Goal: Task Accomplishment & Management: Use online tool/utility

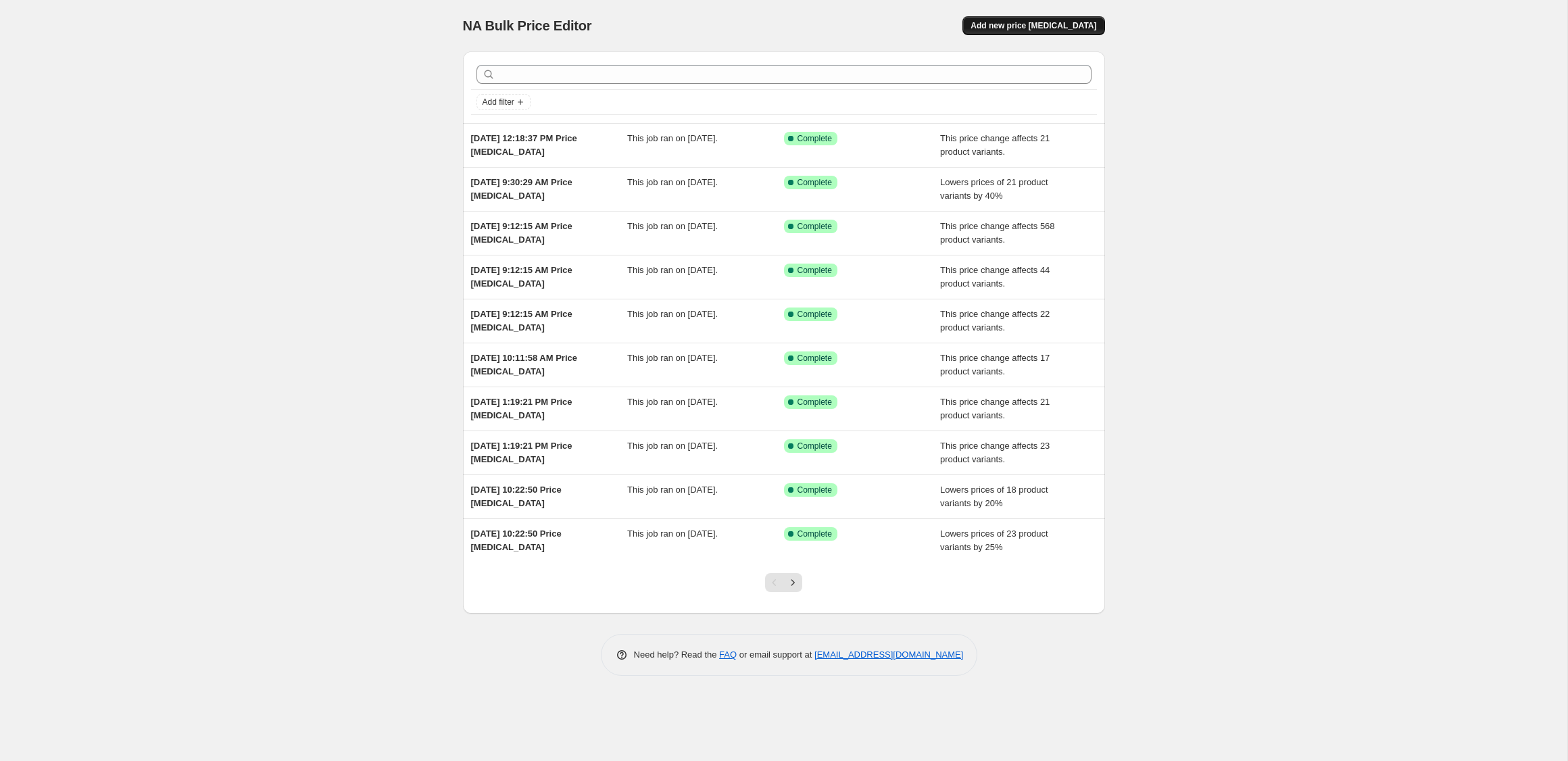
click at [1014, 22] on span "Add new price [MEDICAL_DATA]" at bounding box center [1033, 25] width 126 height 11
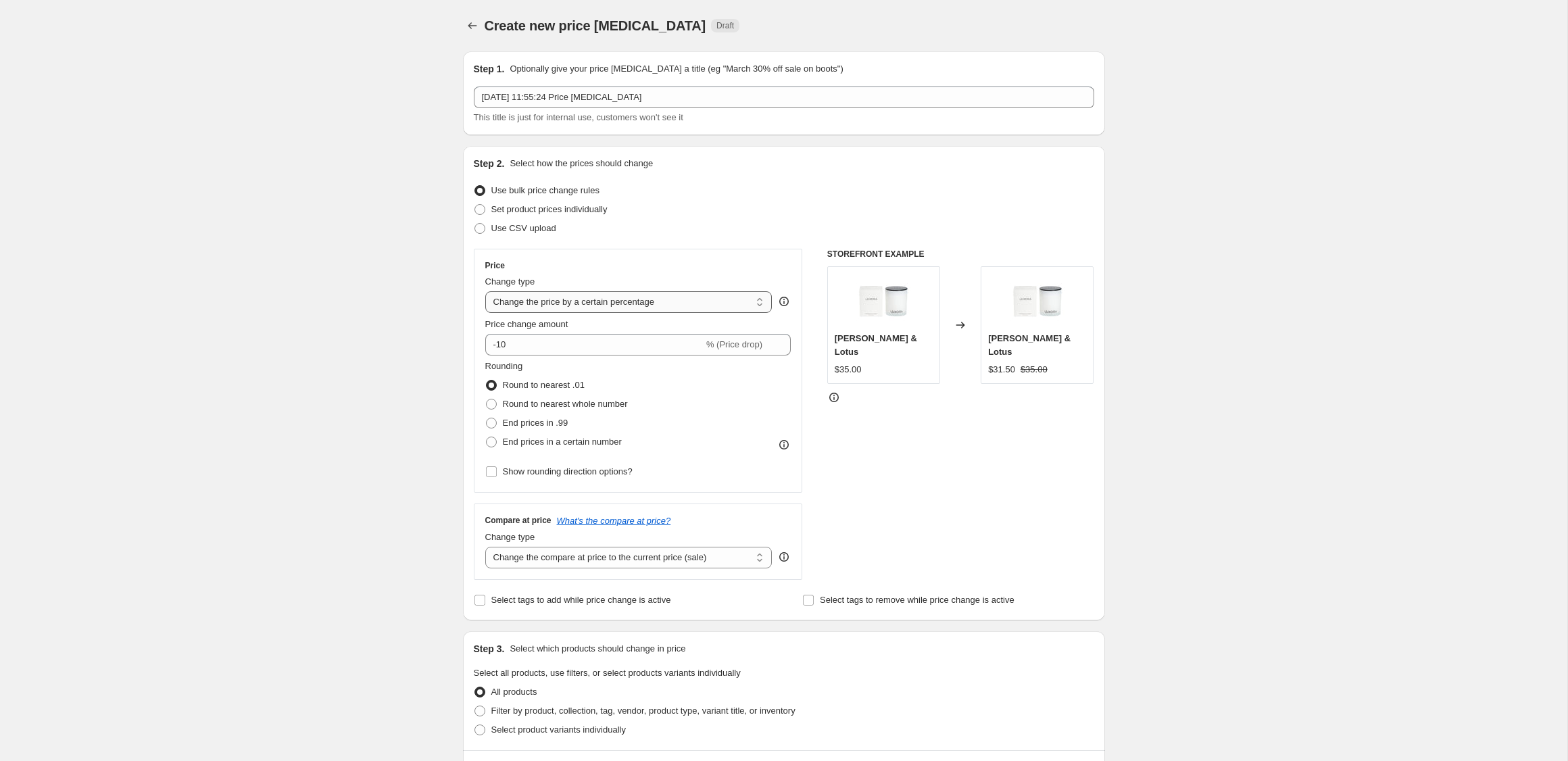
click at [550, 306] on select "Change the price to a certain amount Change the price by a certain amount Chang…" at bounding box center [629, 302] width 287 height 22
select select "ecap"
click at [485, 291] on select "Change the price to a certain amount Change the price by a certain amount Chang…" at bounding box center [629, 302] width 287 height 22
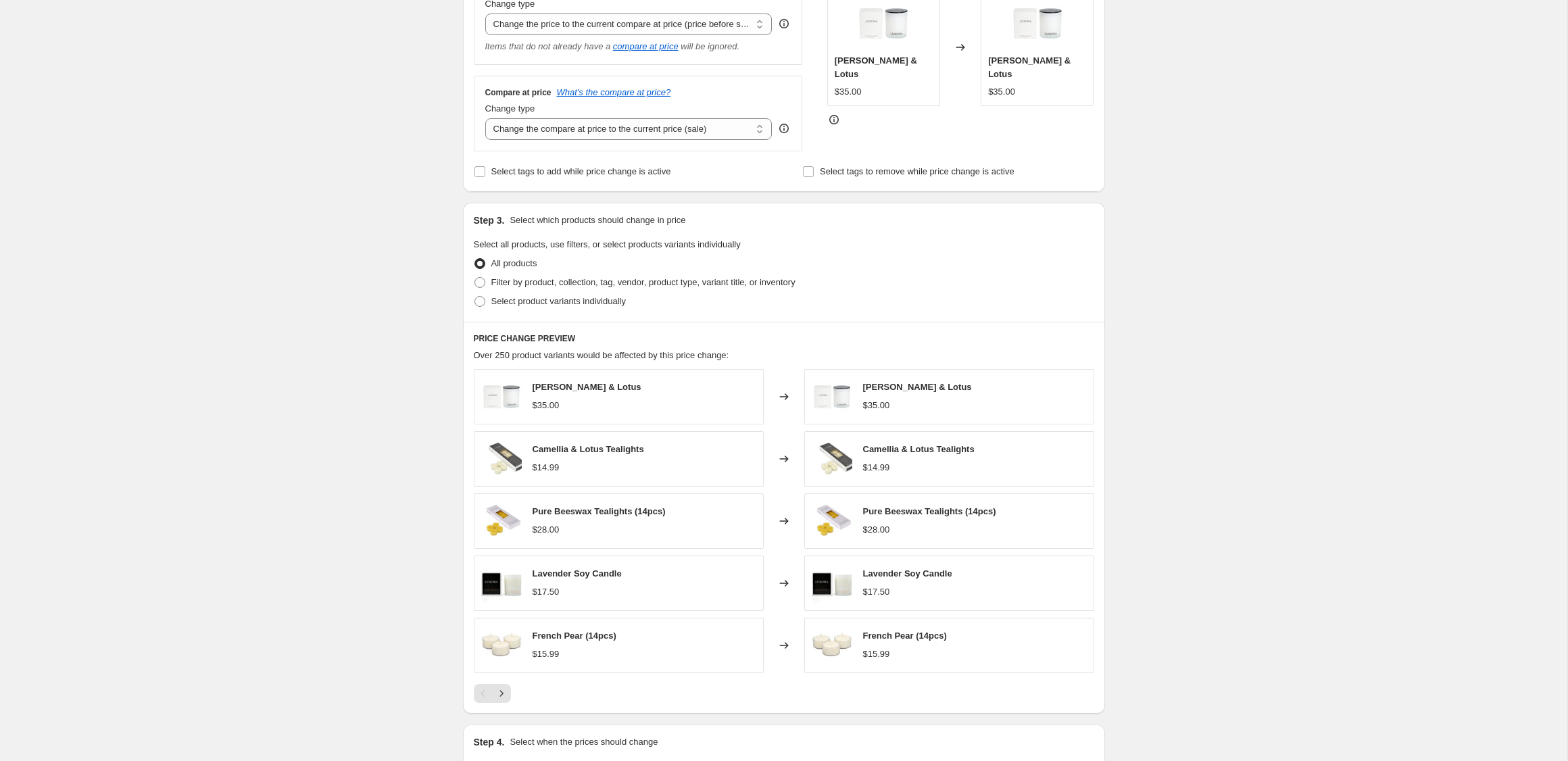
scroll to position [279, 0]
click at [563, 134] on select "Change the compare at price to the current price (sale) Change the compare at p…" at bounding box center [629, 127] width 287 height 22
select select "no_change"
click at [485, 117] on select "Change the compare at price to the current price (sale) Change the compare at p…" at bounding box center [629, 127] width 287 height 22
click at [507, 283] on span "Filter by product, collection, tag, vendor, product type, variant title, or inv…" at bounding box center [643, 281] width 304 height 10
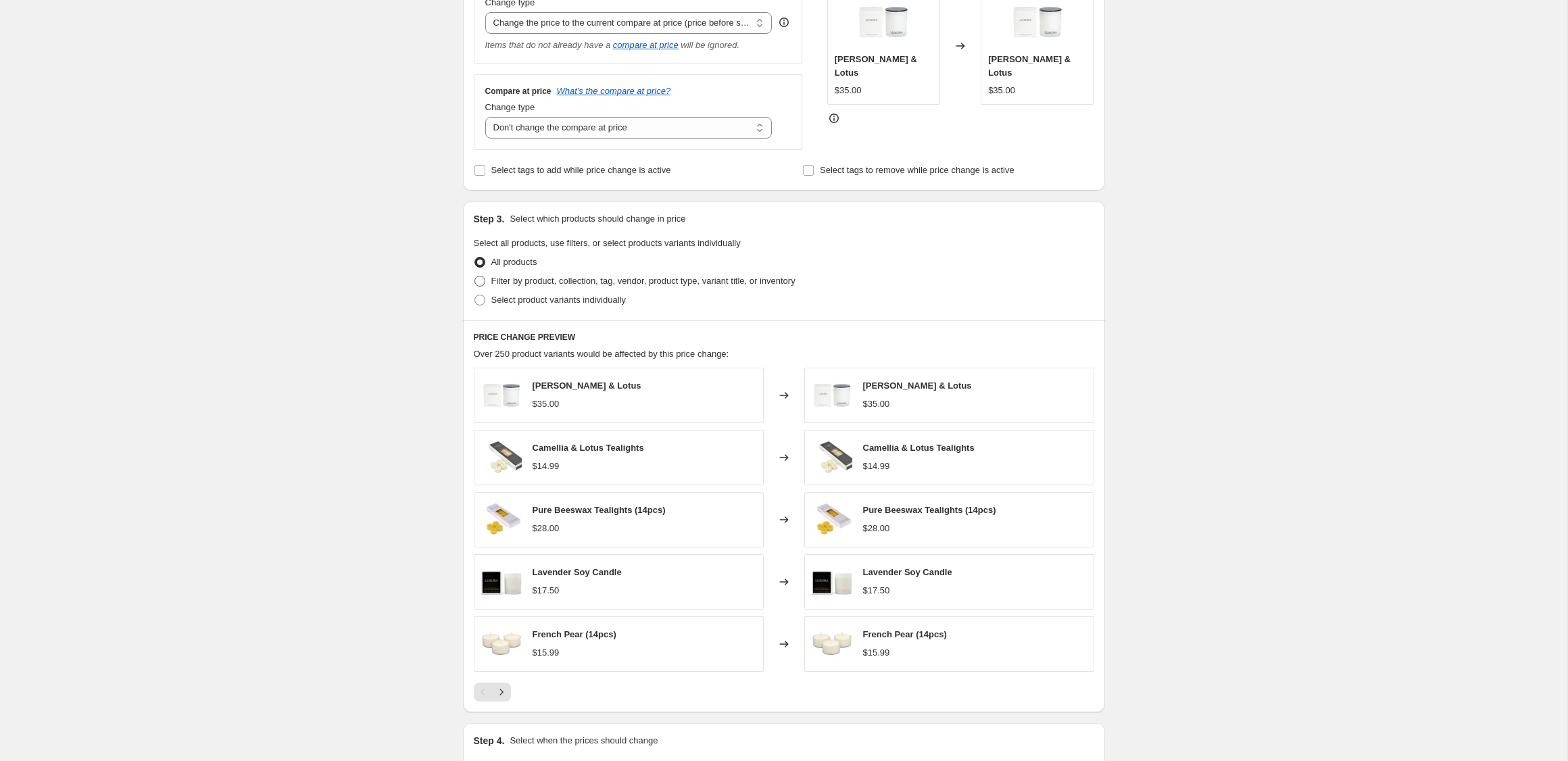
click at [475, 277] on input "Filter by product, collection, tag, vendor, product type, variant title, or inv…" at bounding box center [475, 276] width 1 height 1
radio input "true"
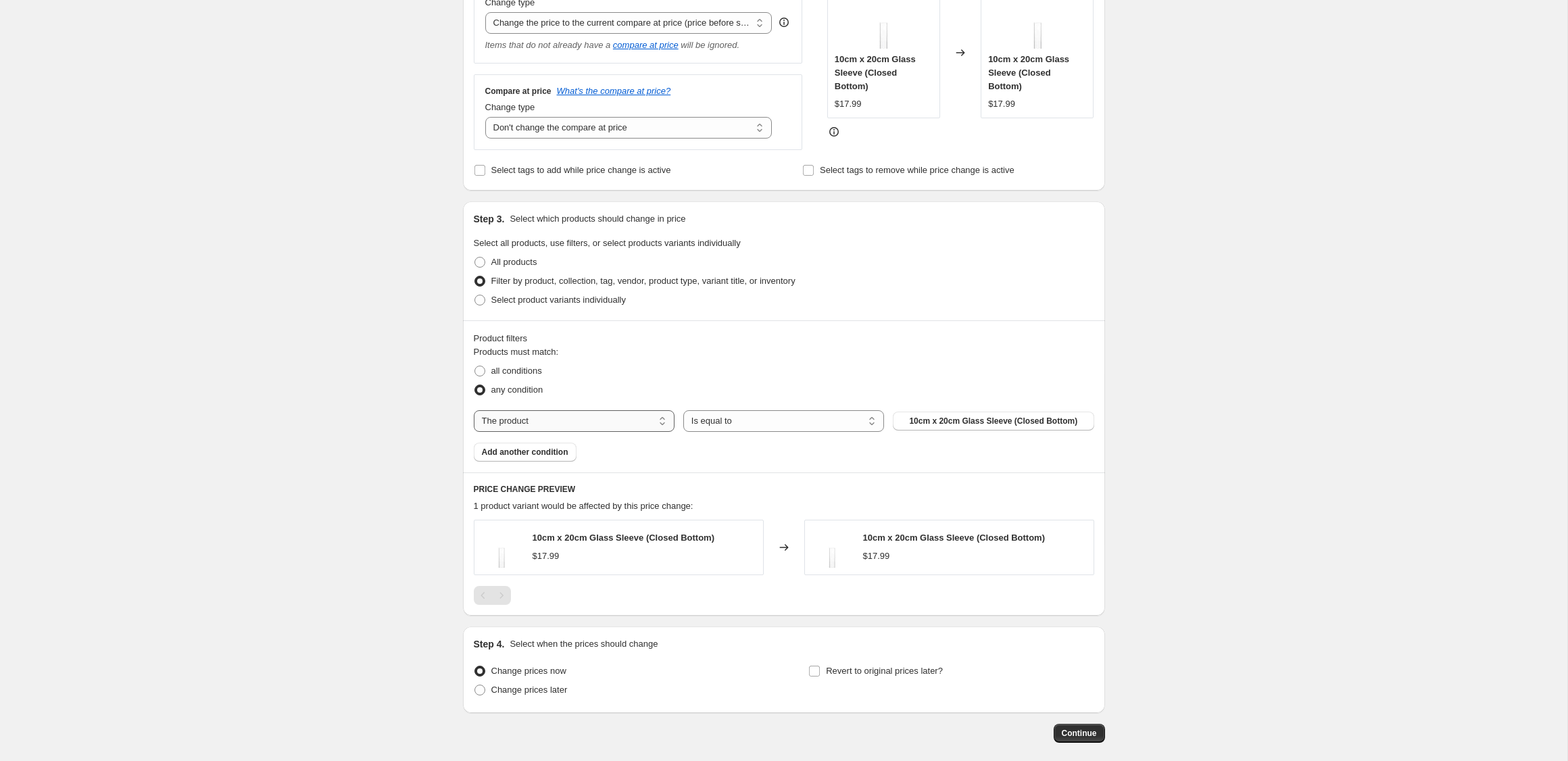
click at [621, 424] on select "The product The product's collection The product's tag The product's vendor The…" at bounding box center [574, 421] width 201 height 22
select select "collection"
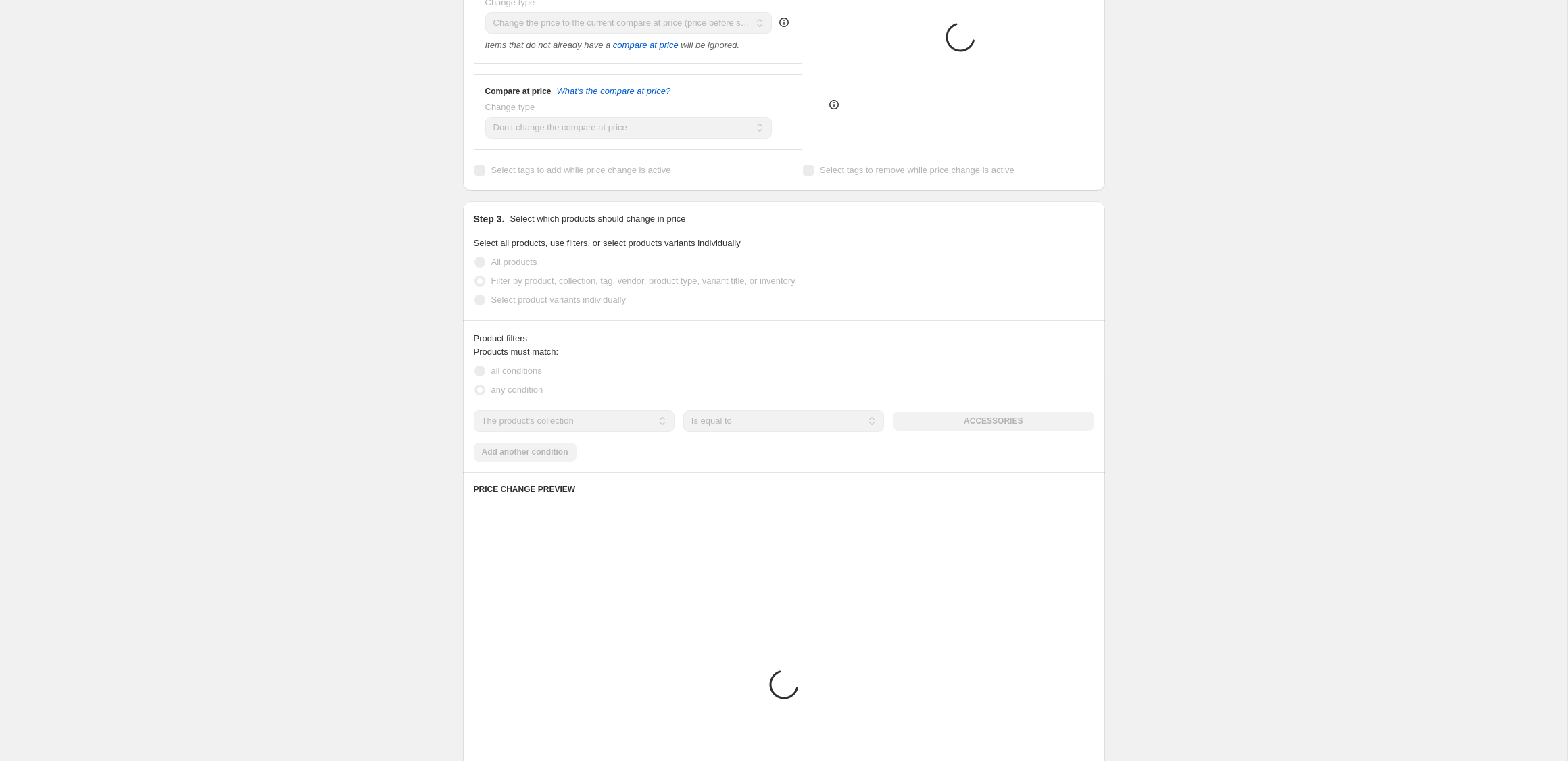
click at [934, 423] on div "The product The product's collection The product's tag The product's vendor The…" at bounding box center [784, 421] width 621 height 22
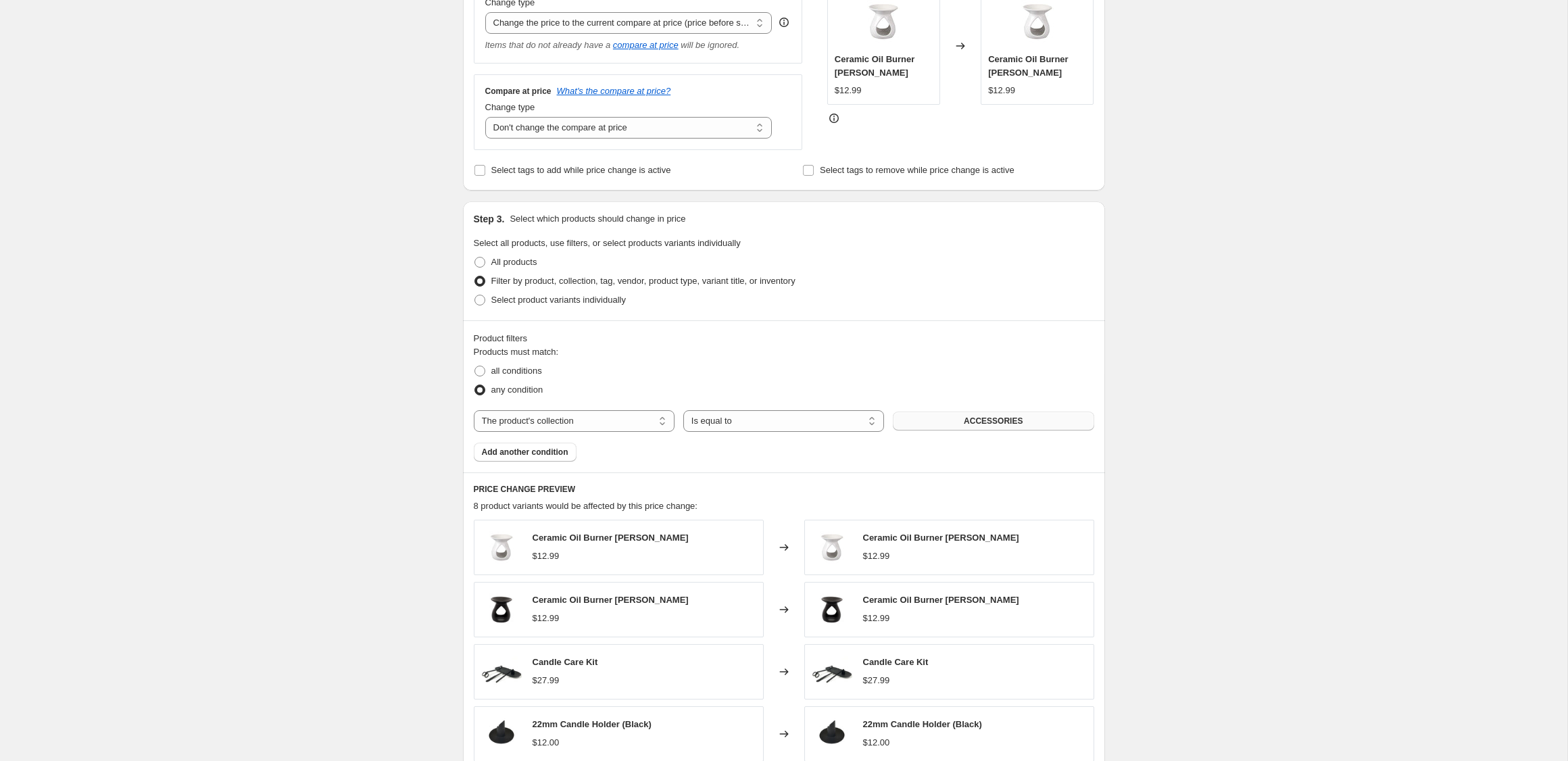
click at [936, 422] on button "ACCESSORIES" at bounding box center [993, 421] width 201 height 19
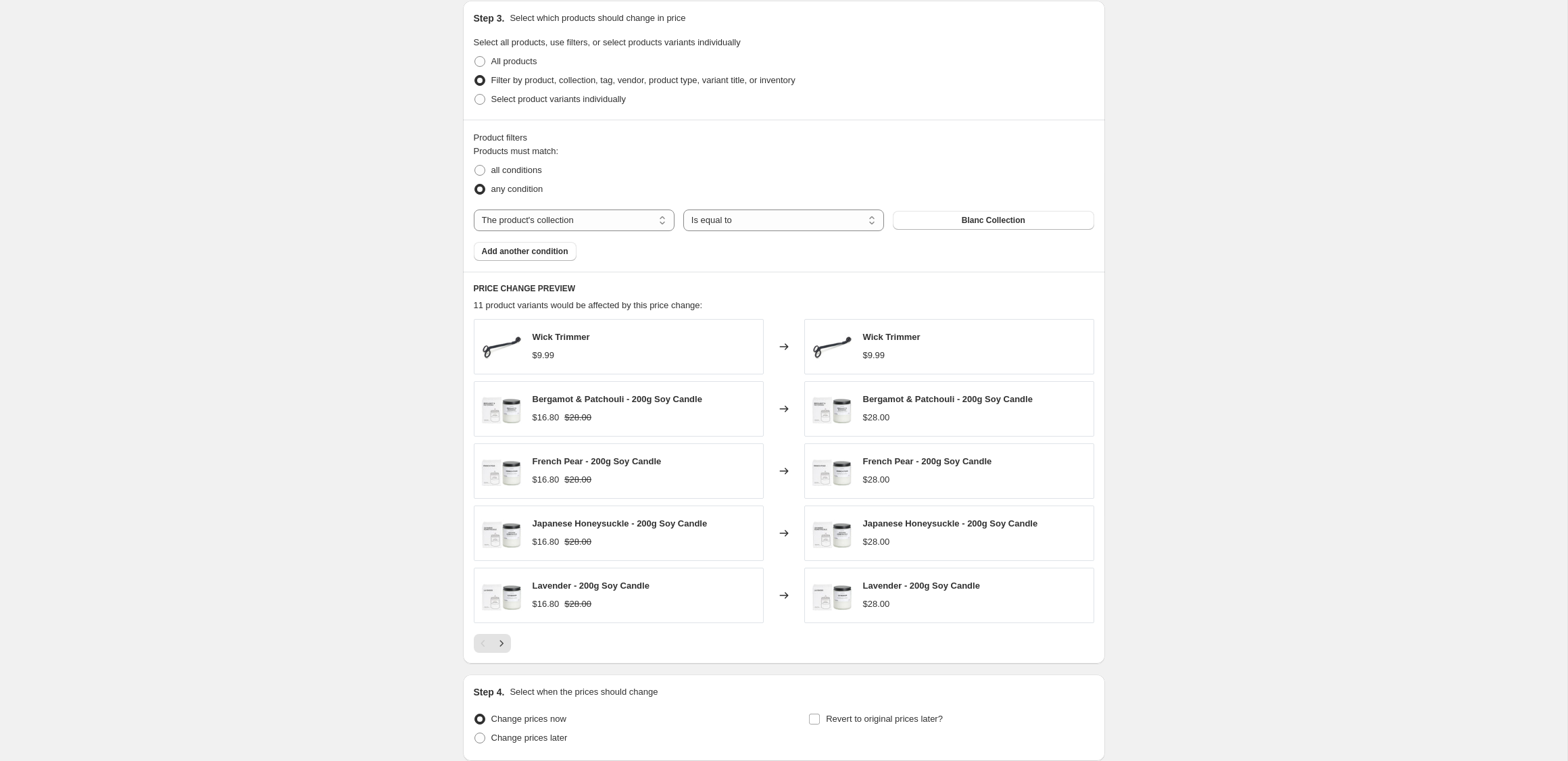
scroll to position [591, 0]
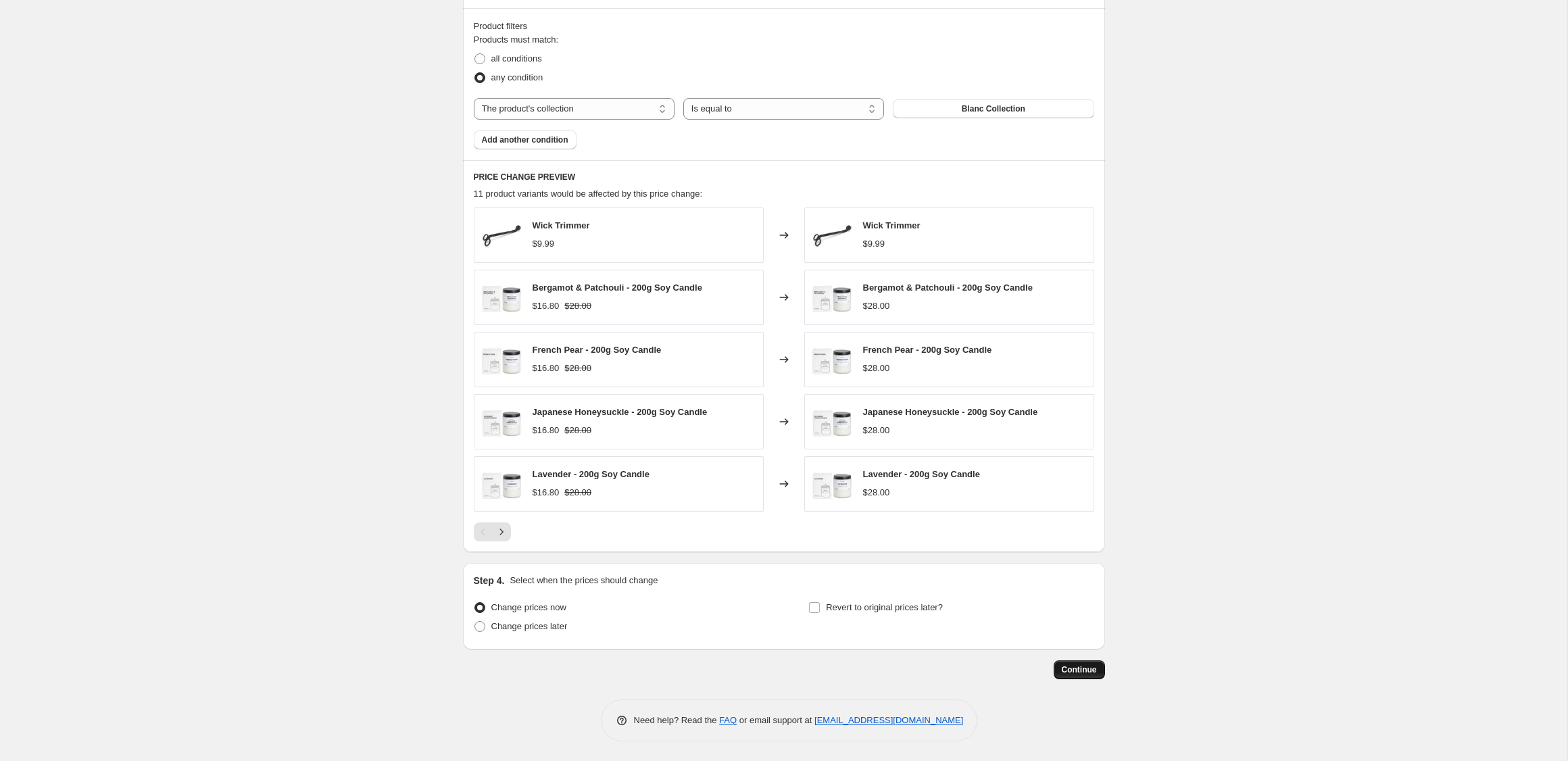
click at [1074, 667] on span "Continue" at bounding box center [1079, 670] width 35 height 11
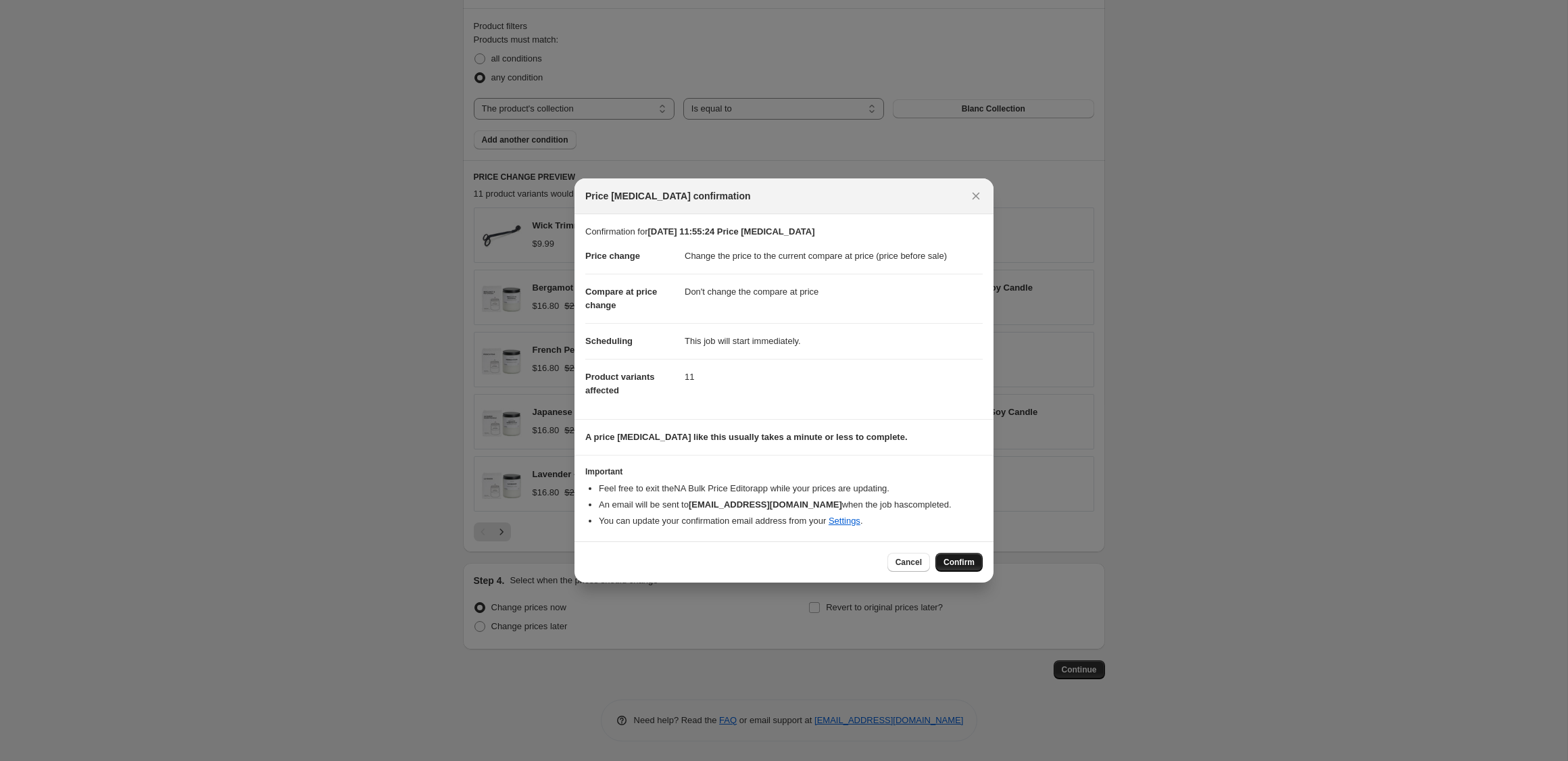
click at [948, 564] on span "Confirm" at bounding box center [959, 562] width 31 height 11
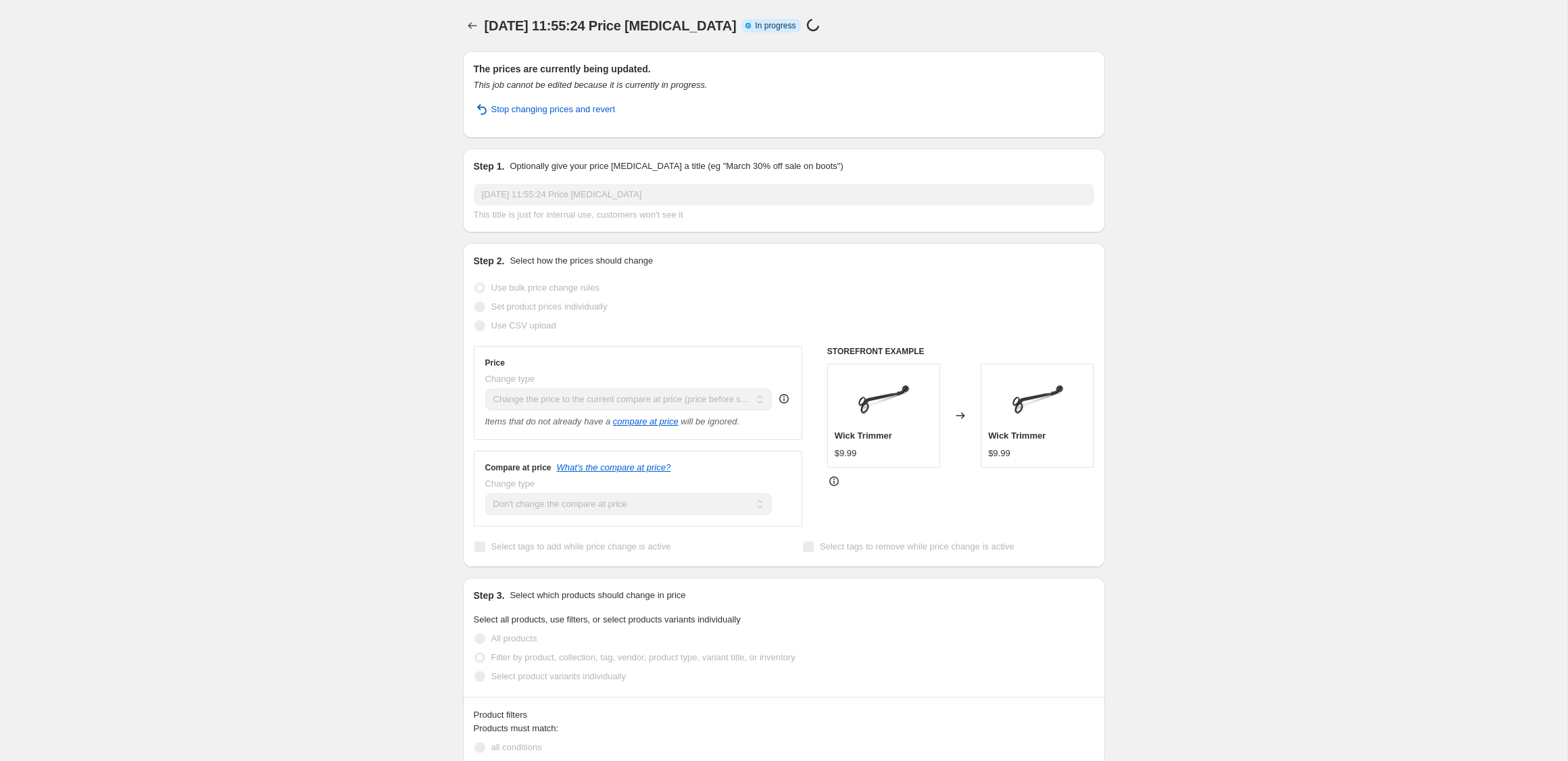
select select "ecap"
select select "no_change"
select select "collection"
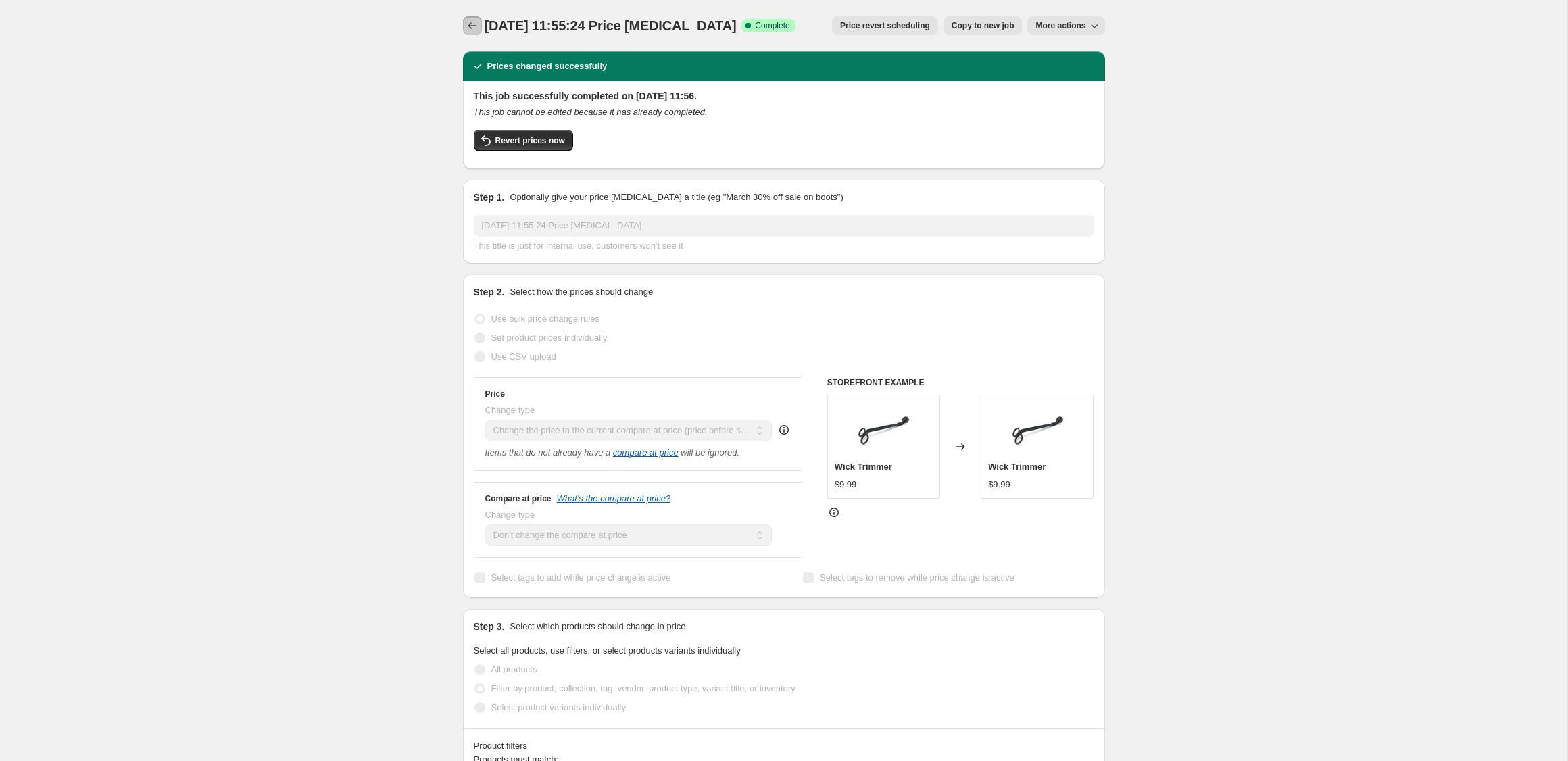
click at [473, 25] on icon "Price change jobs" at bounding box center [472, 25] width 14 height 14
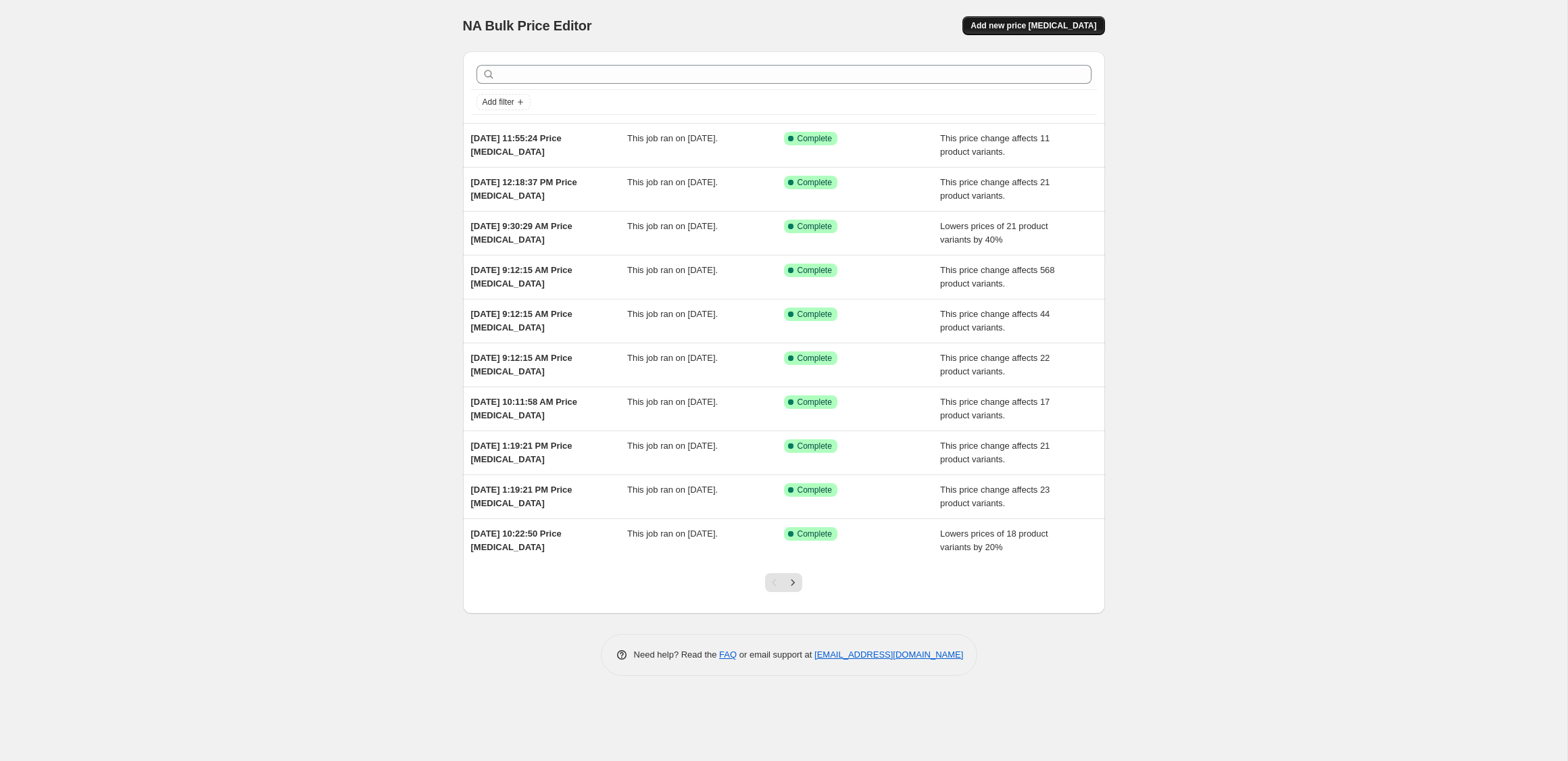
click at [1017, 28] on span "Add new price [MEDICAL_DATA]" at bounding box center [1033, 25] width 126 height 11
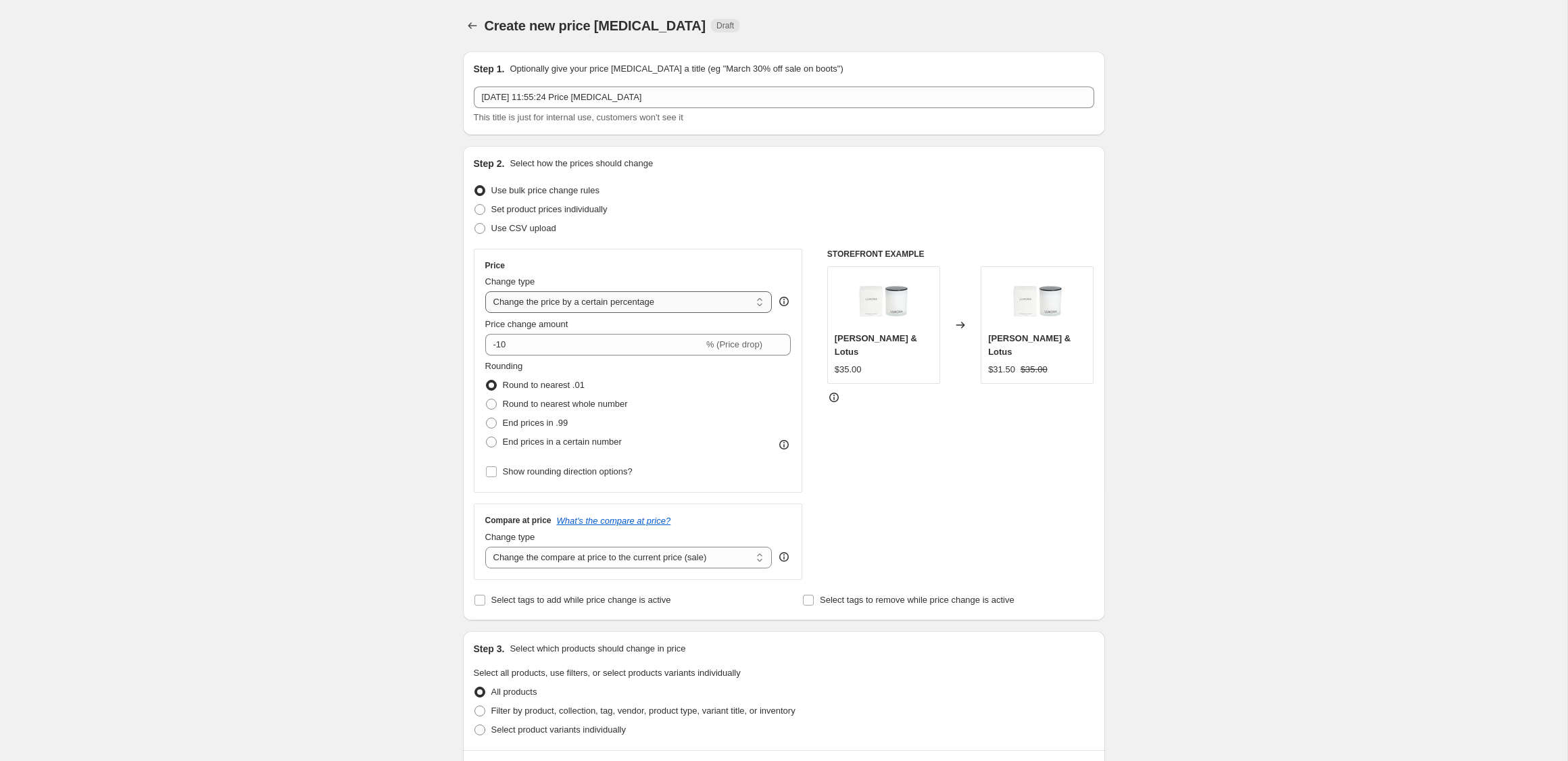
click at [560, 303] on select "Change the price to a certain amount Change the price by a certain amount Chang…" at bounding box center [629, 302] width 287 height 22
select select "ecap"
click at [485, 291] on select "Change the price to a certain amount Change the price by a certain amount Chang…" at bounding box center [629, 302] width 287 height 22
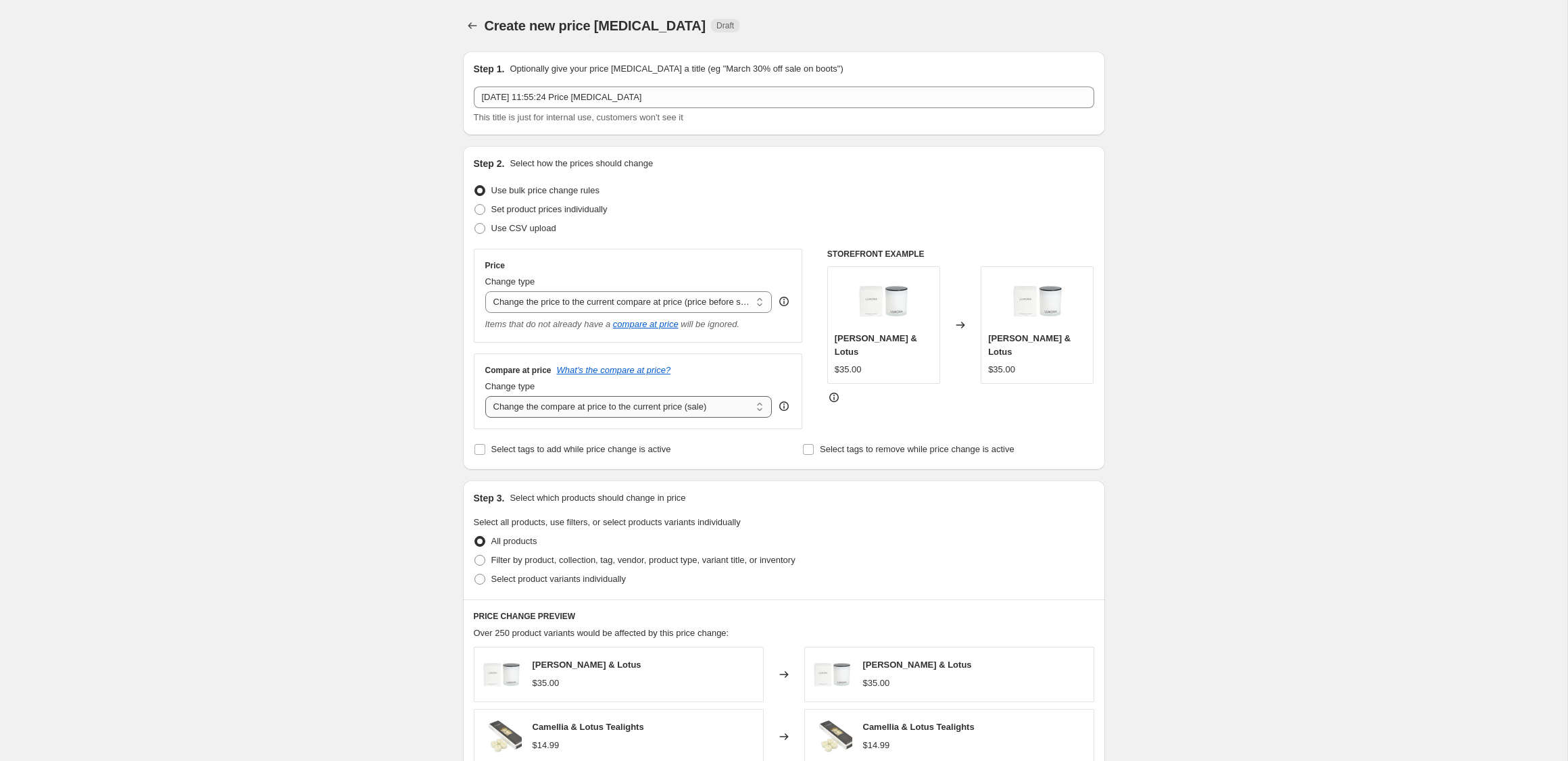
click at [524, 405] on select "Change the compare at price to the current price (sale) Change the compare at p…" at bounding box center [629, 407] width 287 height 22
select select "no_change"
click at [485, 396] on select "Change the compare at price to the current price (sale) Change the compare at p…" at bounding box center [629, 407] width 287 height 22
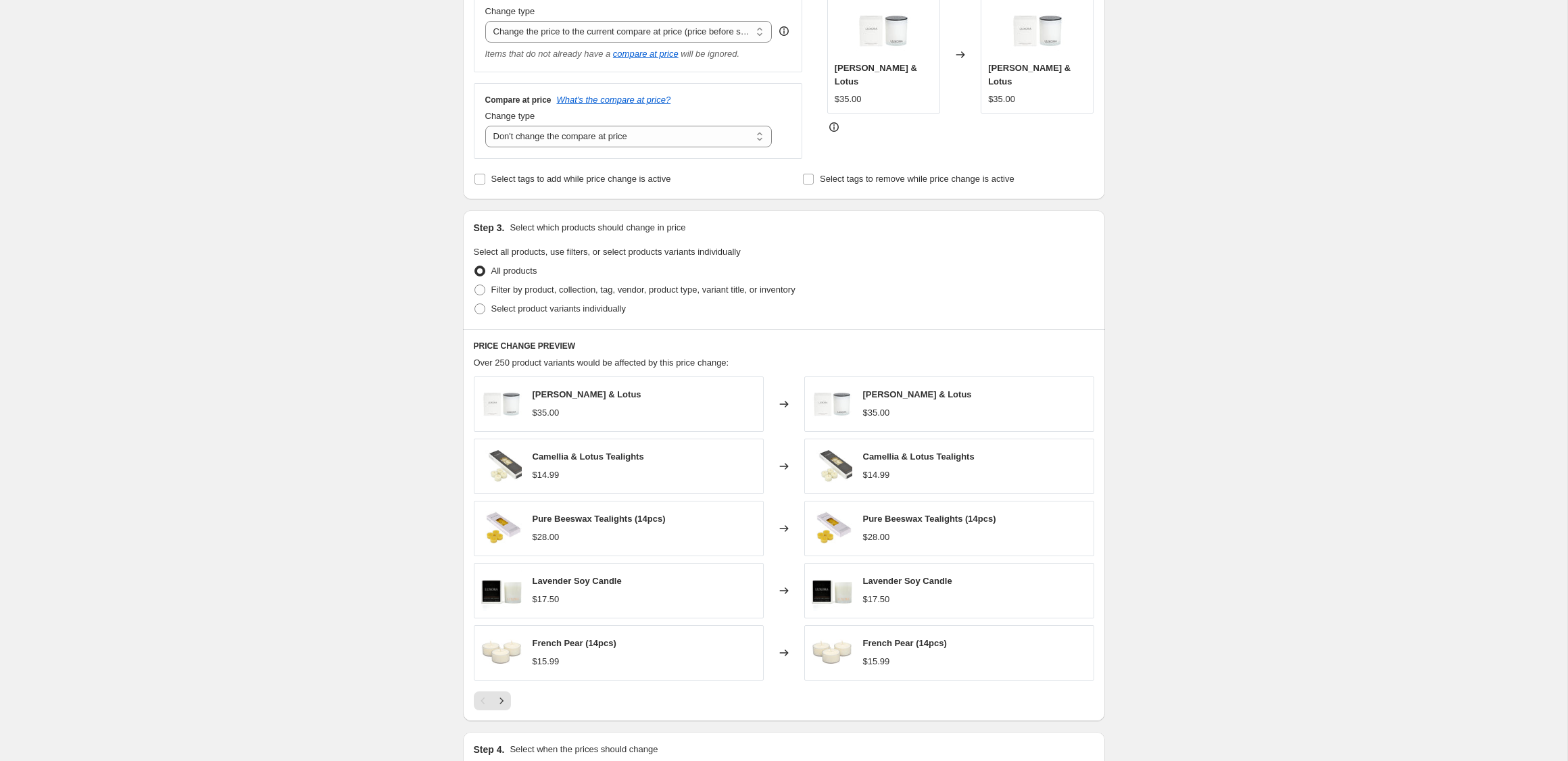
scroll to position [270, 0]
click at [535, 292] on span "Filter by product, collection, tag, vendor, product type, variant title, or inv…" at bounding box center [643, 290] width 304 height 10
click at [475, 286] on input "Filter by product, collection, tag, vendor, product type, variant title, or inv…" at bounding box center [475, 285] width 1 height 1
radio input "true"
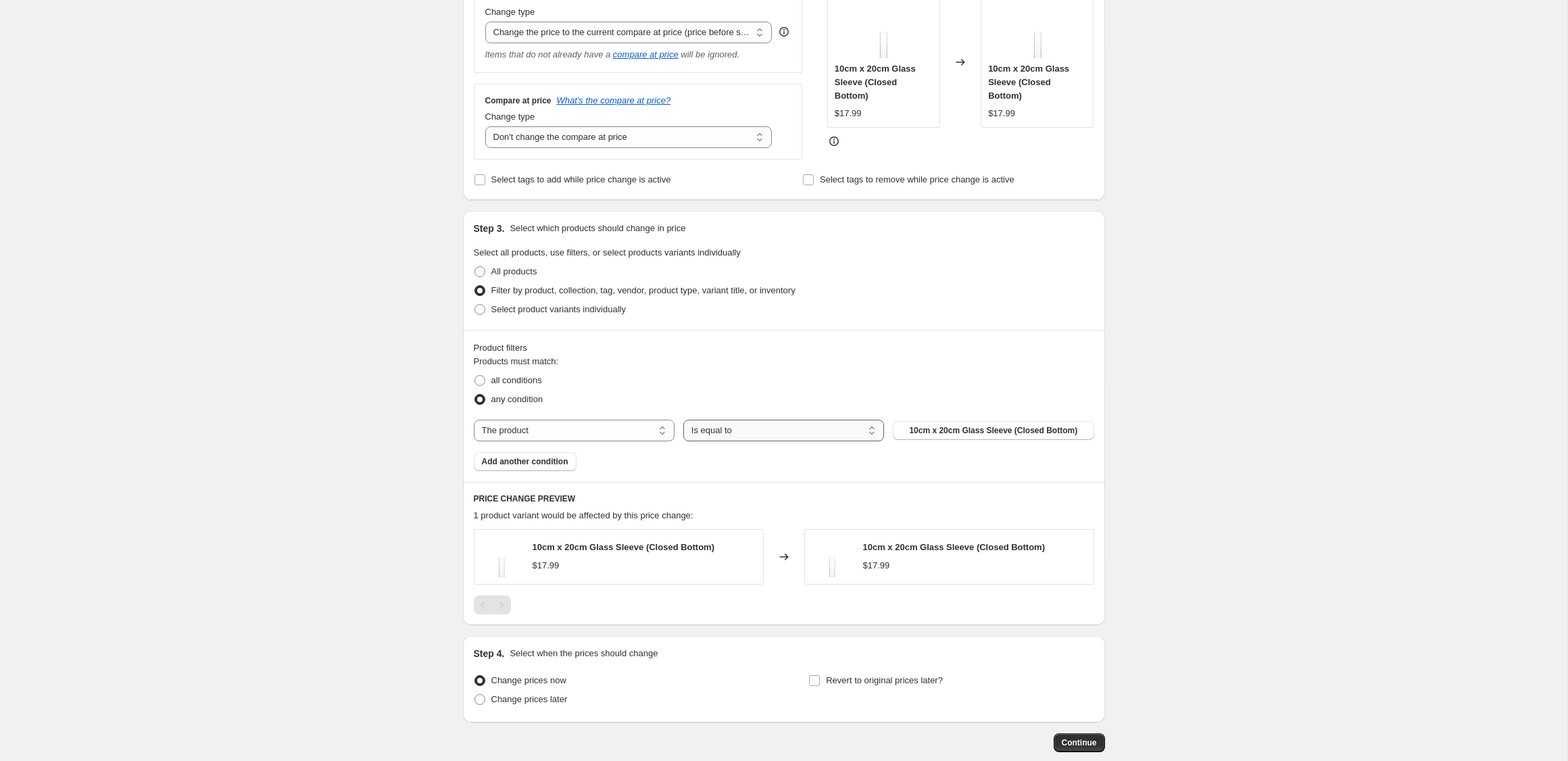
click at [709, 432] on select "Is equal to Is not equal to" at bounding box center [784, 431] width 201 height 22
click at [628, 432] on select "The product The product's collection The product's tag The product's vendor The…" at bounding box center [574, 431] width 201 height 22
select select "collection"
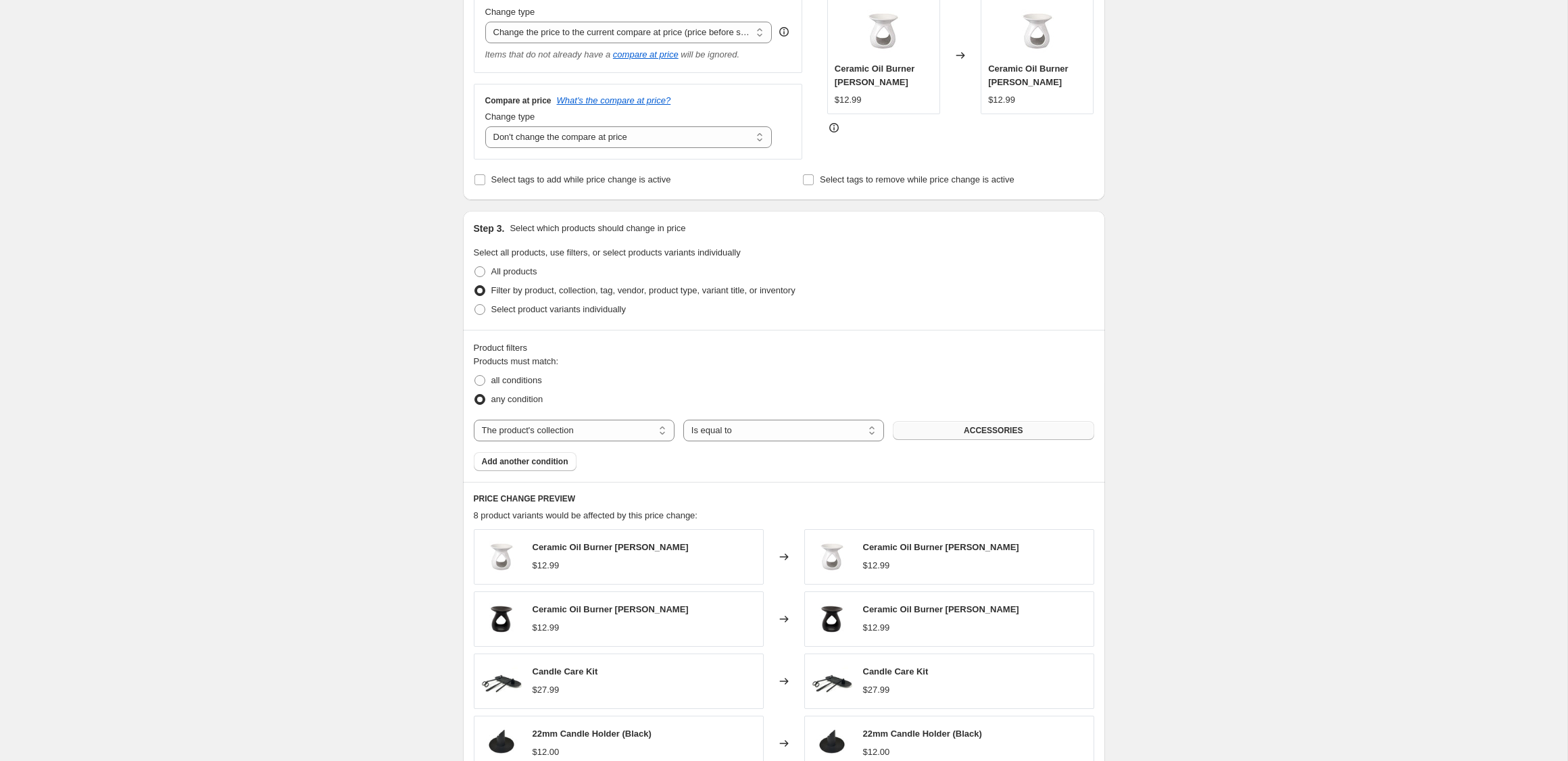
click at [955, 430] on button "ACCESSORIES" at bounding box center [993, 430] width 201 height 19
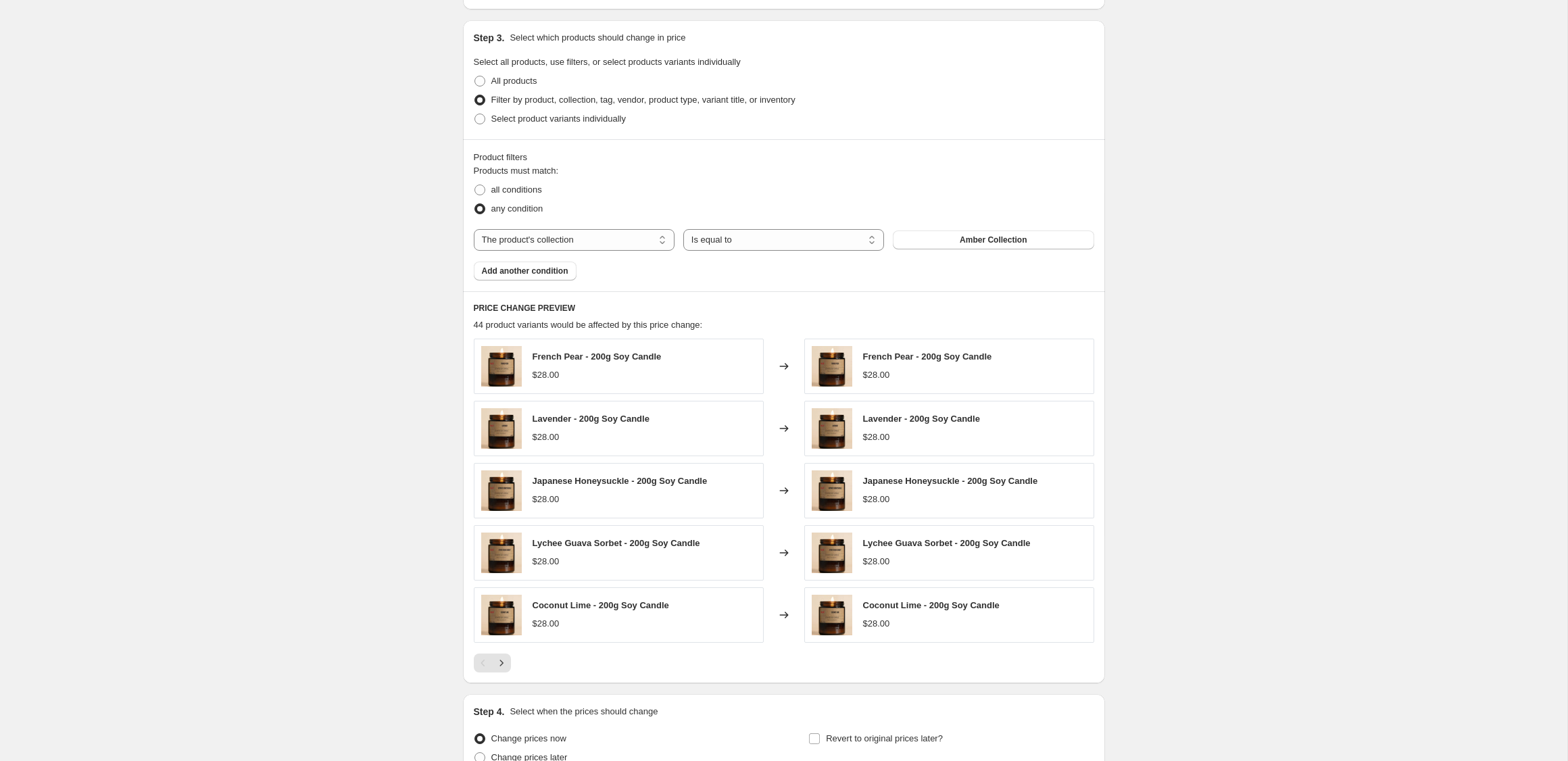
scroll to position [591, 0]
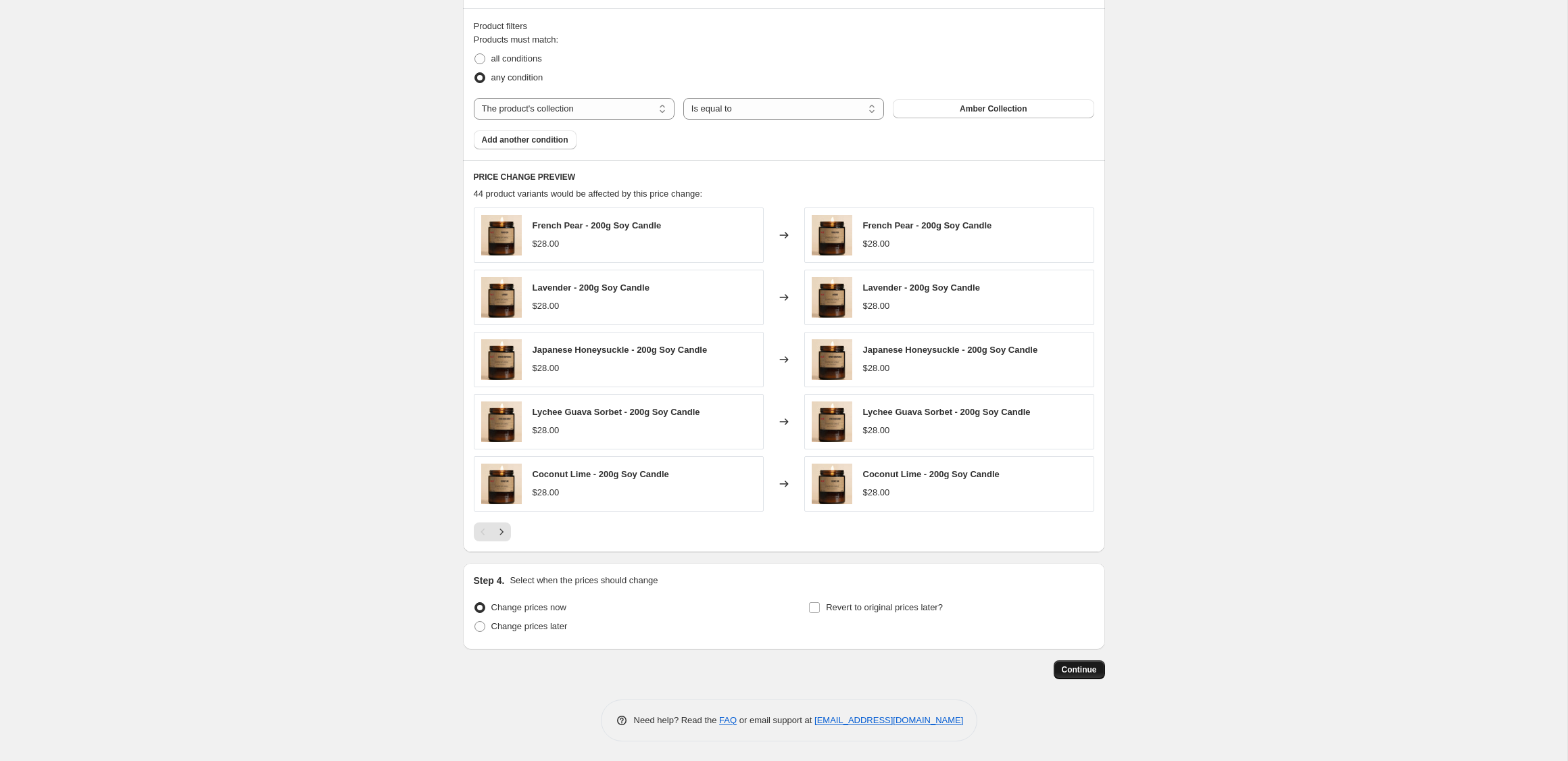
click at [1084, 669] on span "Continue" at bounding box center [1079, 670] width 35 height 11
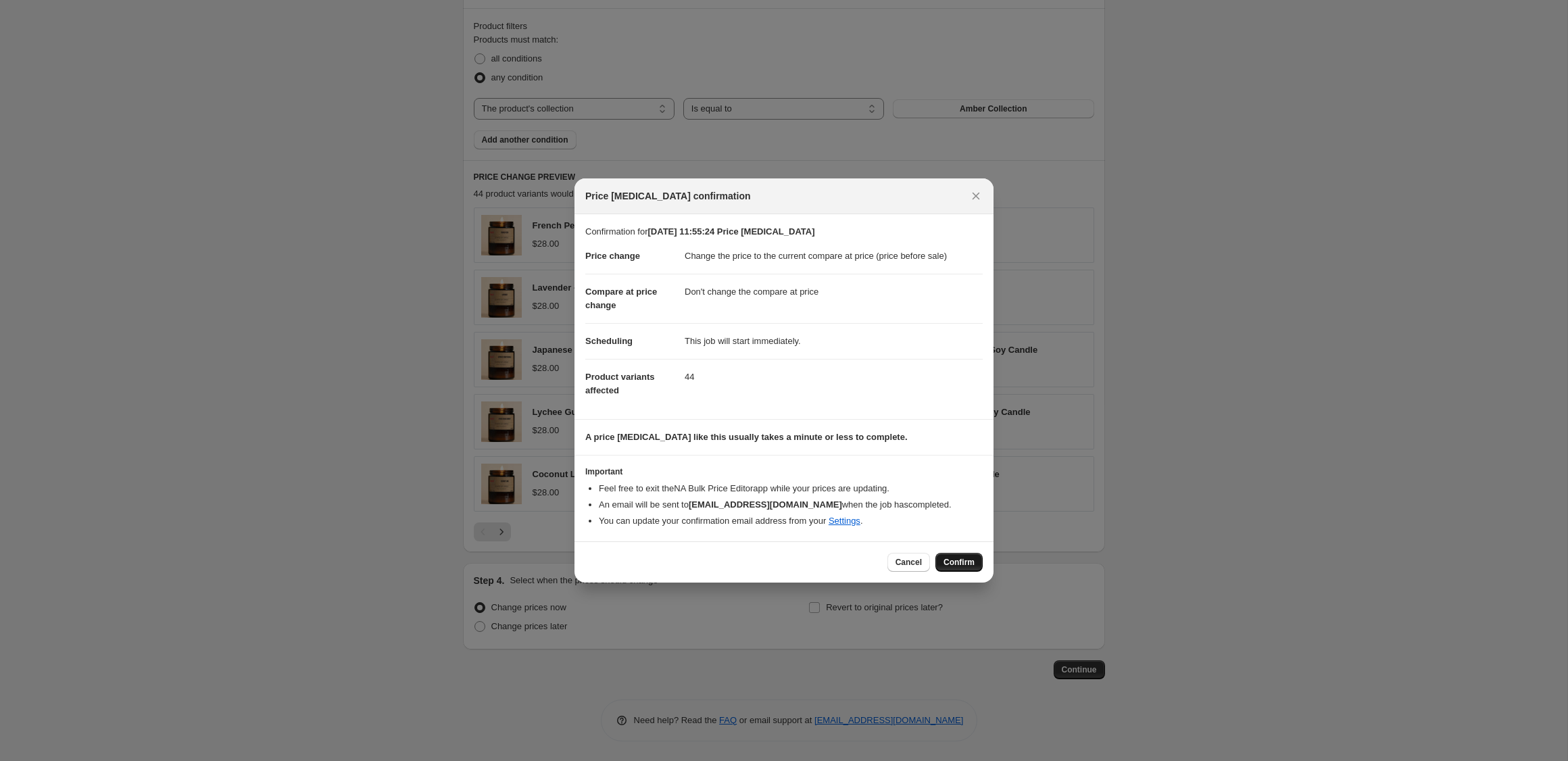
click at [951, 559] on span "Confirm" at bounding box center [959, 562] width 31 height 11
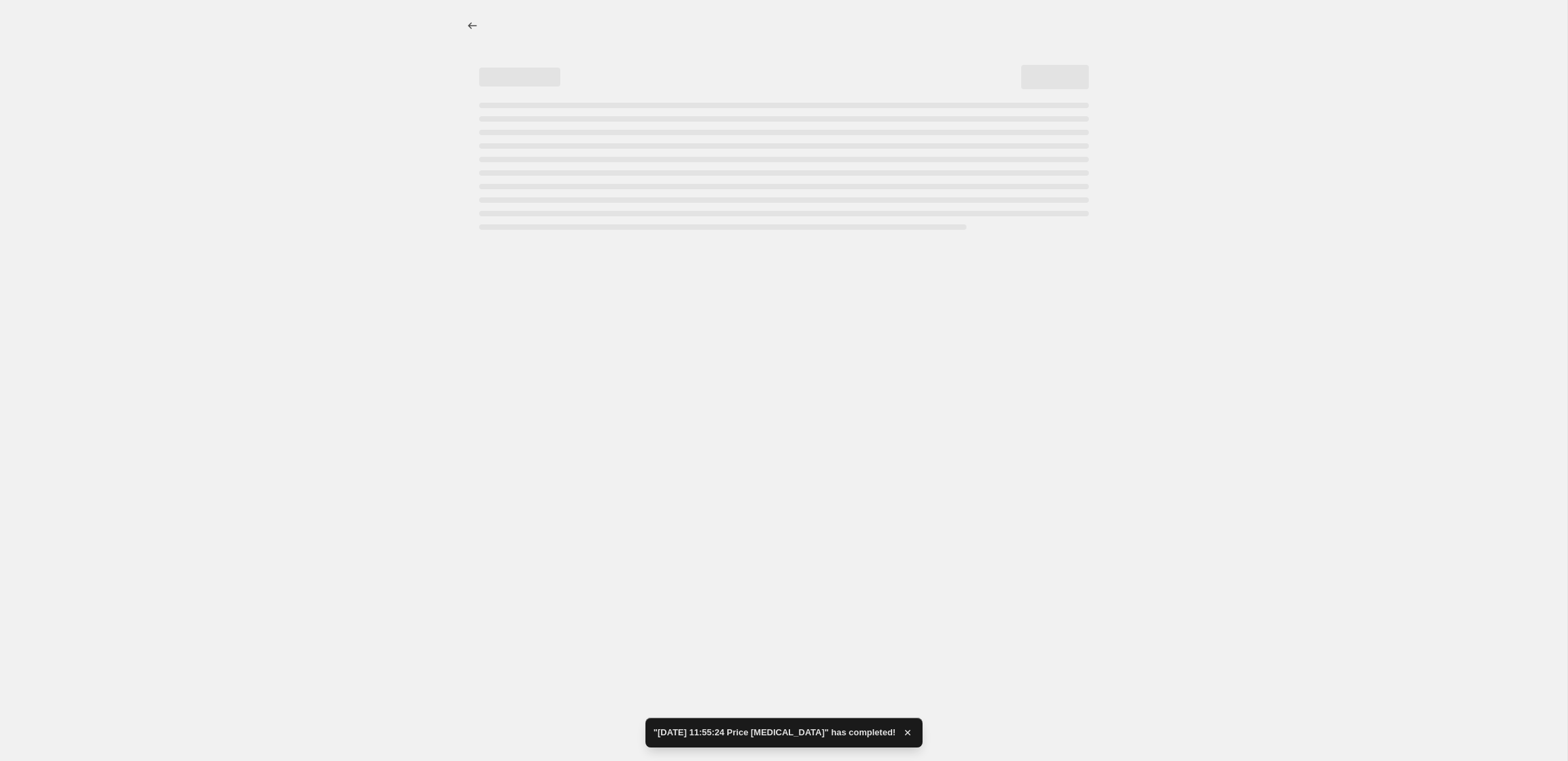
select select "ecap"
select select "no_change"
select select "collection"
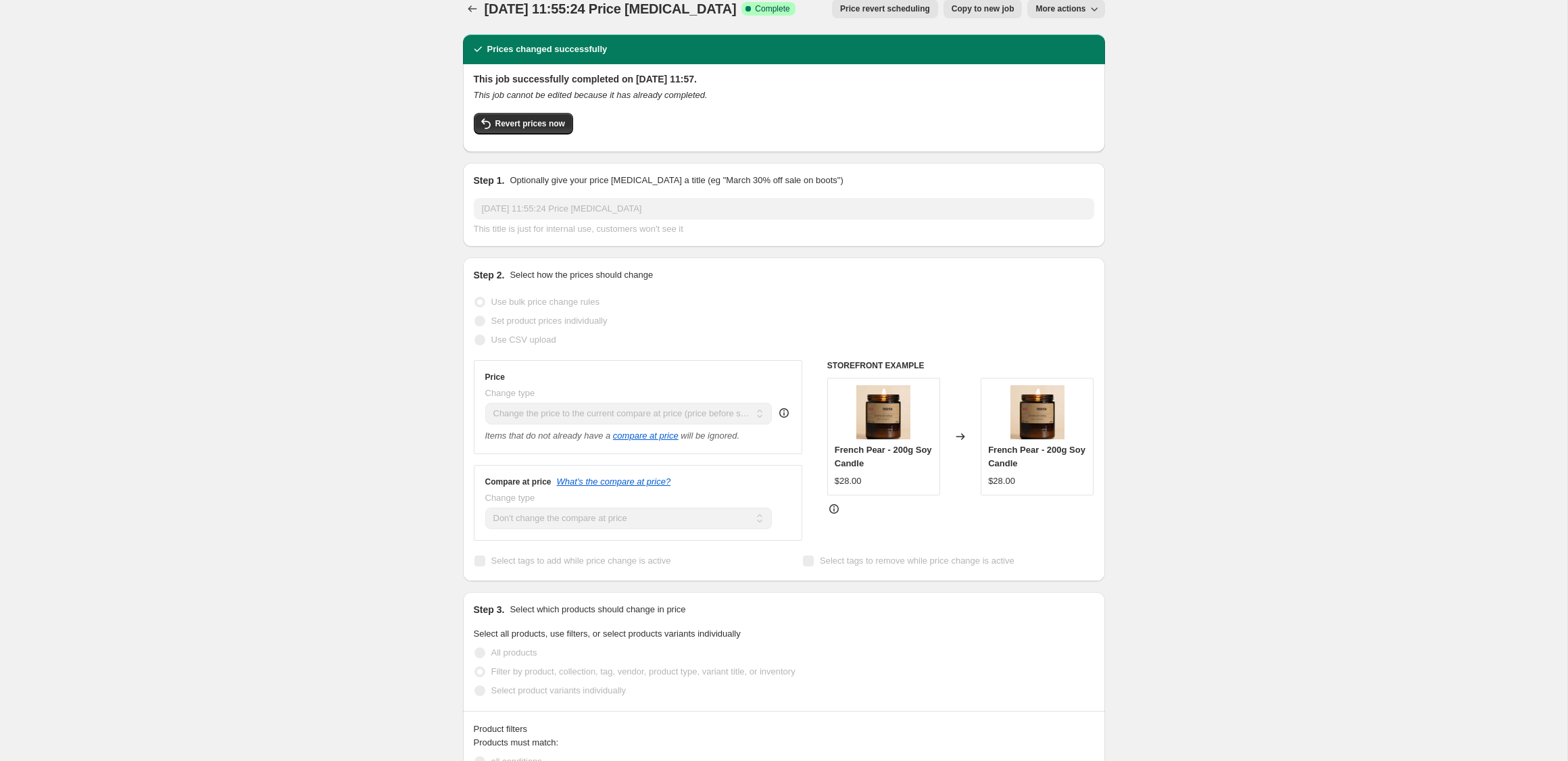
scroll to position [12, 0]
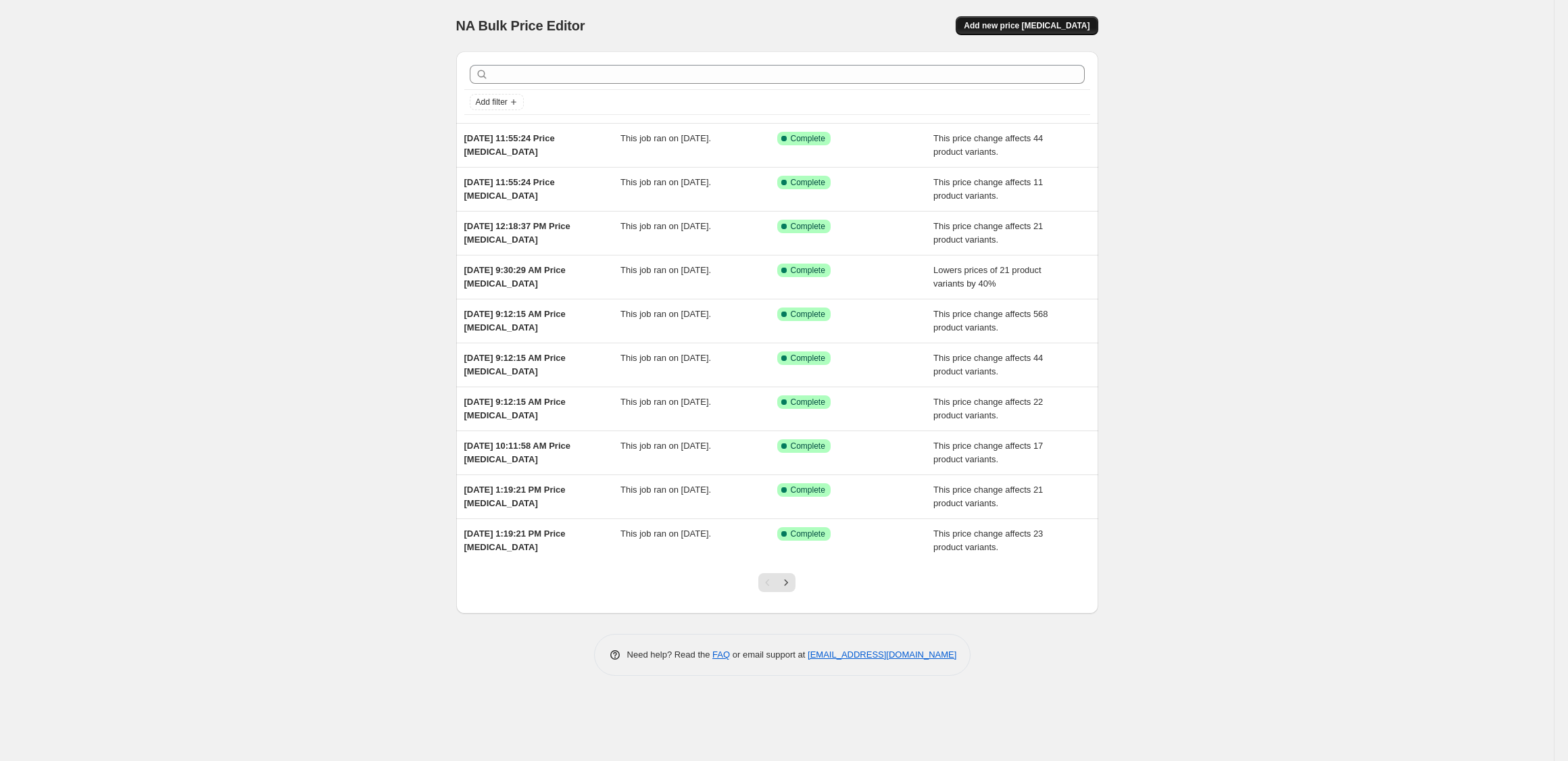
click at [1030, 22] on span "Add new price [MEDICAL_DATA]" at bounding box center [1027, 25] width 126 height 11
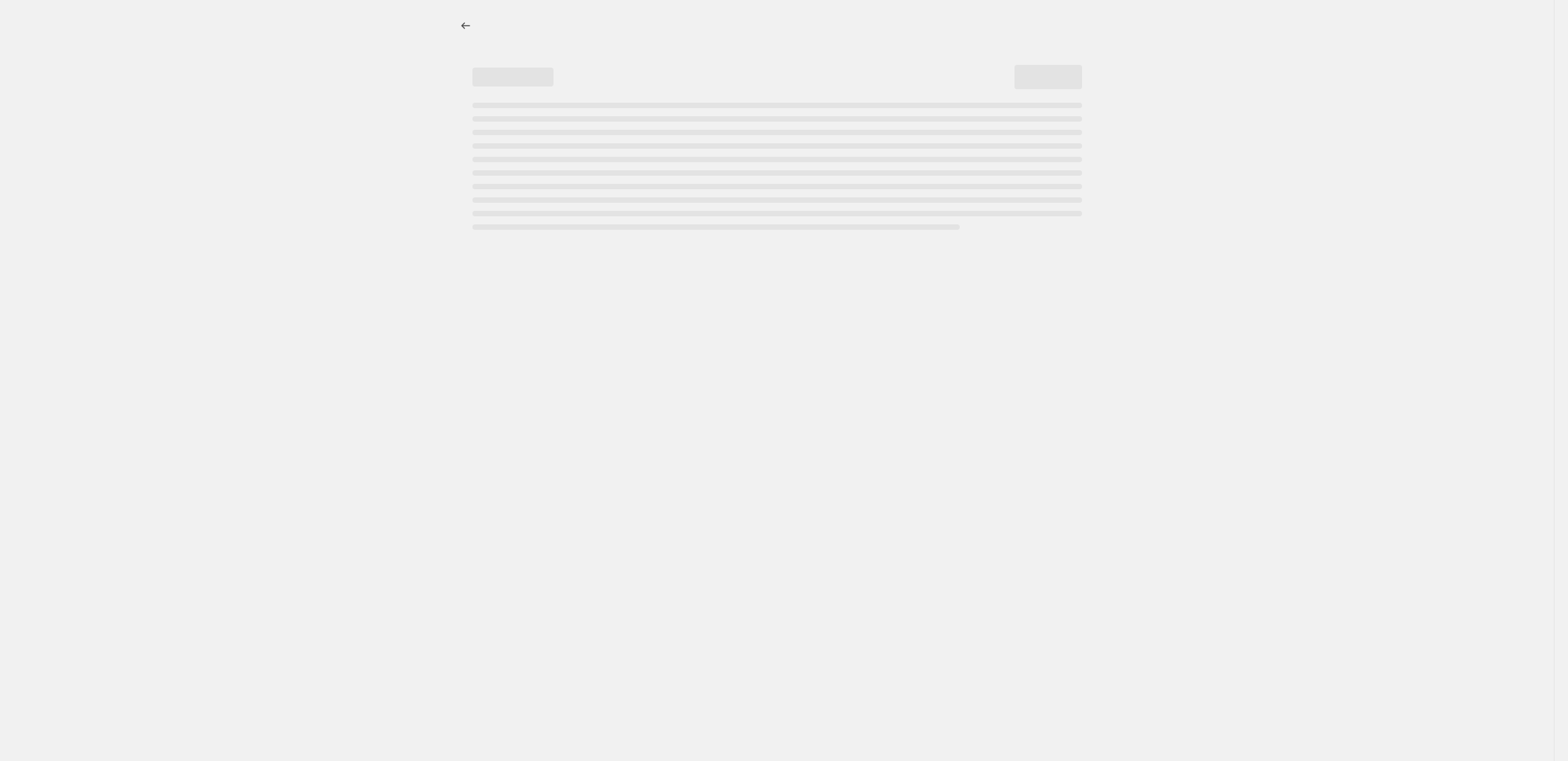
select select "percentage"
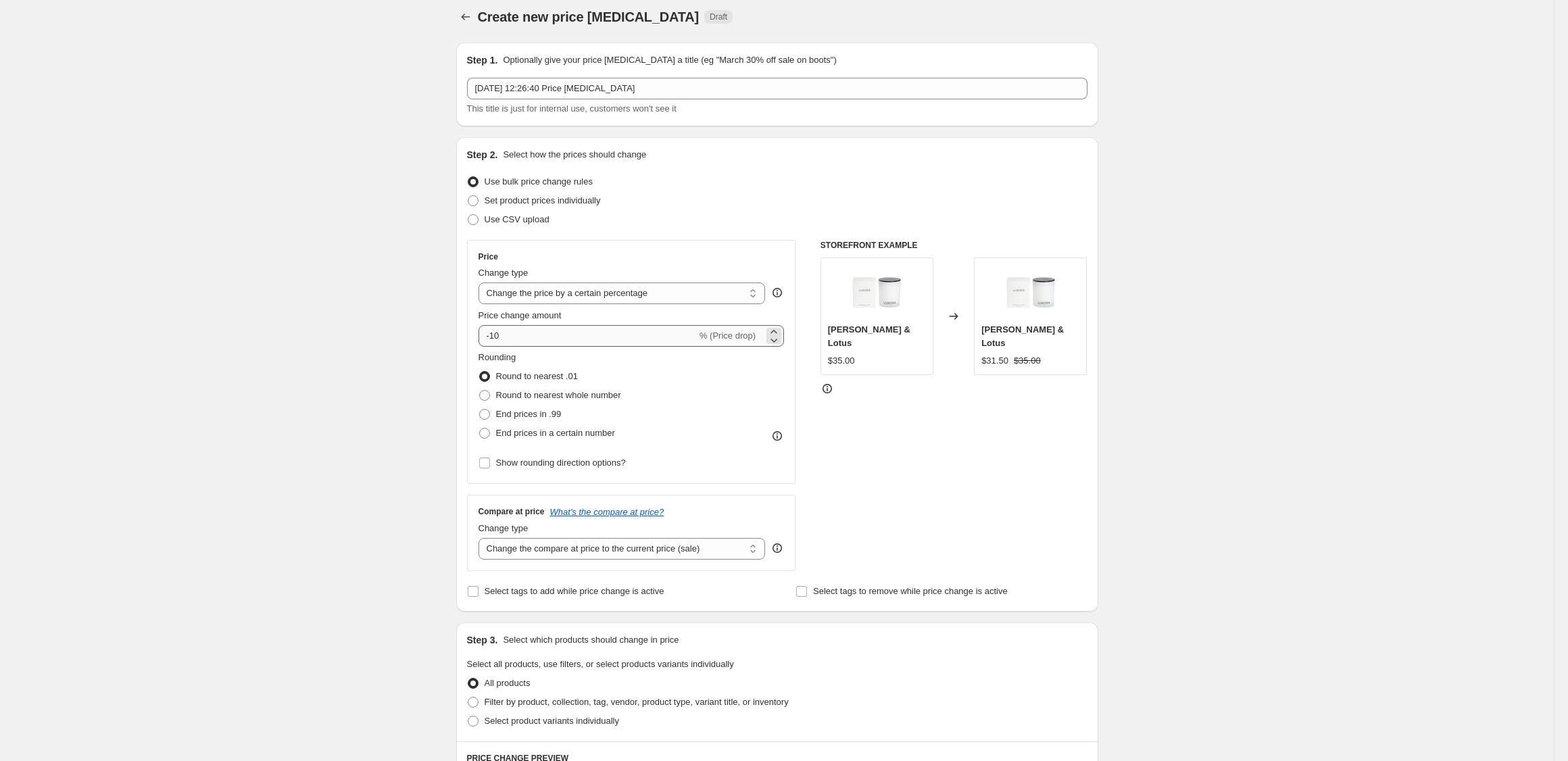
scroll to position [10, 0]
click at [542, 341] on input "-10" at bounding box center [588, 335] width 219 height 22
type input "-1"
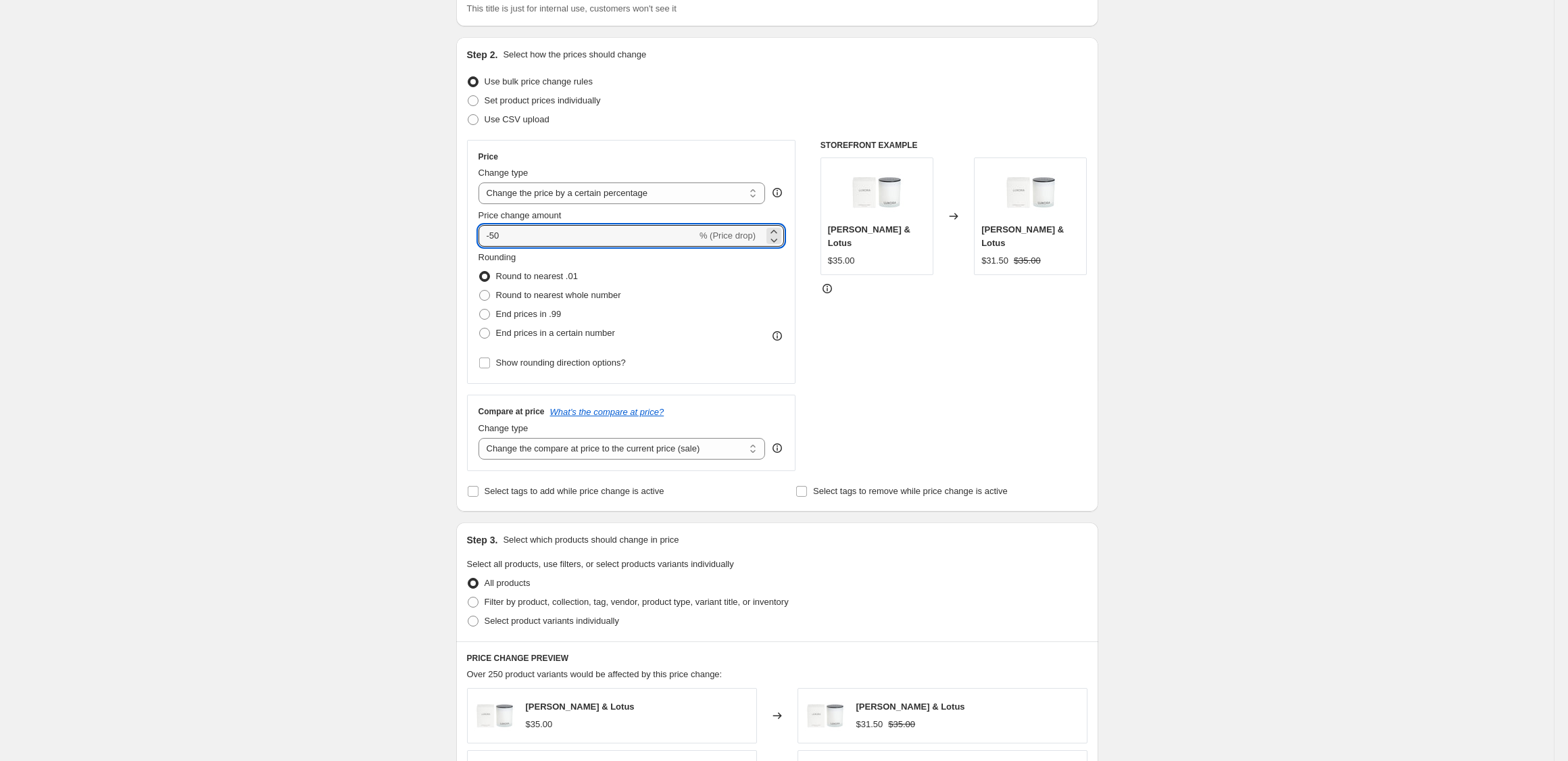
scroll to position [185, 0]
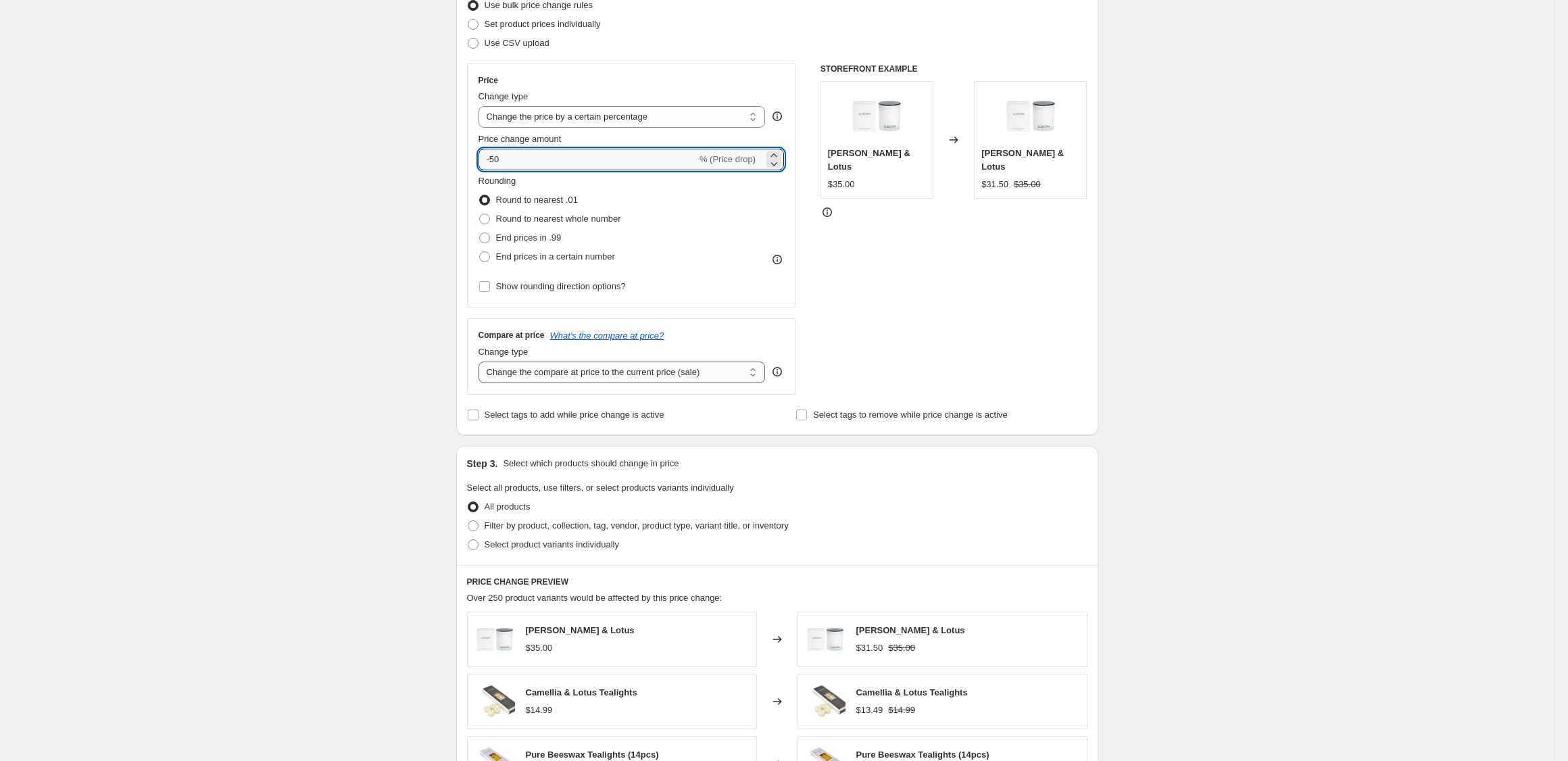
type input "-50"
click at [546, 375] on select "Change the compare at price to the current price (sale) Change the compare at p…" at bounding box center [622, 372] width 287 height 22
click at [479, 361] on select "Change the compare at price to the current price (sale) Change the compare at p…" at bounding box center [622, 372] width 287 height 22
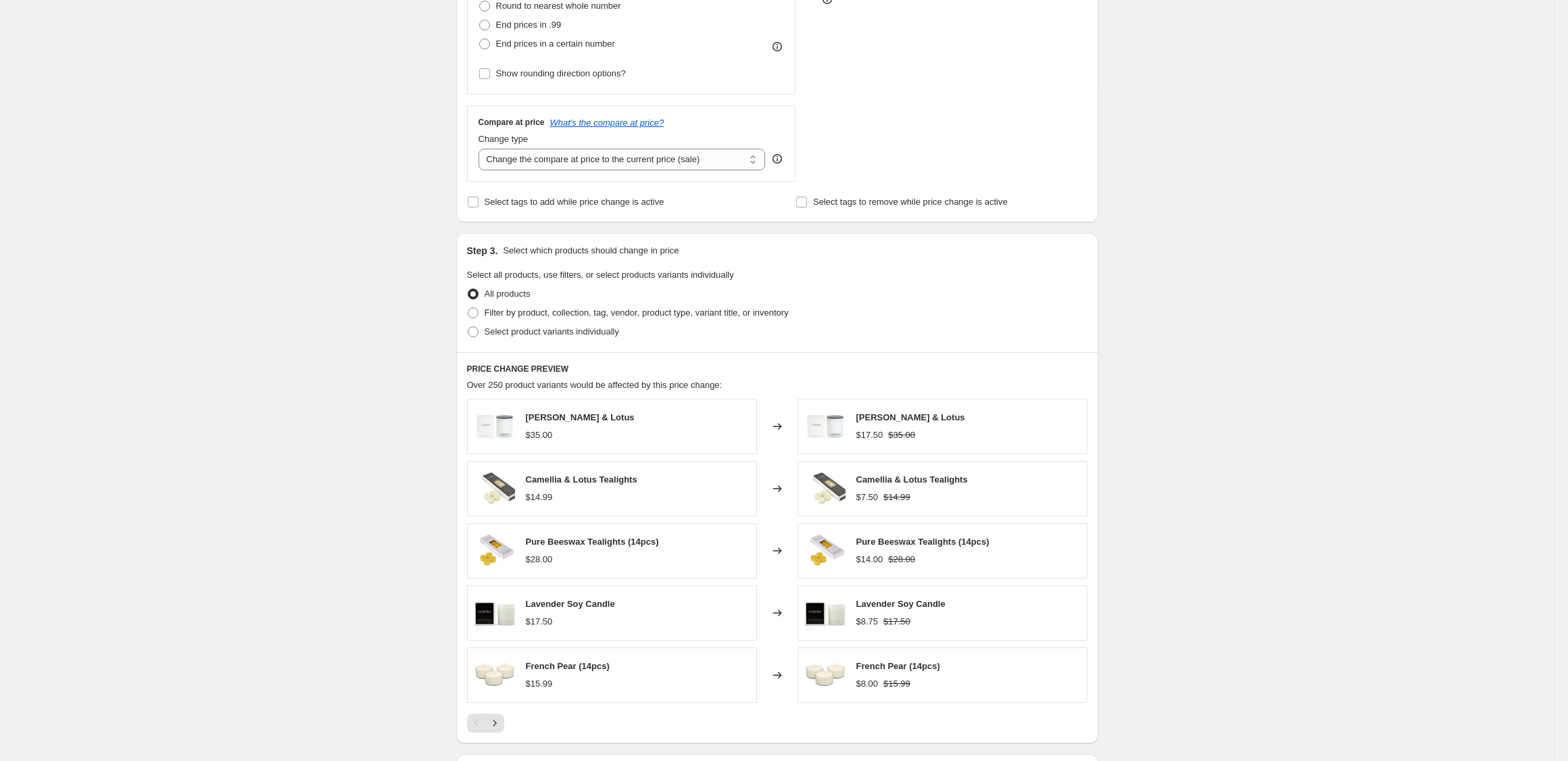
scroll to position [399, 0]
drag, startPoint x: 466, startPoint y: 312, endPoint x: 472, endPoint y: 312, distance: 6.0
click at [466, 312] on div "Step 3. Select which products should change in price Select all products, use f…" at bounding box center [776, 292] width 642 height 119
click at [472, 312] on span at bounding box center [473, 312] width 11 height 11
click at [468, 307] on input "Filter by product, collection, tag, vendor, product type, variant title, or inv…" at bounding box center [468, 307] width 1 height 1
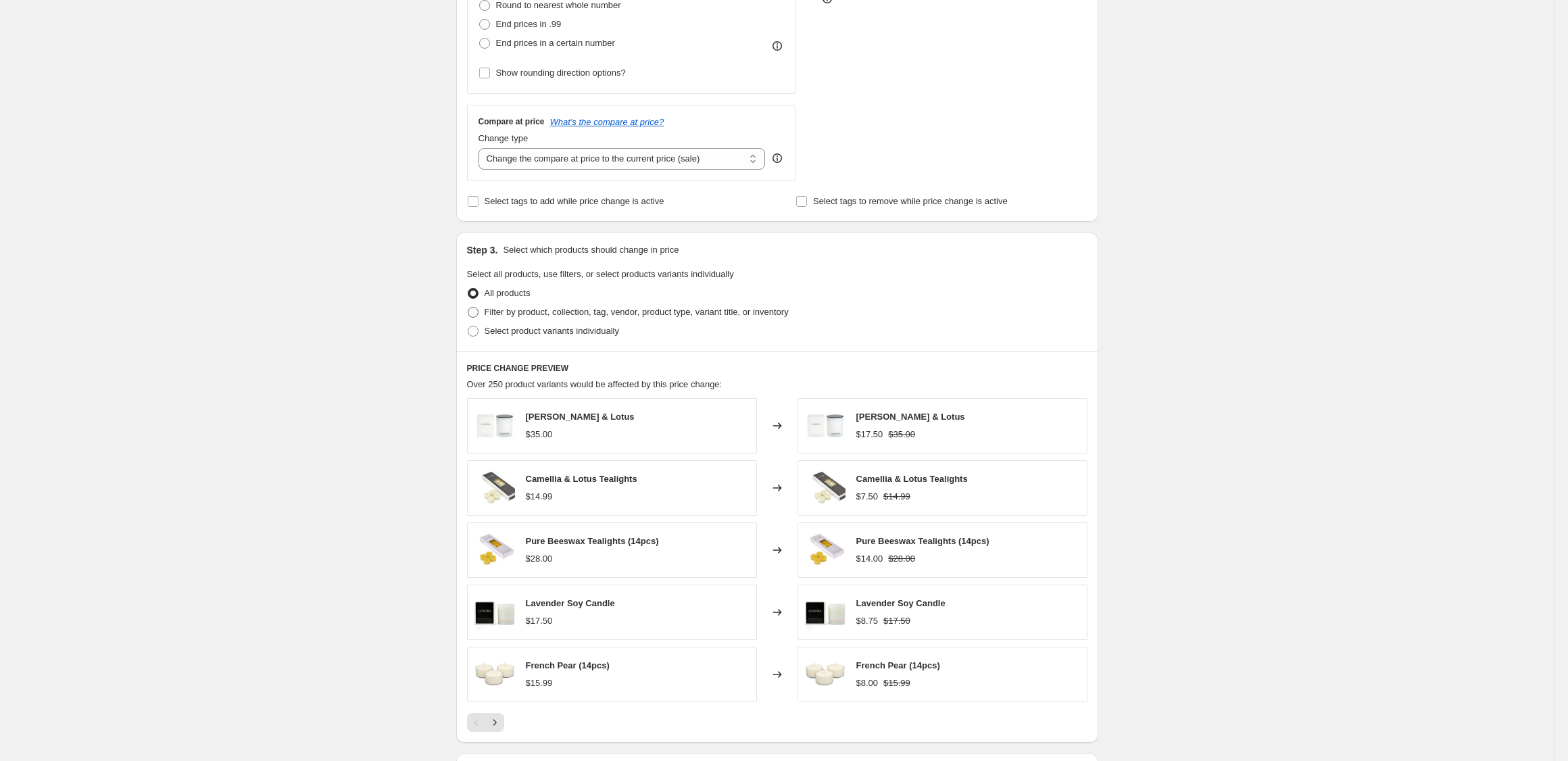
radio input "true"
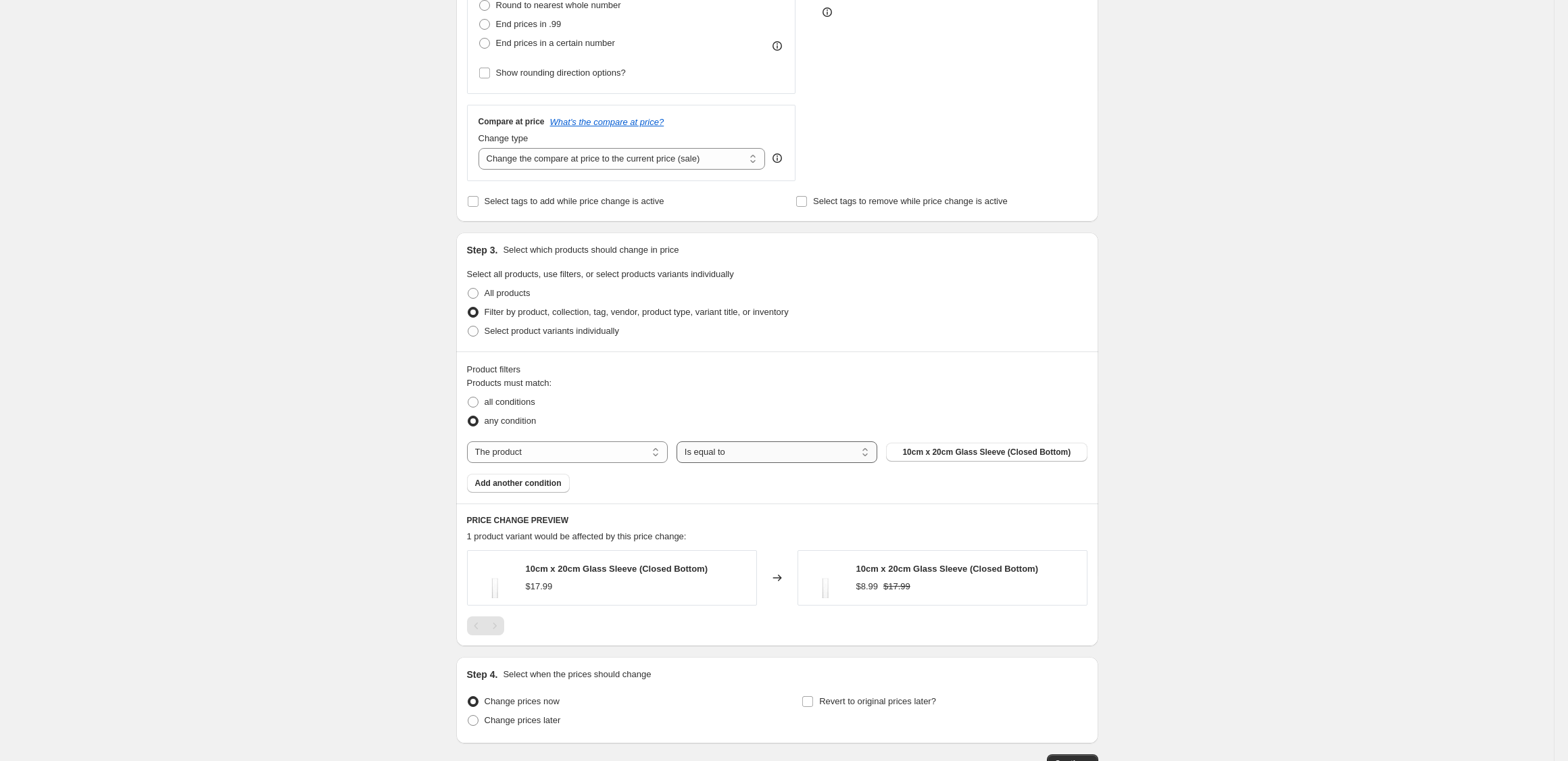
click at [696, 442] on select "Is equal to Is not equal to" at bounding box center [777, 452] width 201 height 22
click at [594, 451] on select "The product The product's collection The product's tag The product's vendor The…" at bounding box center [568, 452] width 201 height 22
select select "collection"
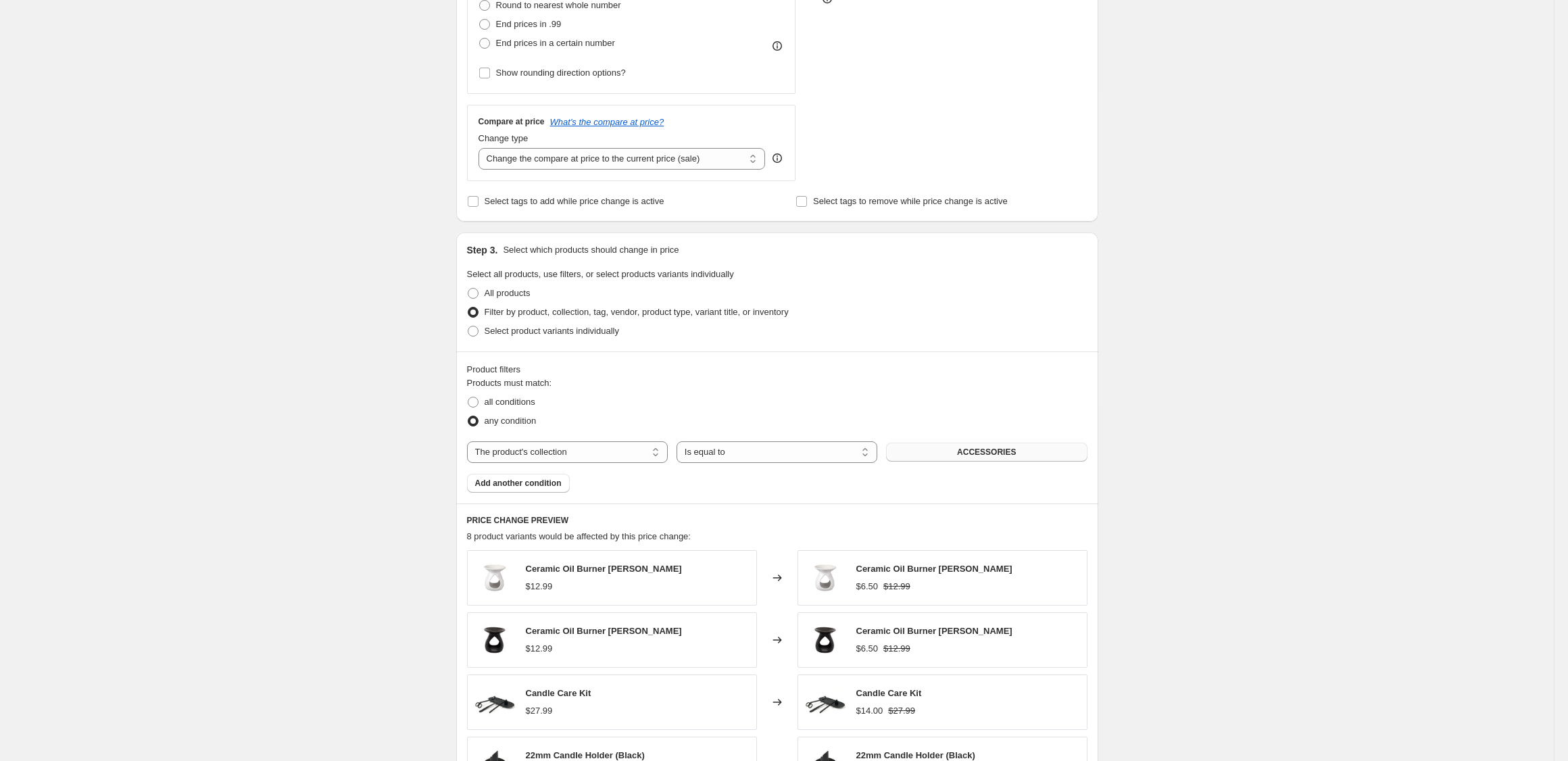
click at [933, 453] on button "ACCESSORIES" at bounding box center [987, 452] width 201 height 19
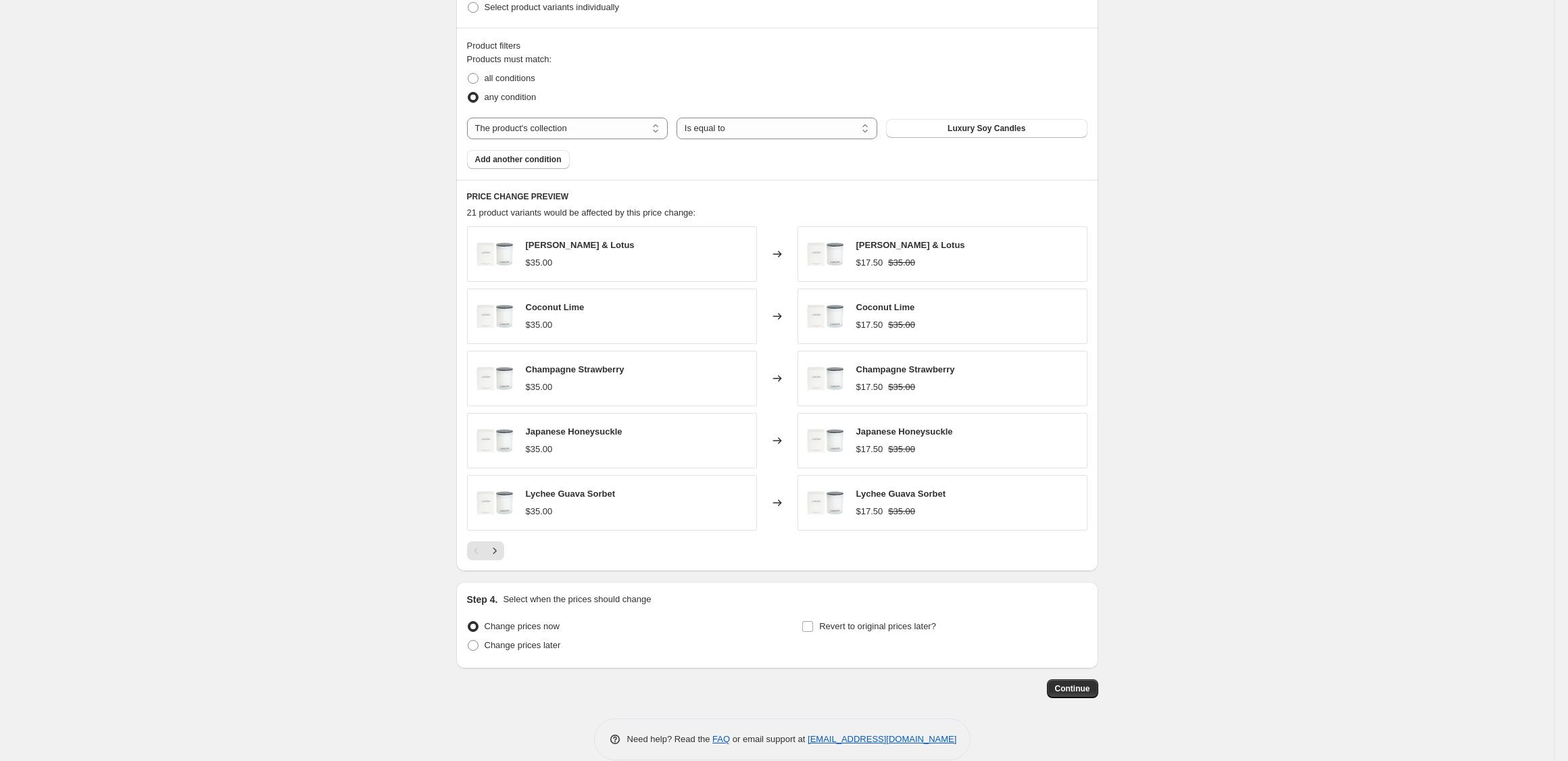
scroll to position [725, 0]
click at [1057, 693] on button "Continue" at bounding box center [1072, 686] width 51 height 19
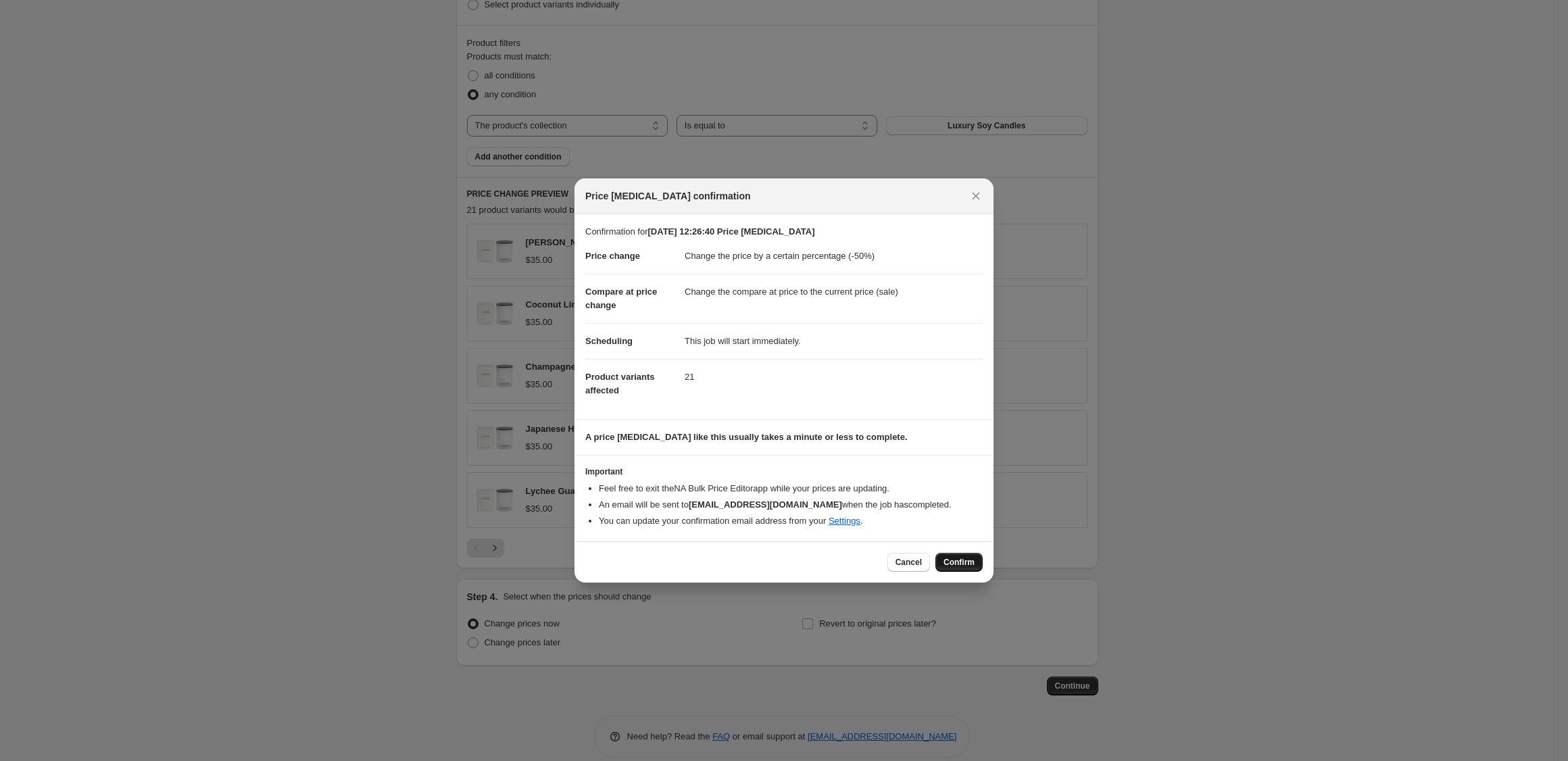
click at [969, 557] on span "Confirm" at bounding box center [959, 562] width 31 height 11
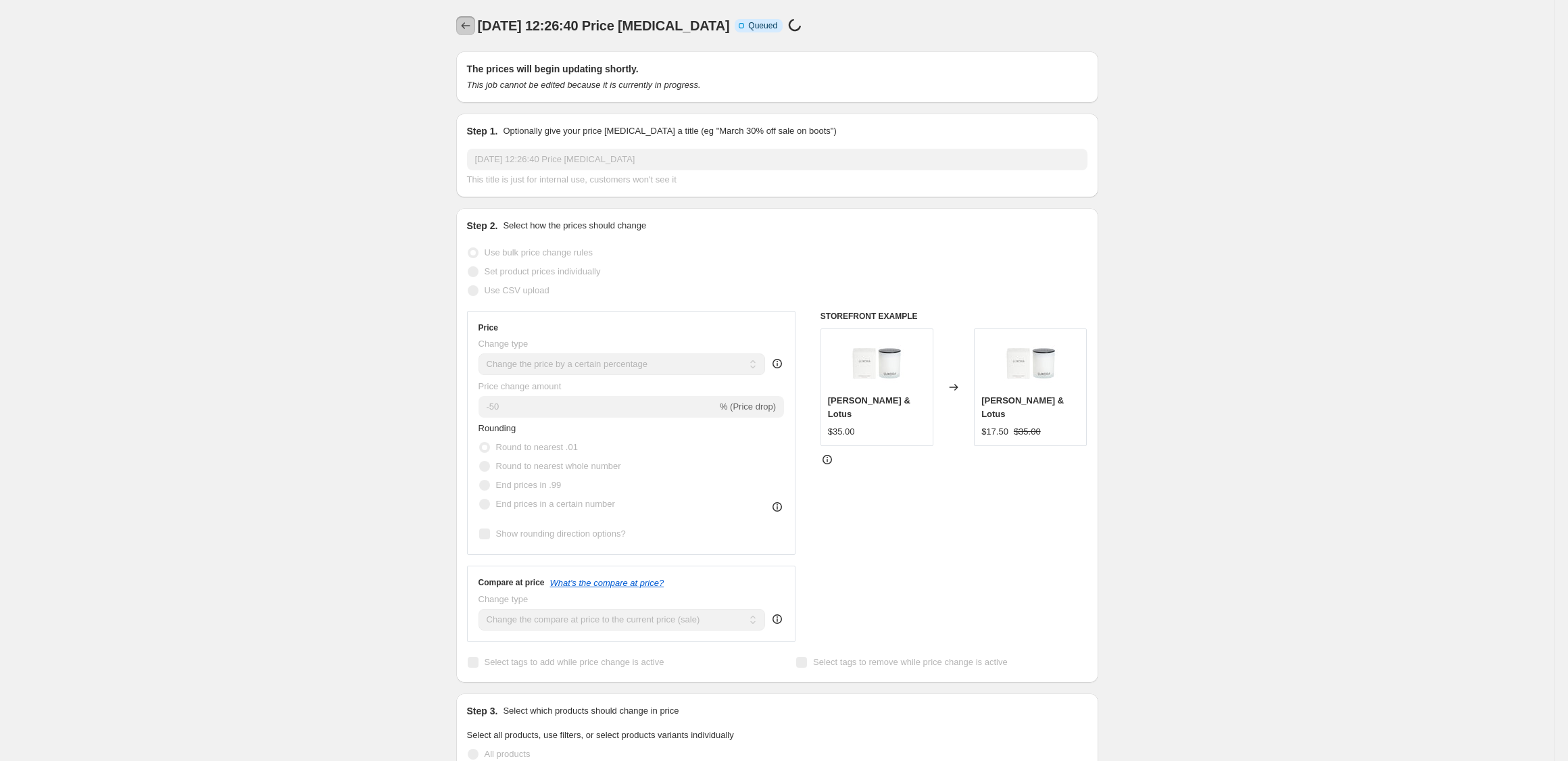
click at [464, 29] on icon "Price change jobs" at bounding box center [466, 25] width 14 height 14
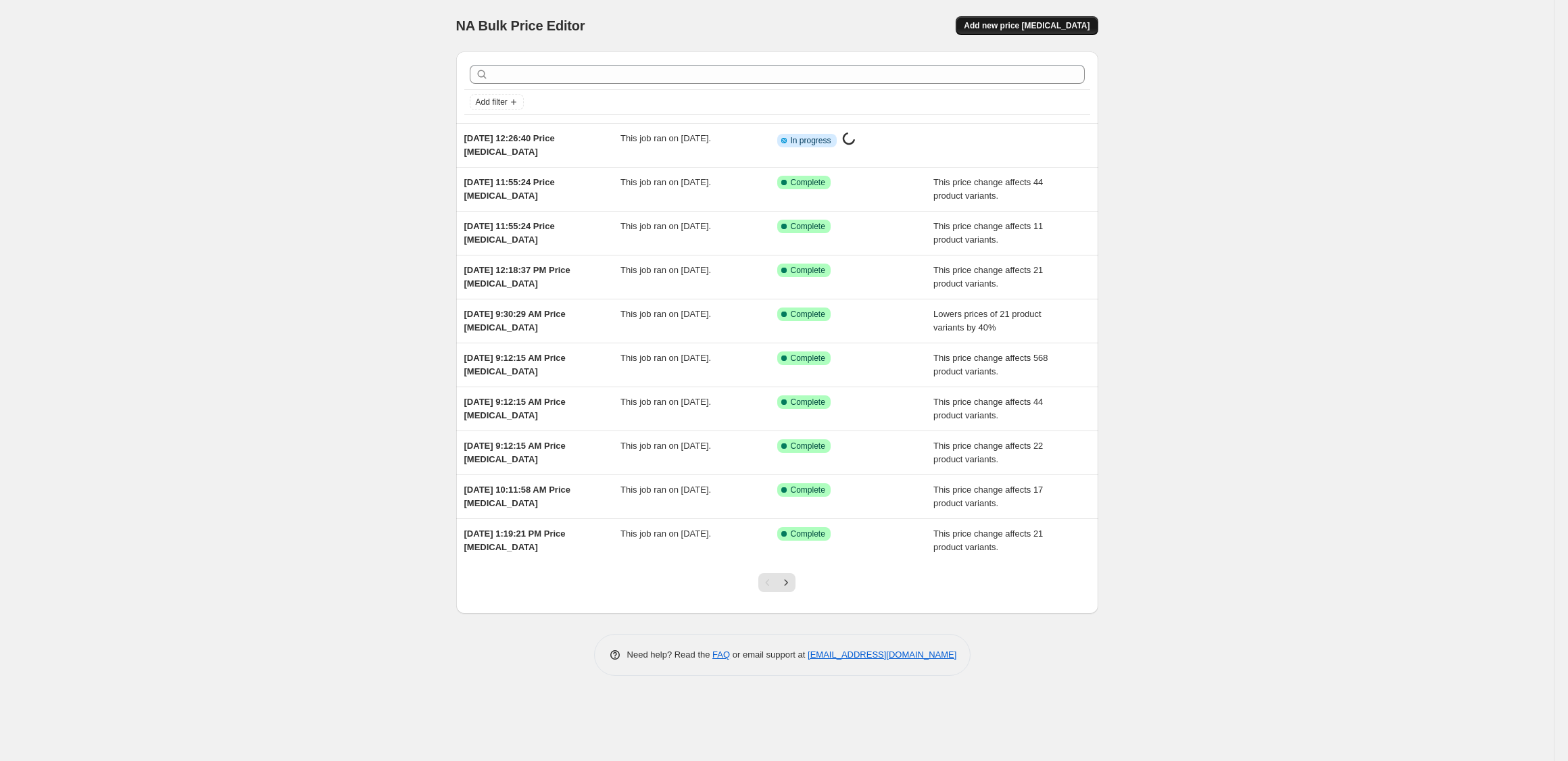
click at [1031, 29] on span "Add new price [MEDICAL_DATA]" at bounding box center [1027, 25] width 126 height 11
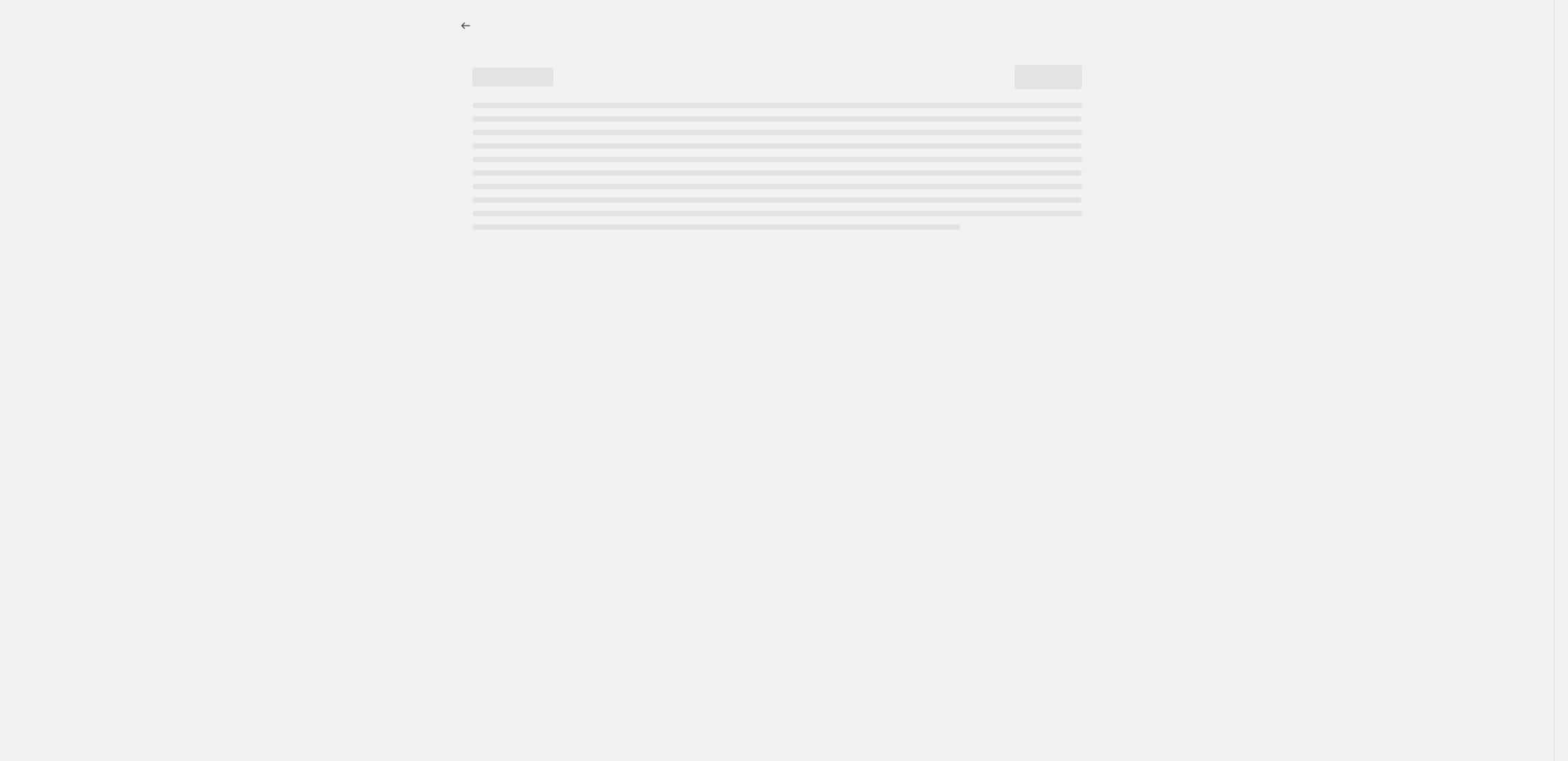
select select "percentage"
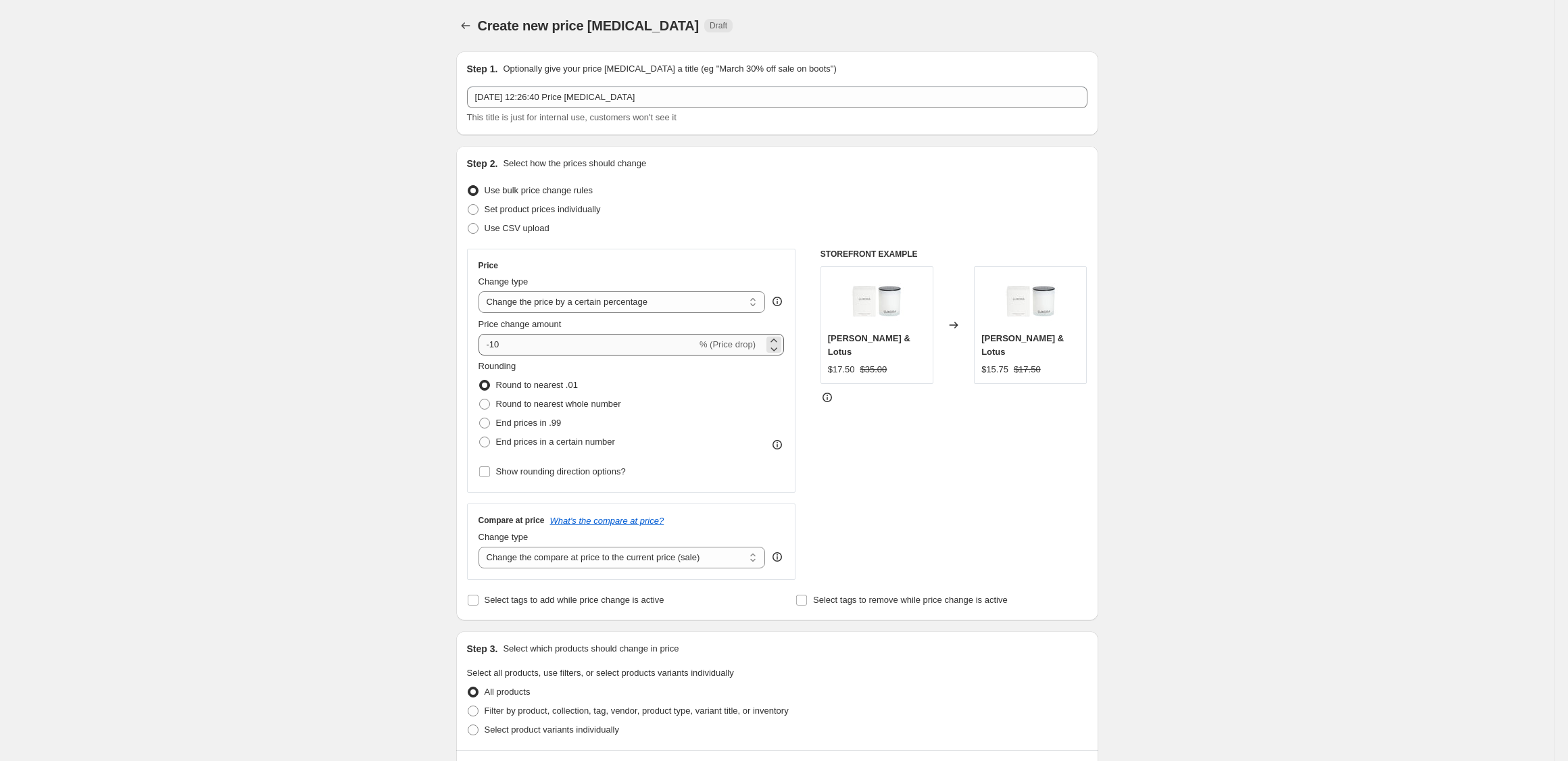
click at [511, 356] on div "Price Change type Change the price to a certain amount Change the price by a ce…" at bounding box center [631, 370] width 306 height 221
click at [515, 348] on input "-10" at bounding box center [588, 344] width 219 height 22
type input "-1"
type input "-50"
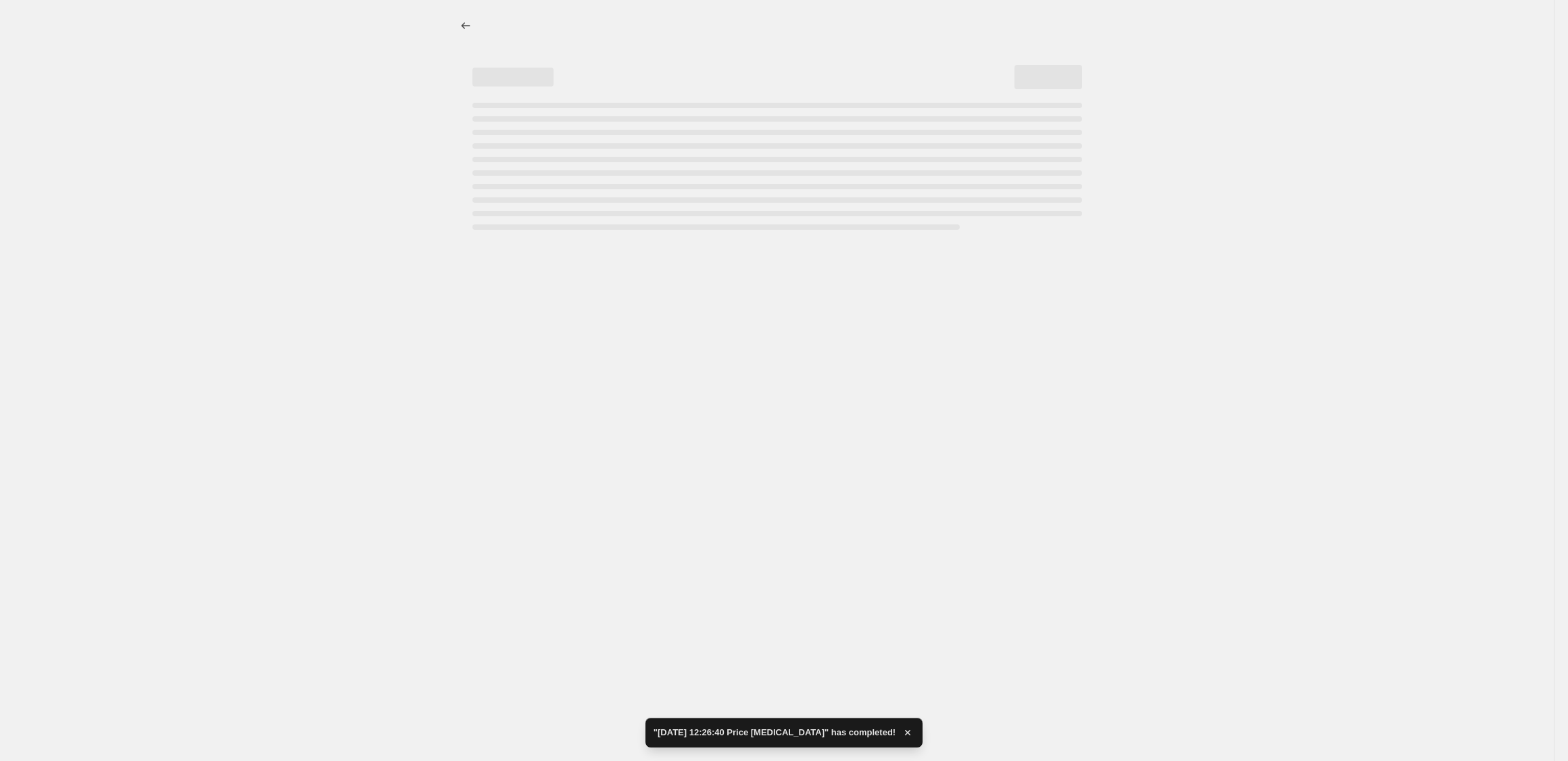
select select "percentage"
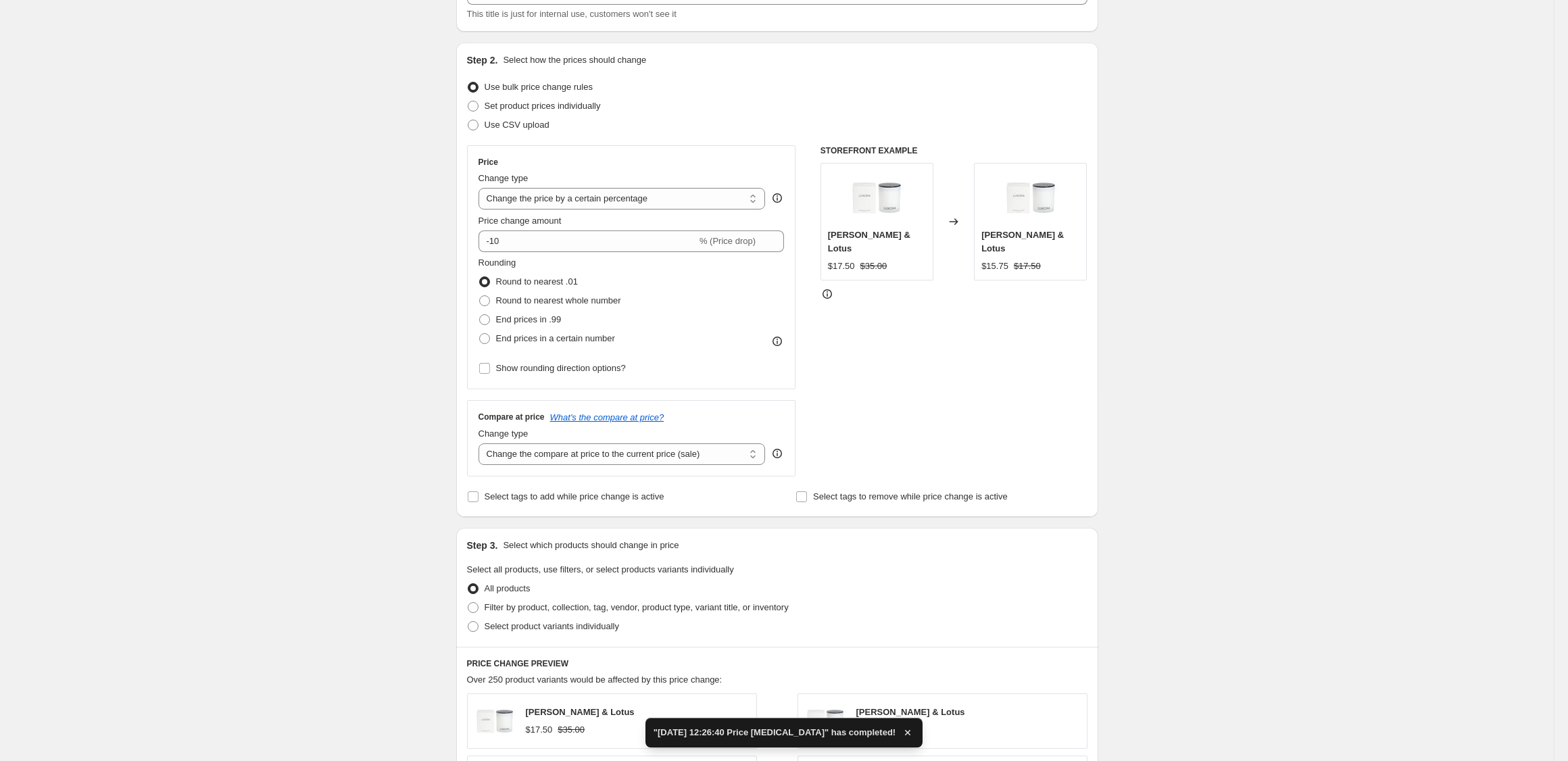
scroll to position [188, 0]
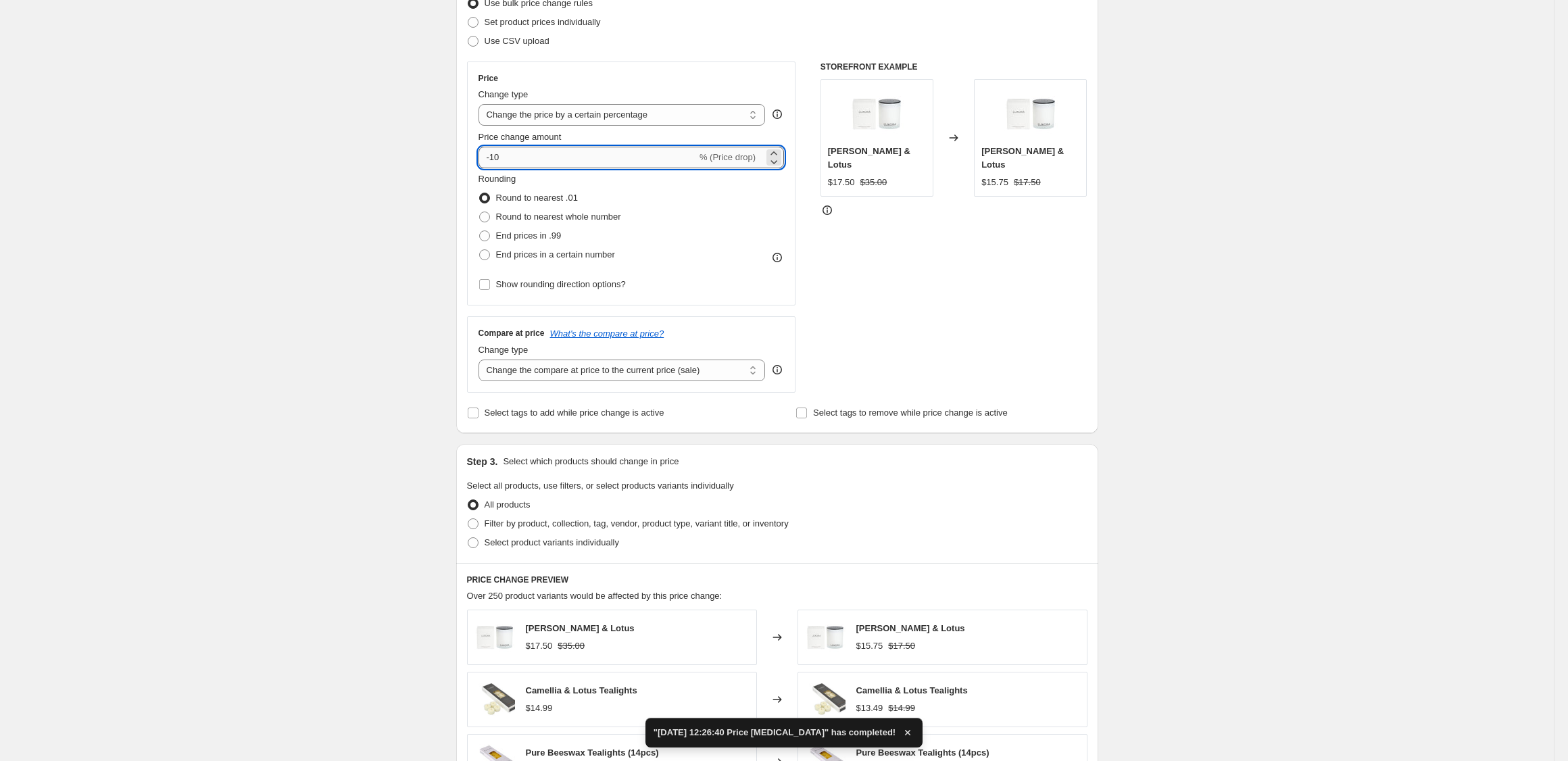
click at [520, 155] on input "-10" at bounding box center [588, 157] width 219 height 22
type input "-1"
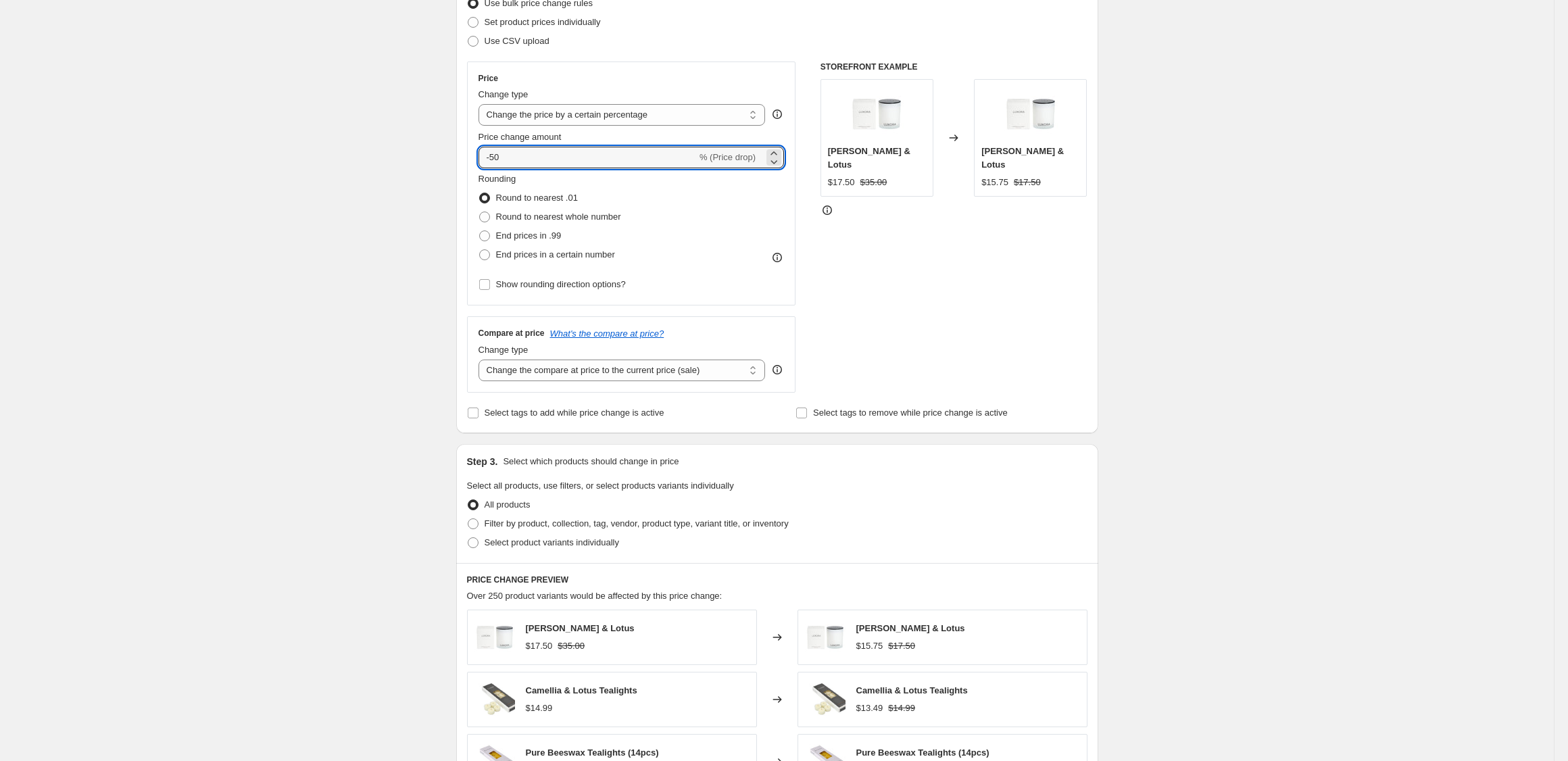
type input "-50"
click at [377, 228] on div "Create new price change job. This page is ready Create new price change job Dra…" at bounding box center [776, 488] width 1553 height 1352
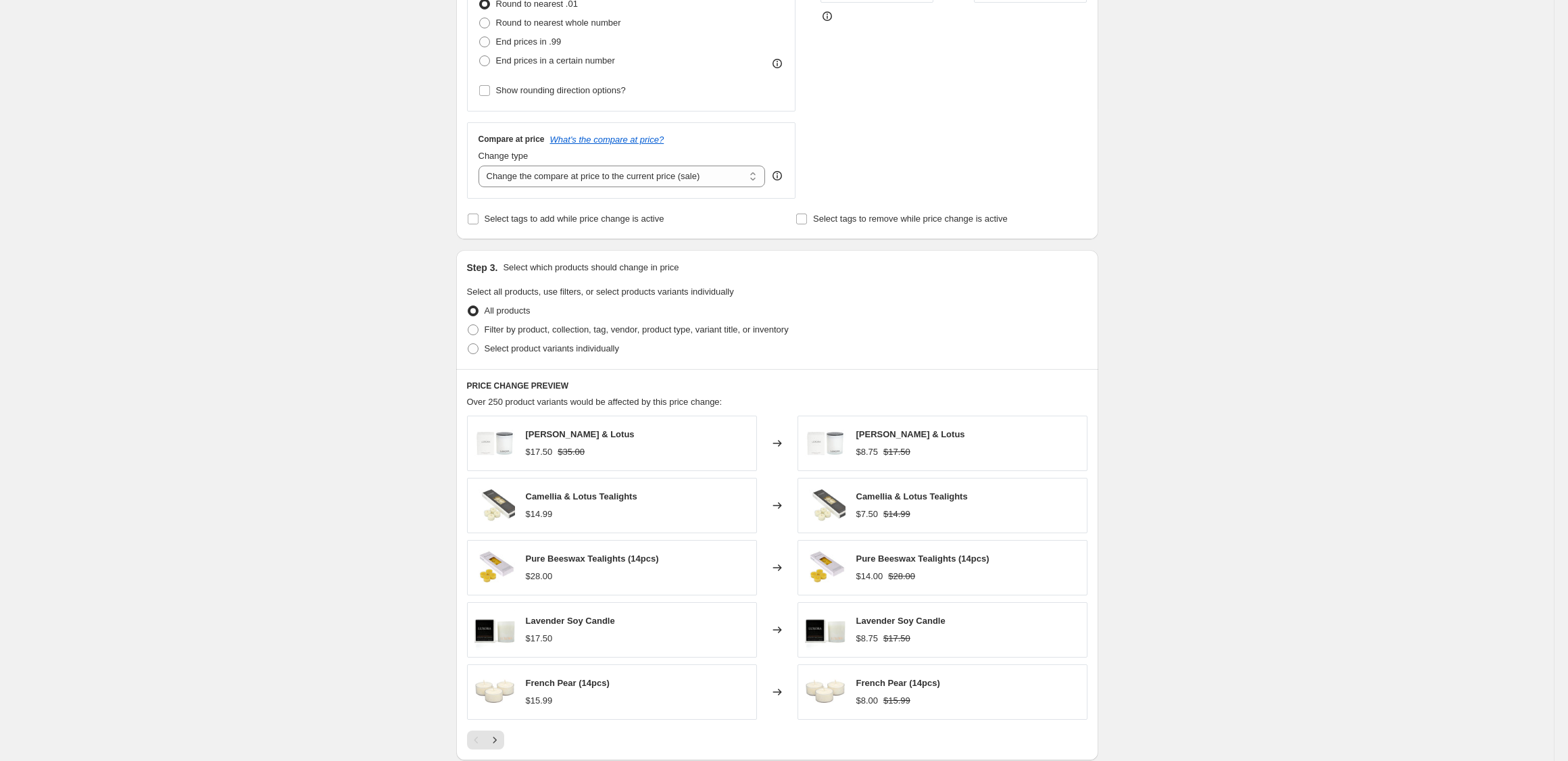
scroll to position [397, 0]
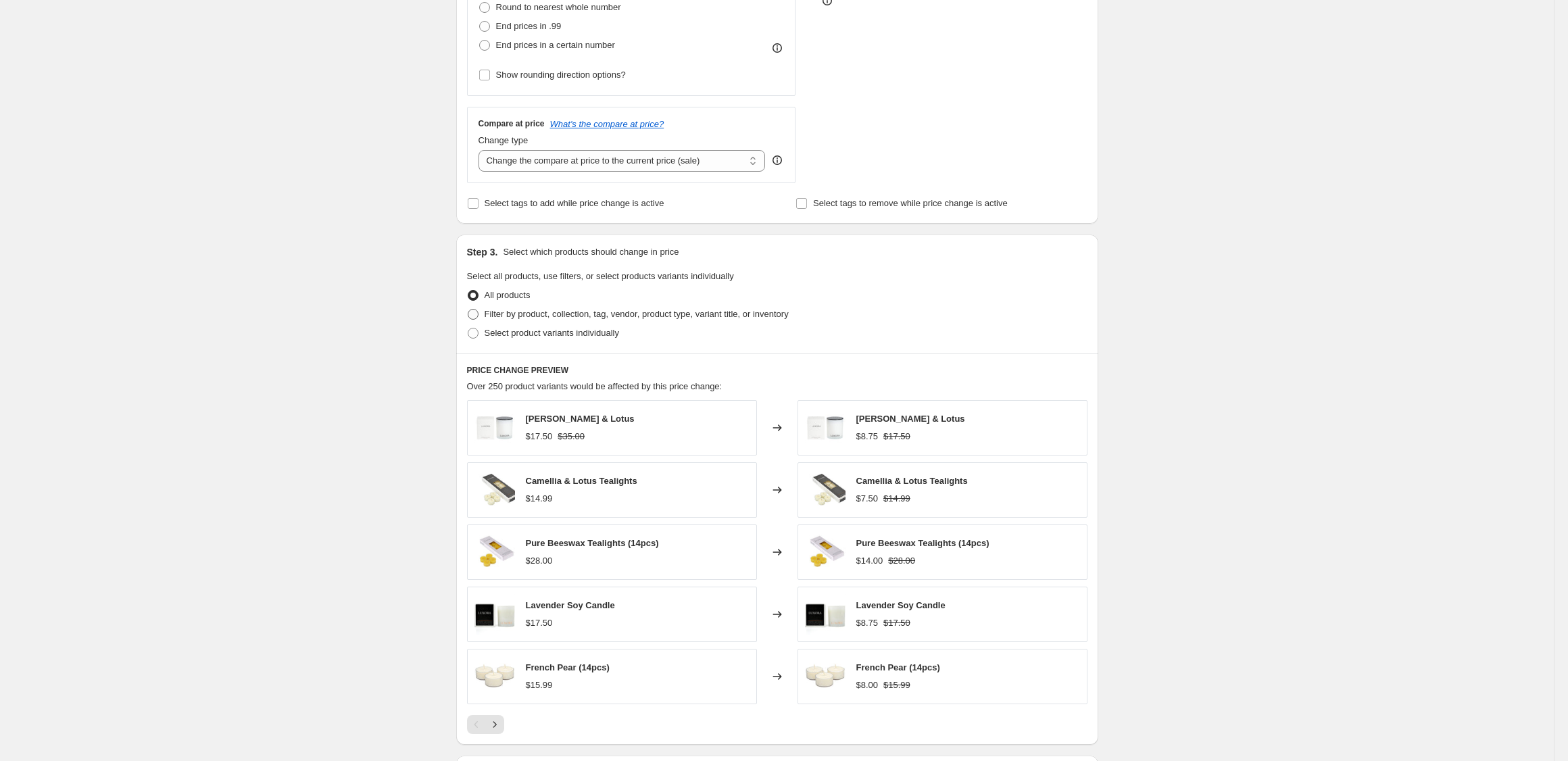
click at [483, 314] on label "Filter by product, collection, tag, vendor, product type, variant title, or inv…" at bounding box center [628, 314] width 322 height 19
click at [468, 310] on input "Filter by product, collection, tag, vendor, product type, variant title, or inv…" at bounding box center [468, 309] width 1 height 1
radio input "true"
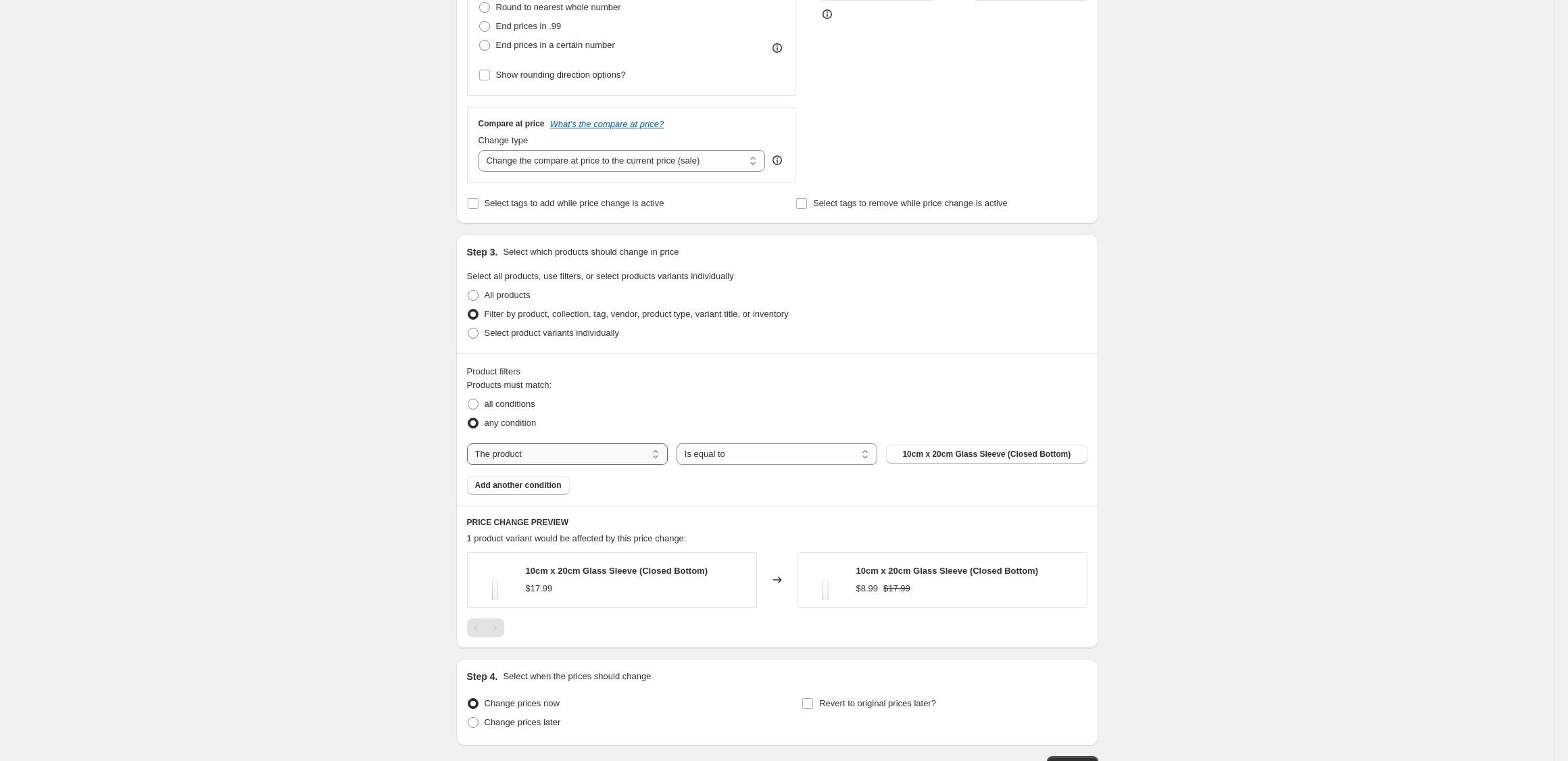
click at [618, 456] on select "The product The product's collection The product's tag The product's vendor The…" at bounding box center [568, 454] width 201 height 22
select select "collection"
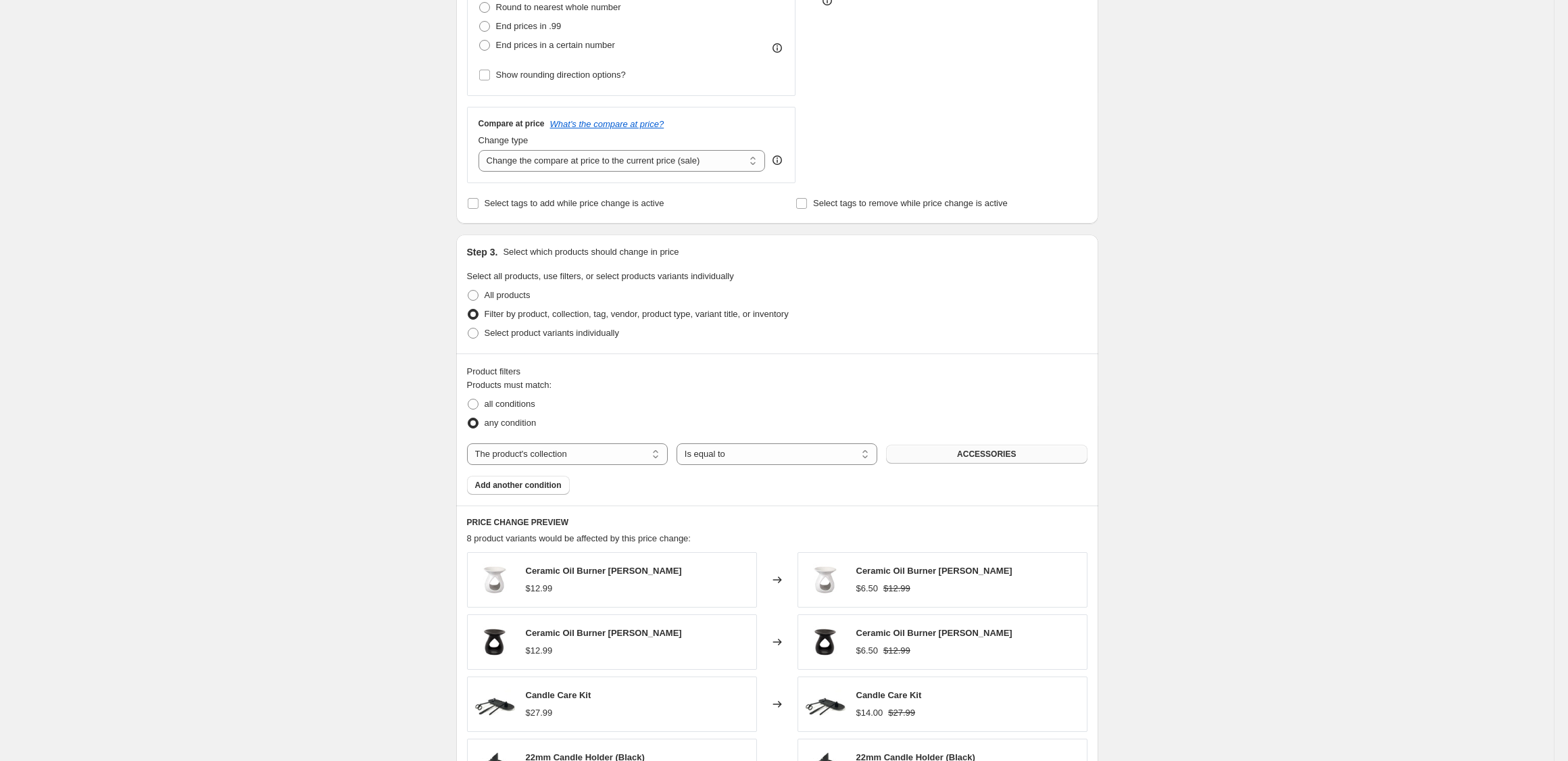
click at [925, 459] on button "ACCESSORIES" at bounding box center [987, 454] width 201 height 19
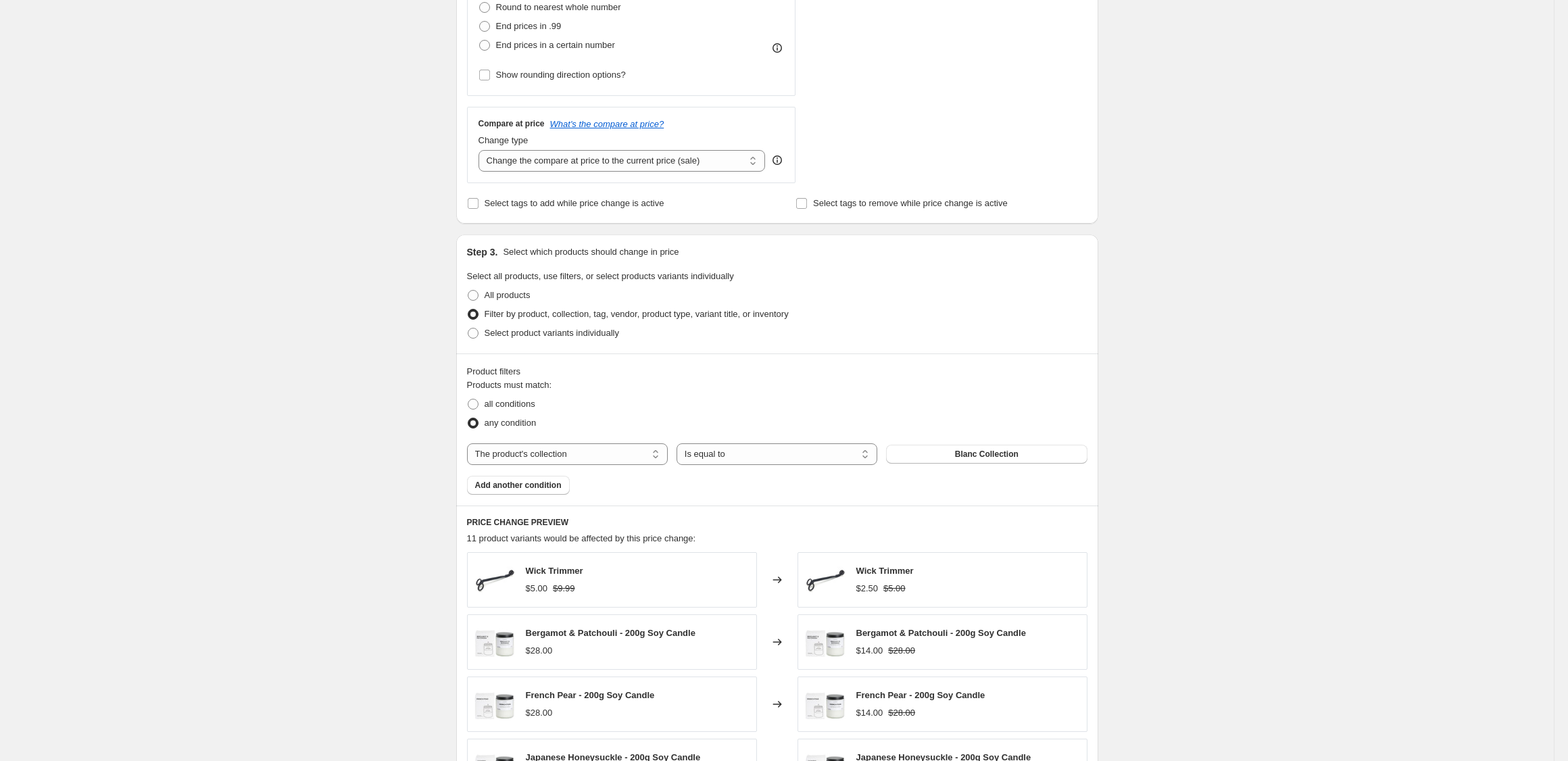
scroll to position [742, 0]
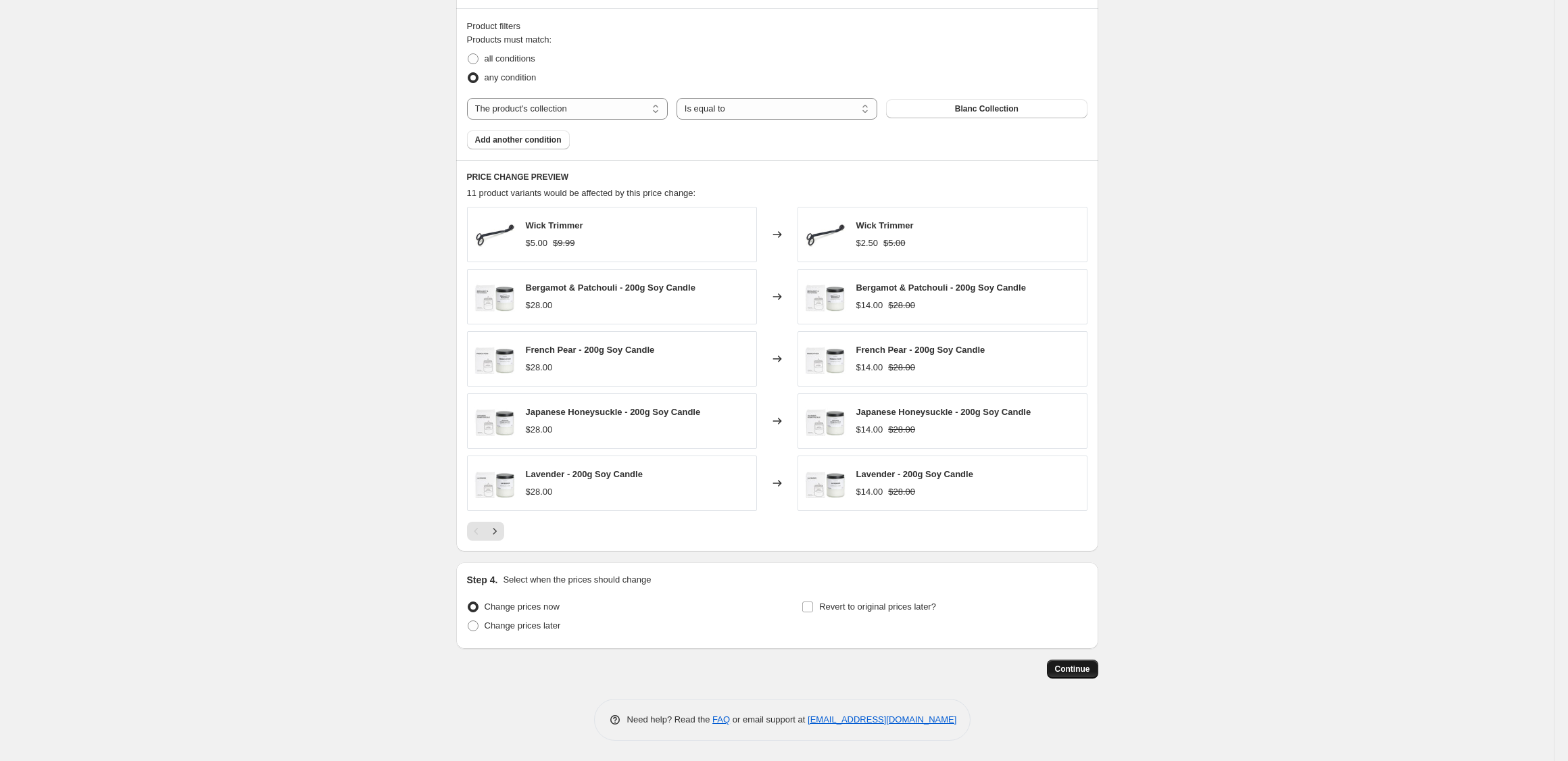
drag, startPoint x: 1071, startPoint y: 684, endPoint x: 1074, endPoint y: 677, distance: 7.6
click at [1071, 681] on div "Step 1. Optionally give your price change job a title (eg "March 30% off sale o…" at bounding box center [776, 20] width 642 height 1443
click at [1075, 677] on button "Continue" at bounding box center [1072, 669] width 51 height 19
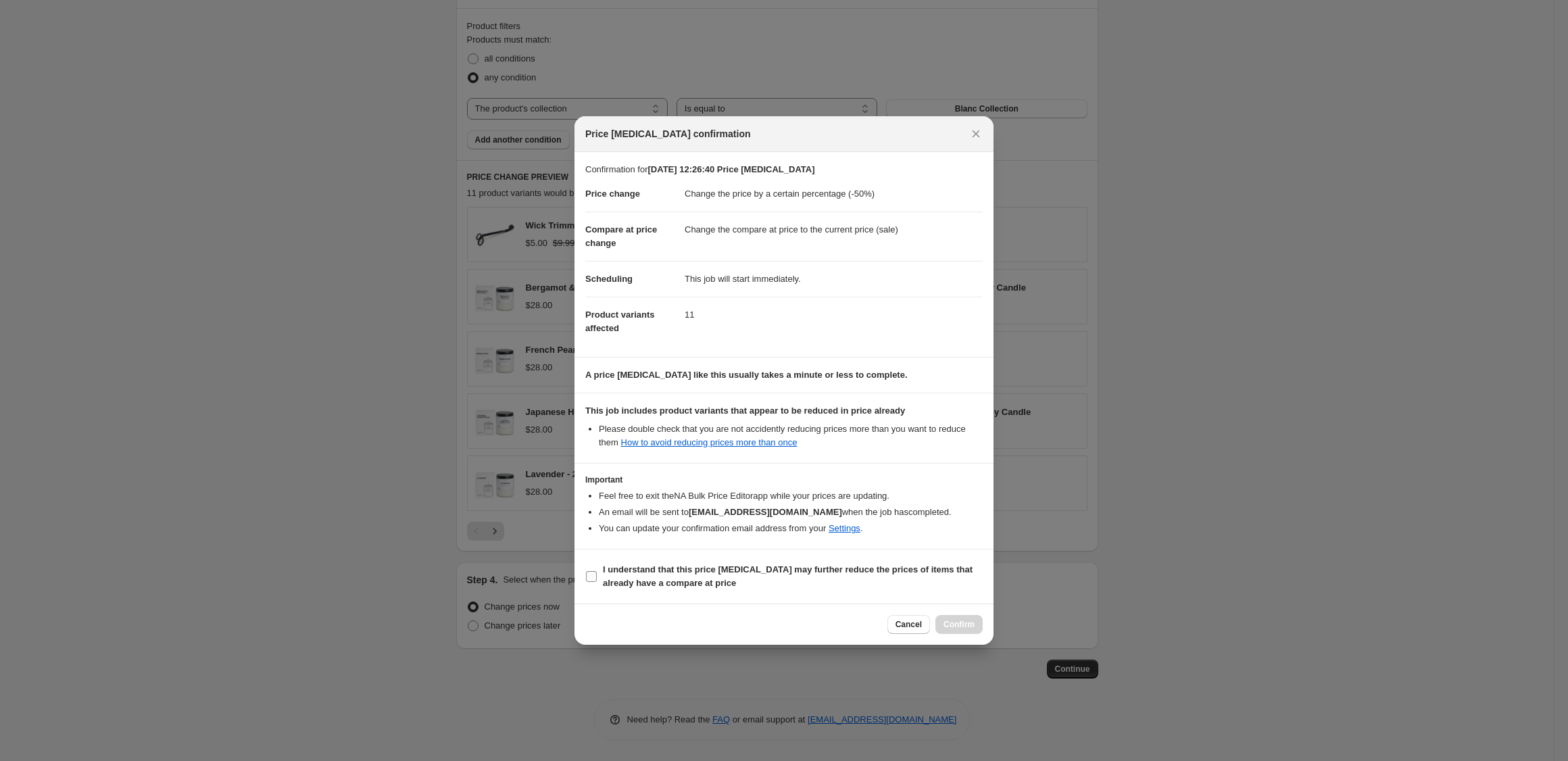
click at [846, 569] on b "I understand that this price change job may further reduce the prices of items …" at bounding box center [787, 576] width 369 height 24
click at [597, 571] on input "I understand that this price change job may further reduce the prices of items …" at bounding box center [591, 576] width 11 height 11
checkbox input "true"
drag, startPoint x: 948, startPoint y: 621, endPoint x: 890, endPoint y: 590, distance: 65.8
click at [948, 621] on span "Confirm" at bounding box center [959, 624] width 31 height 11
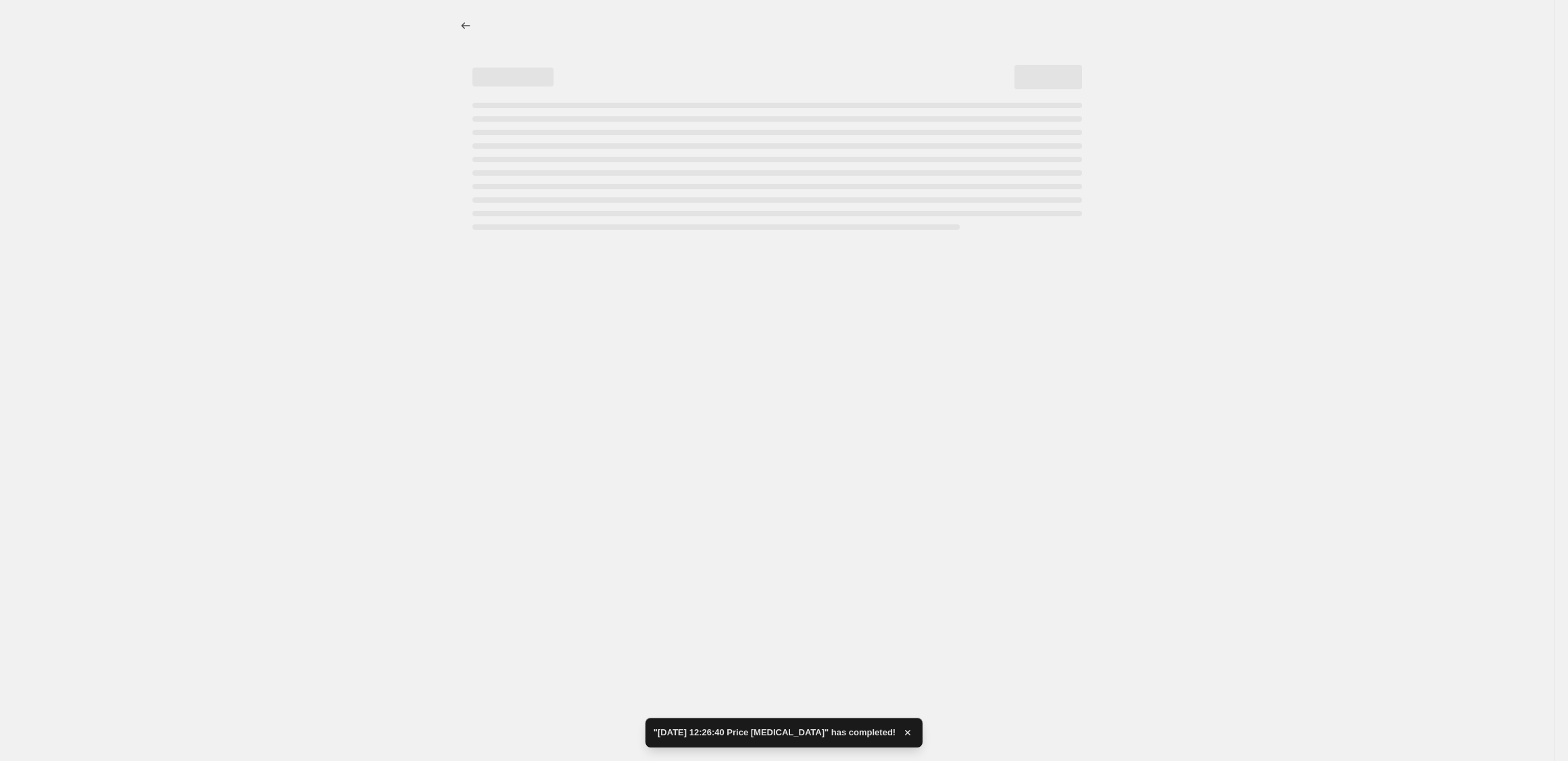
select select "percentage"
select select "collection"
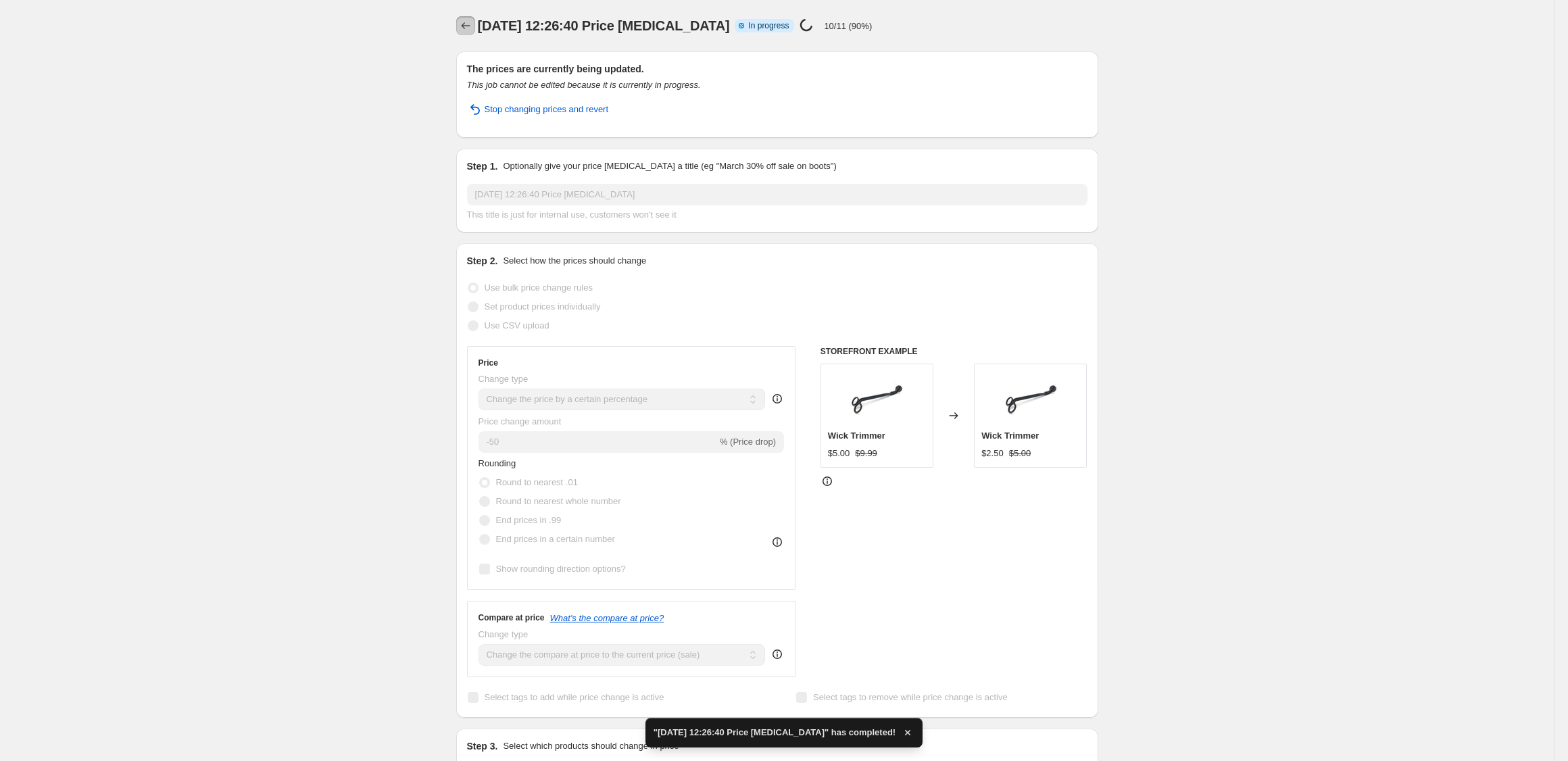
click at [463, 25] on icon "Price change jobs" at bounding box center [465, 25] width 9 height 7
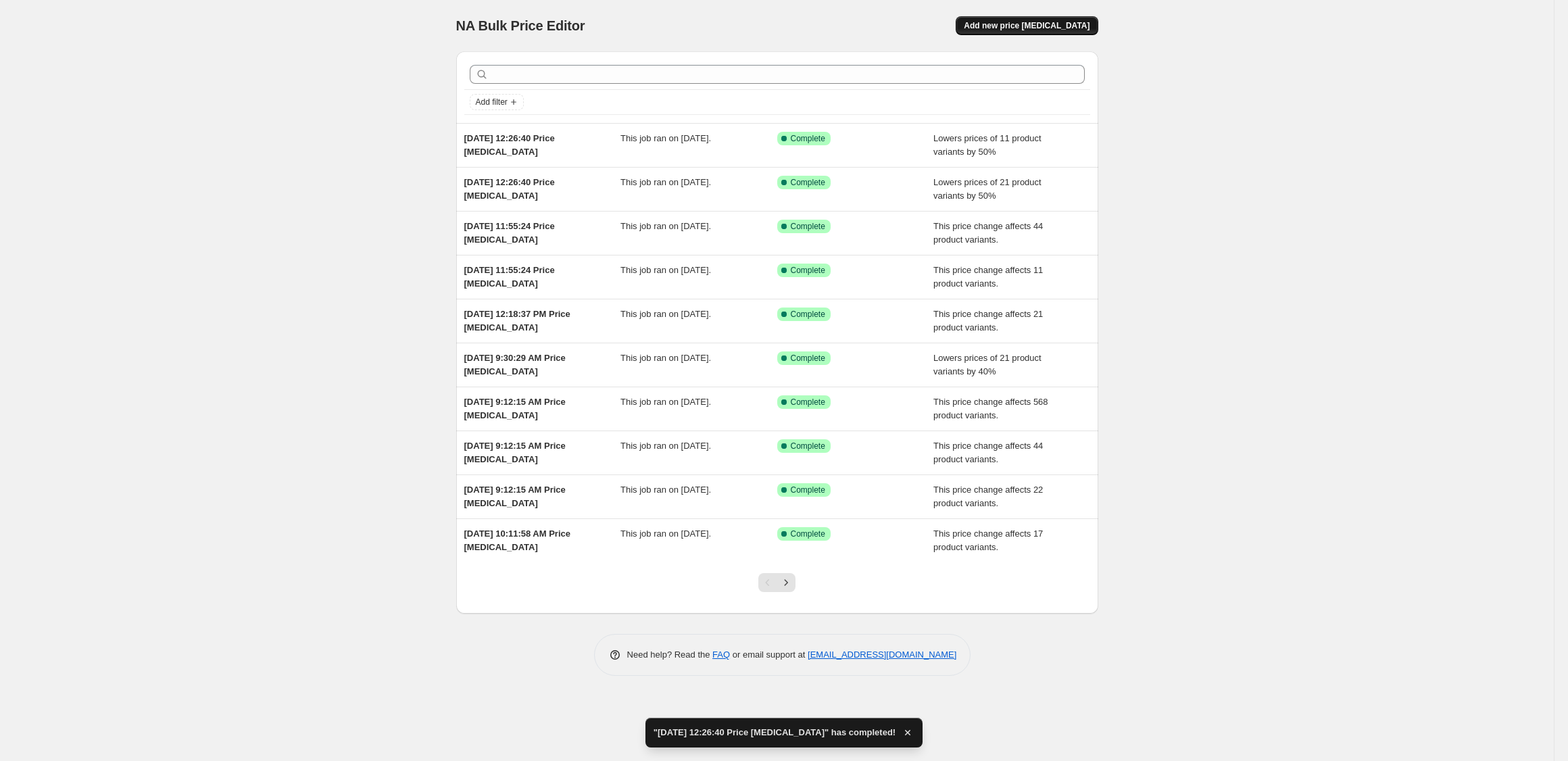
click at [1049, 25] on span "Add new price [MEDICAL_DATA]" at bounding box center [1027, 25] width 126 height 11
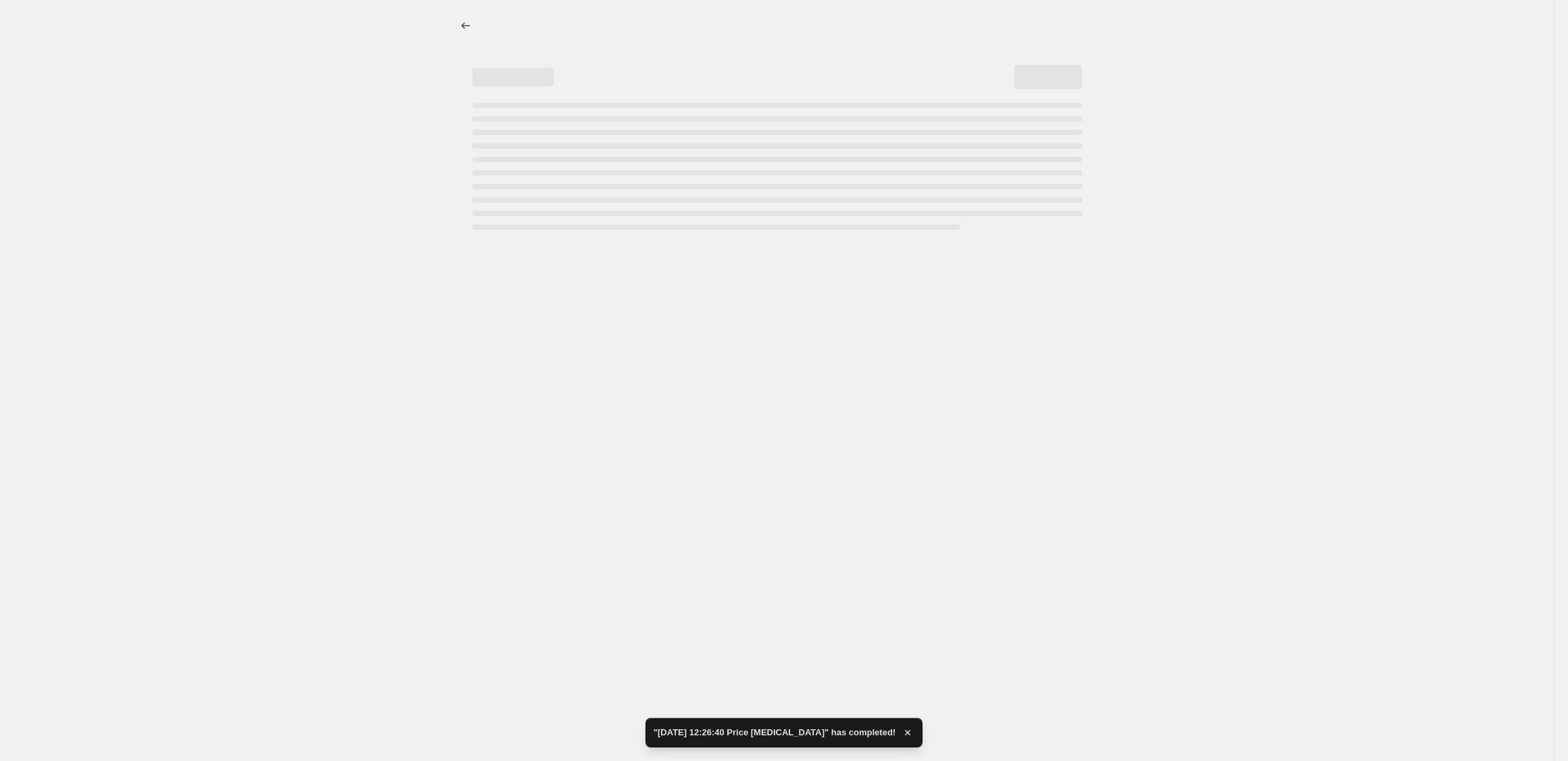
select select "percentage"
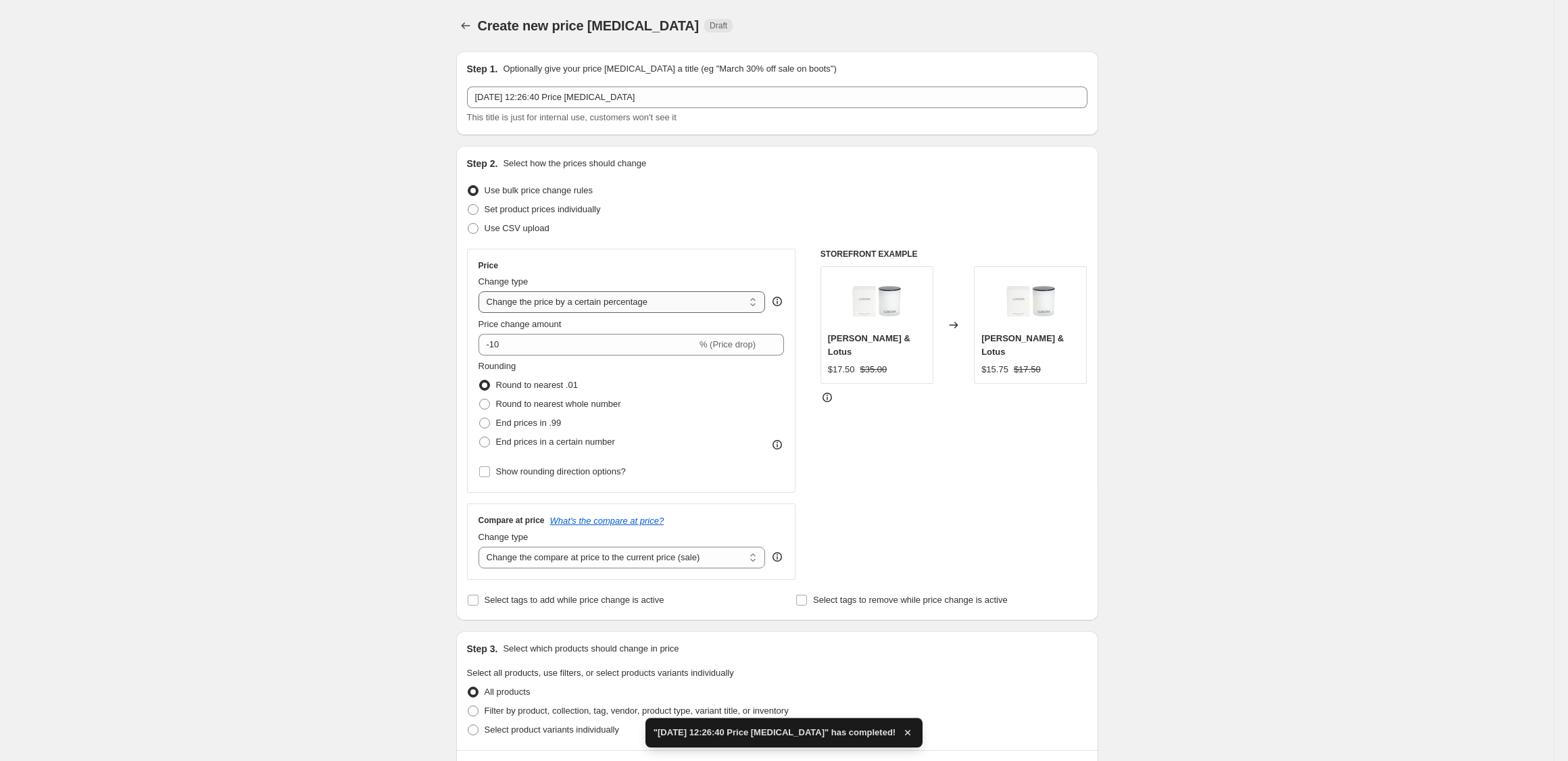
click at [523, 299] on select "Change the price to a certain amount Change the price by a certain amount Chang…" at bounding box center [622, 302] width 287 height 22
click at [479, 291] on select "Change the price to a certain amount Change the price by a certain amount Chang…" at bounding box center [622, 302] width 287 height 22
click at [523, 344] on input "-10" at bounding box center [588, 344] width 219 height 22
type input "-1"
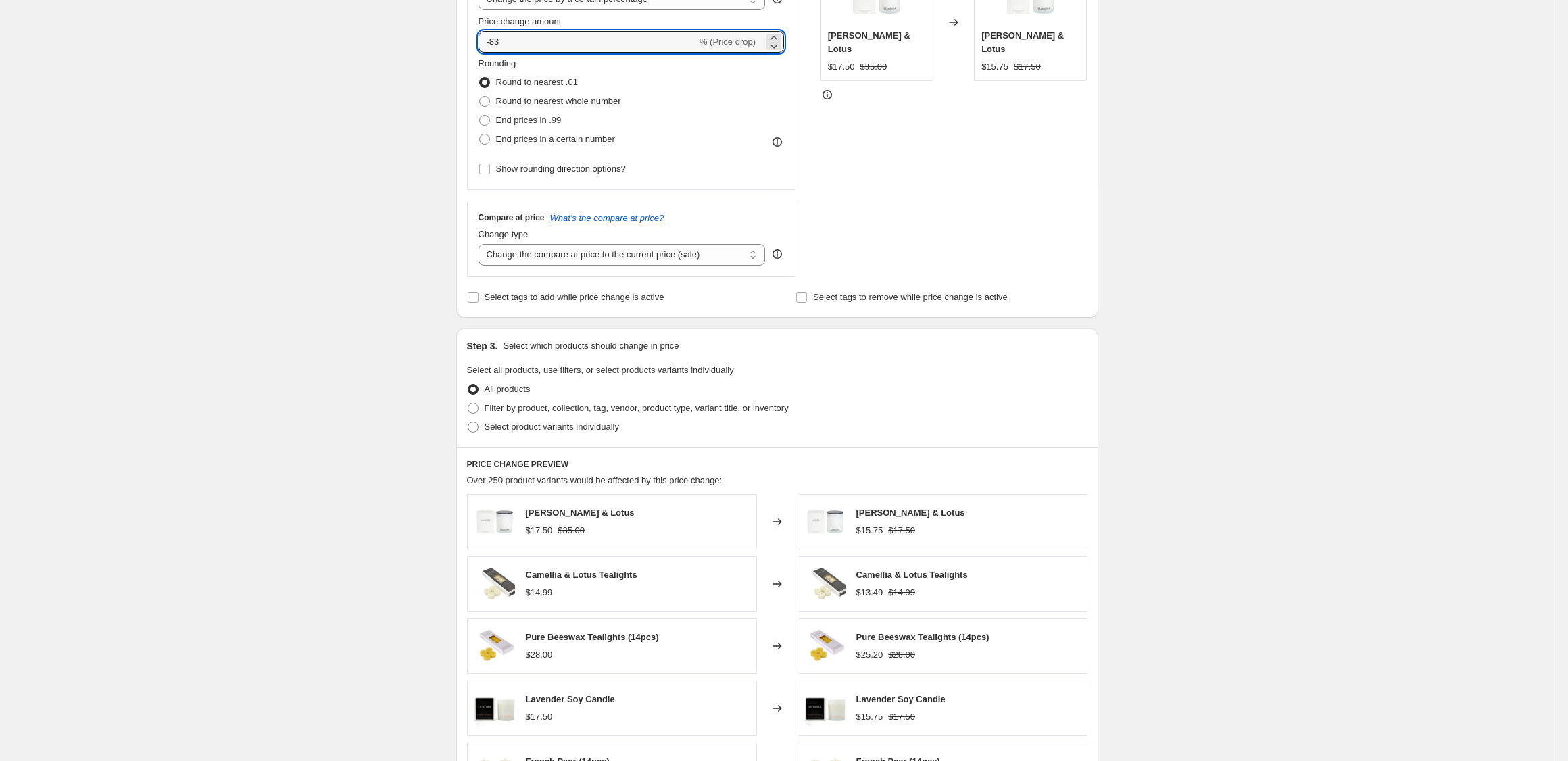
scroll to position [303, 0]
type input "-83"
click at [476, 409] on span at bounding box center [473, 407] width 11 height 11
click at [468, 403] on input "Filter by product, collection, tag, vendor, product type, variant title, or inv…" at bounding box center [468, 402] width 1 height 1
radio input "true"
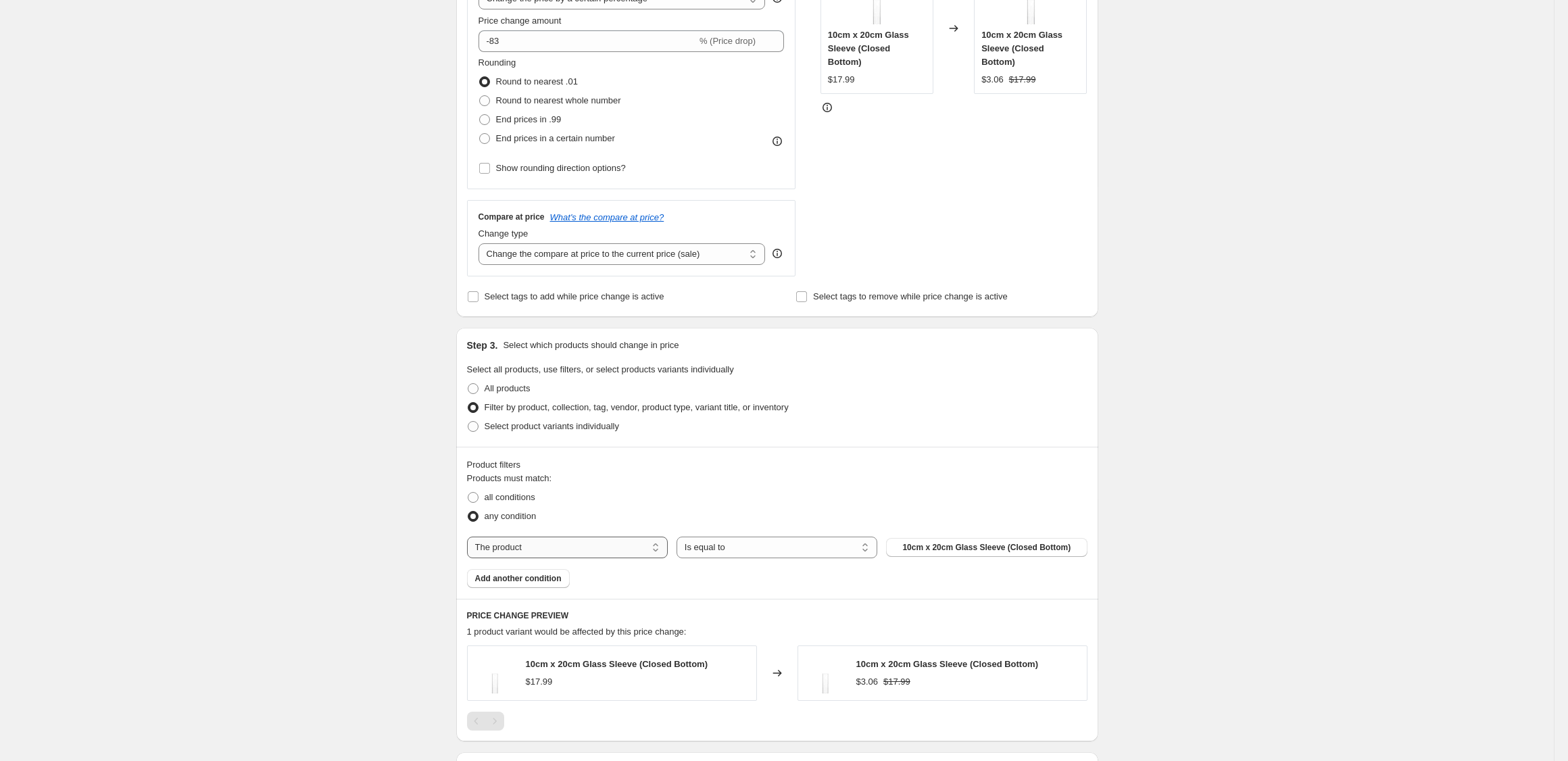
click at [603, 539] on select "The product The product's collection The product's tag The product's vendor The…" at bounding box center [568, 547] width 201 height 22
select select "collection"
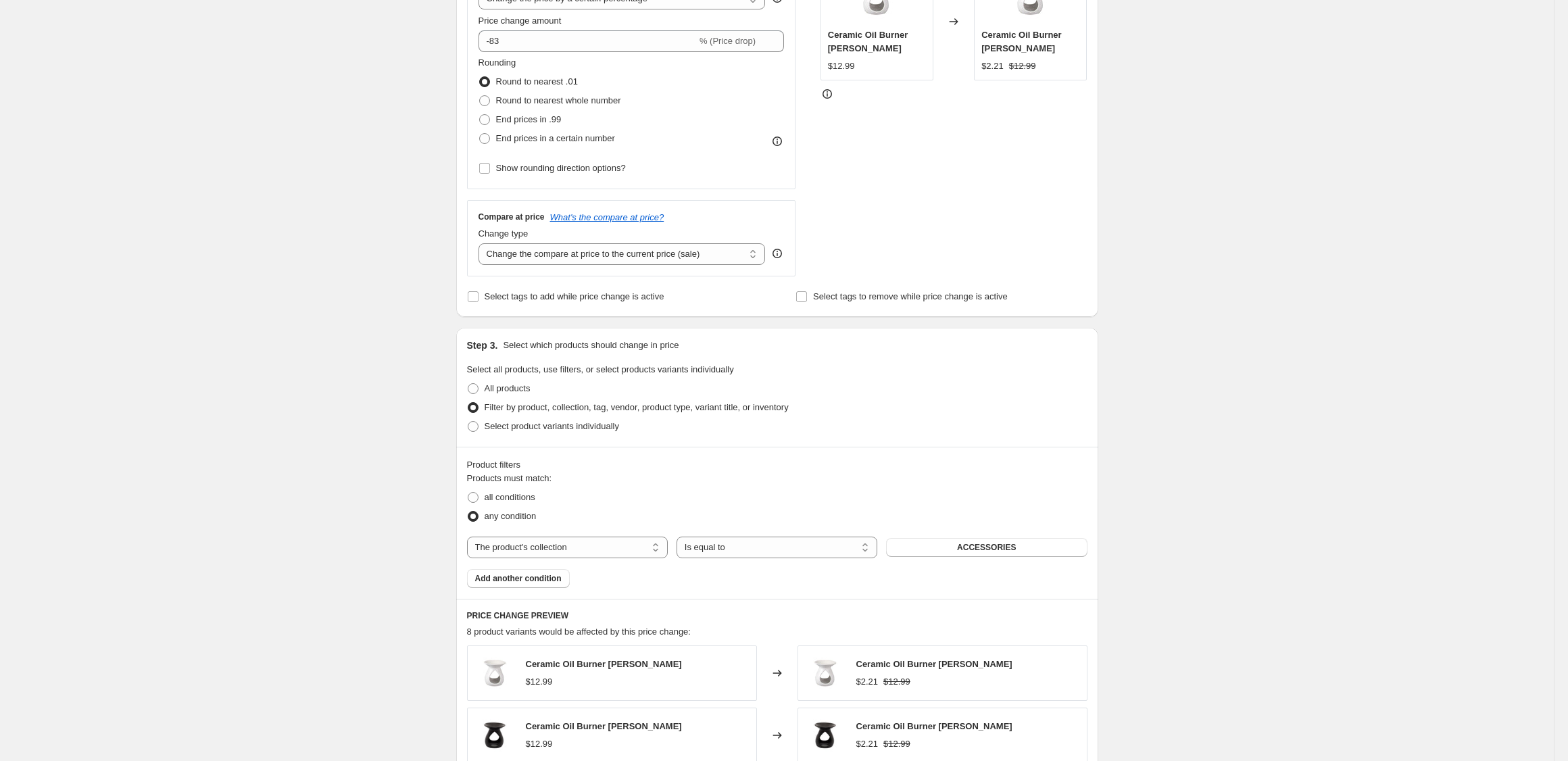
click at [1024, 550] on button "ACCESSORIES" at bounding box center [987, 547] width 201 height 19
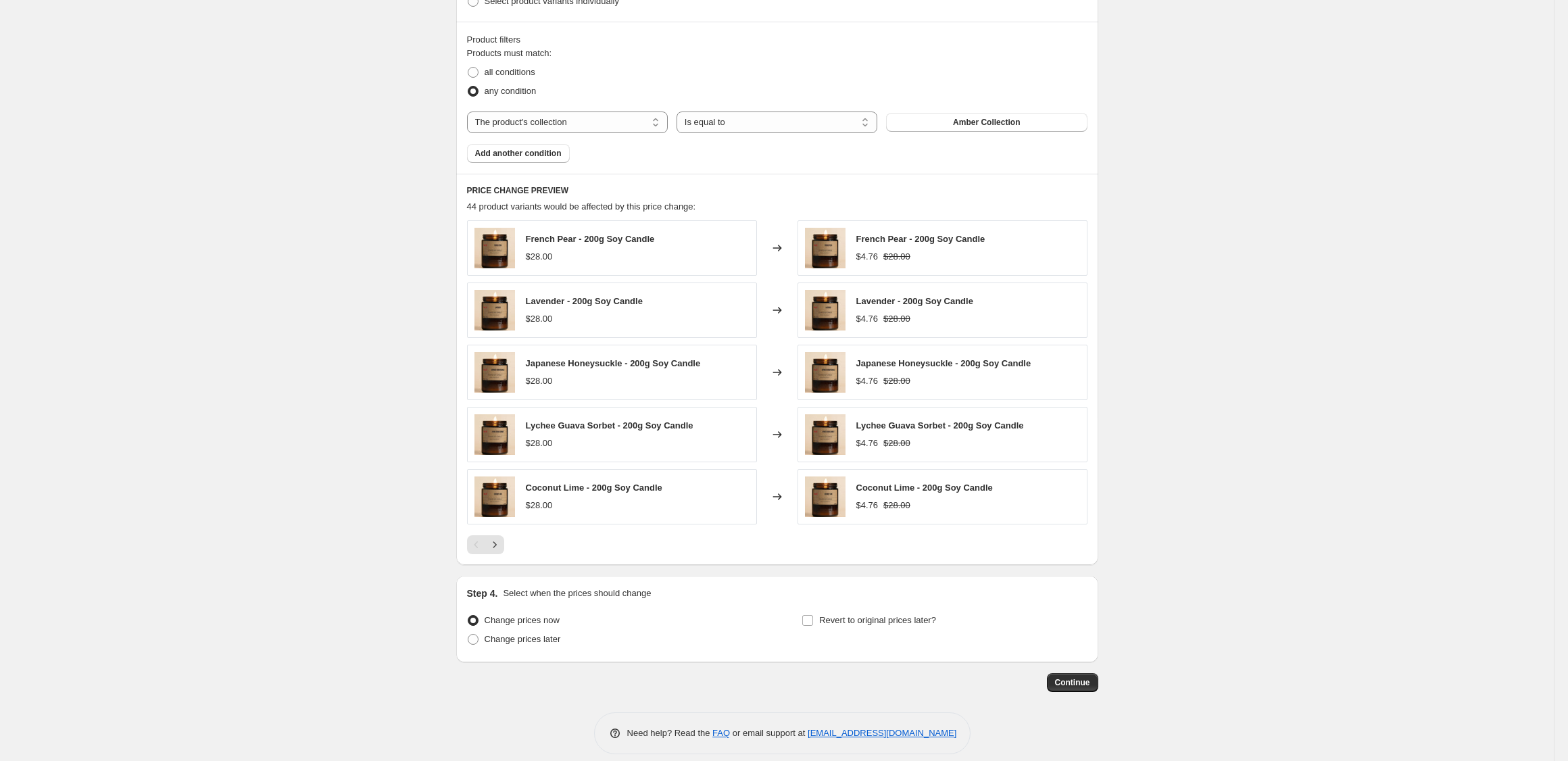
scroll to position [742, 0]
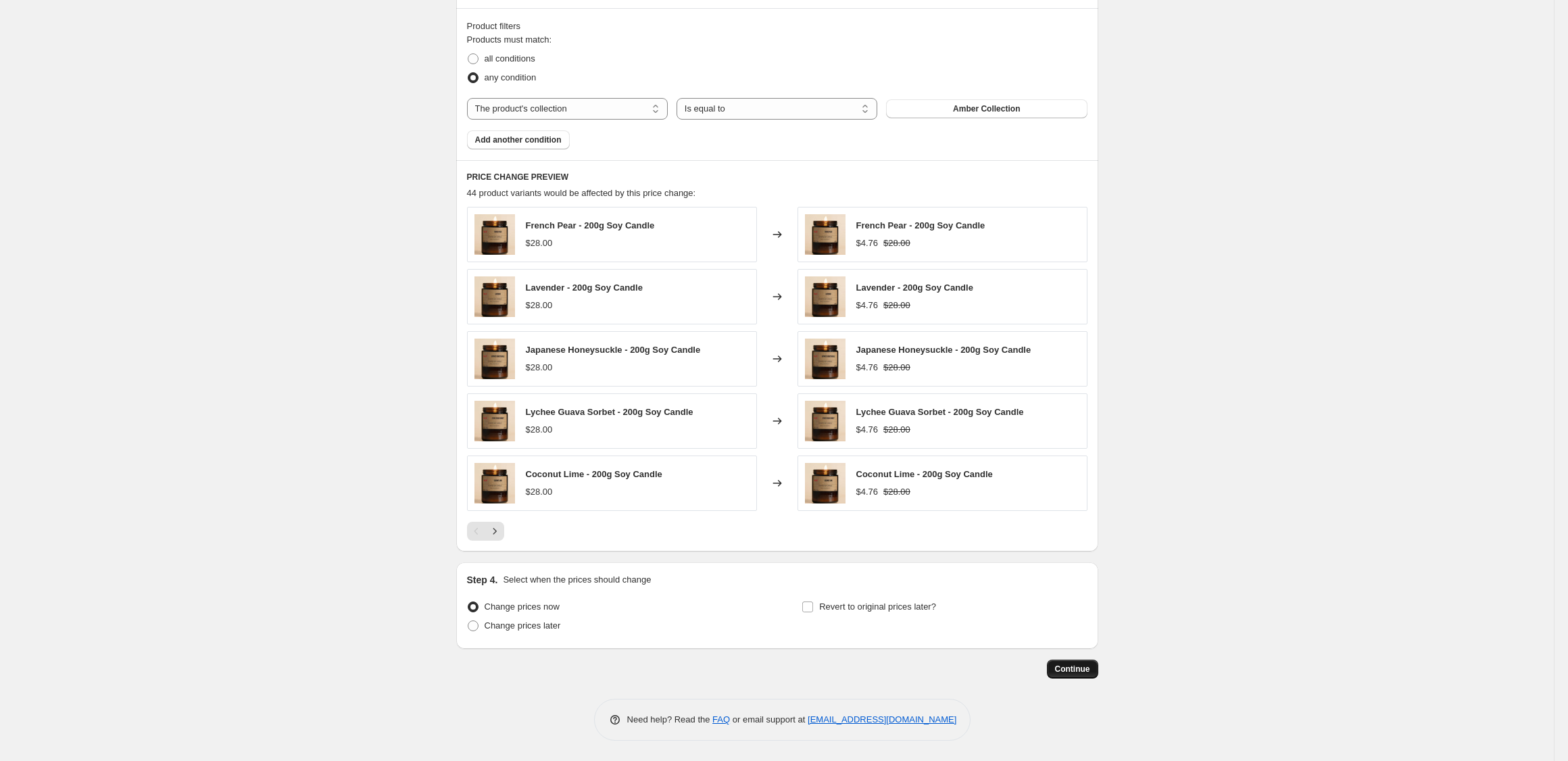
click at [1053, 661] on button "Continue" at bounding box center [1072, 669] width 51 height 19
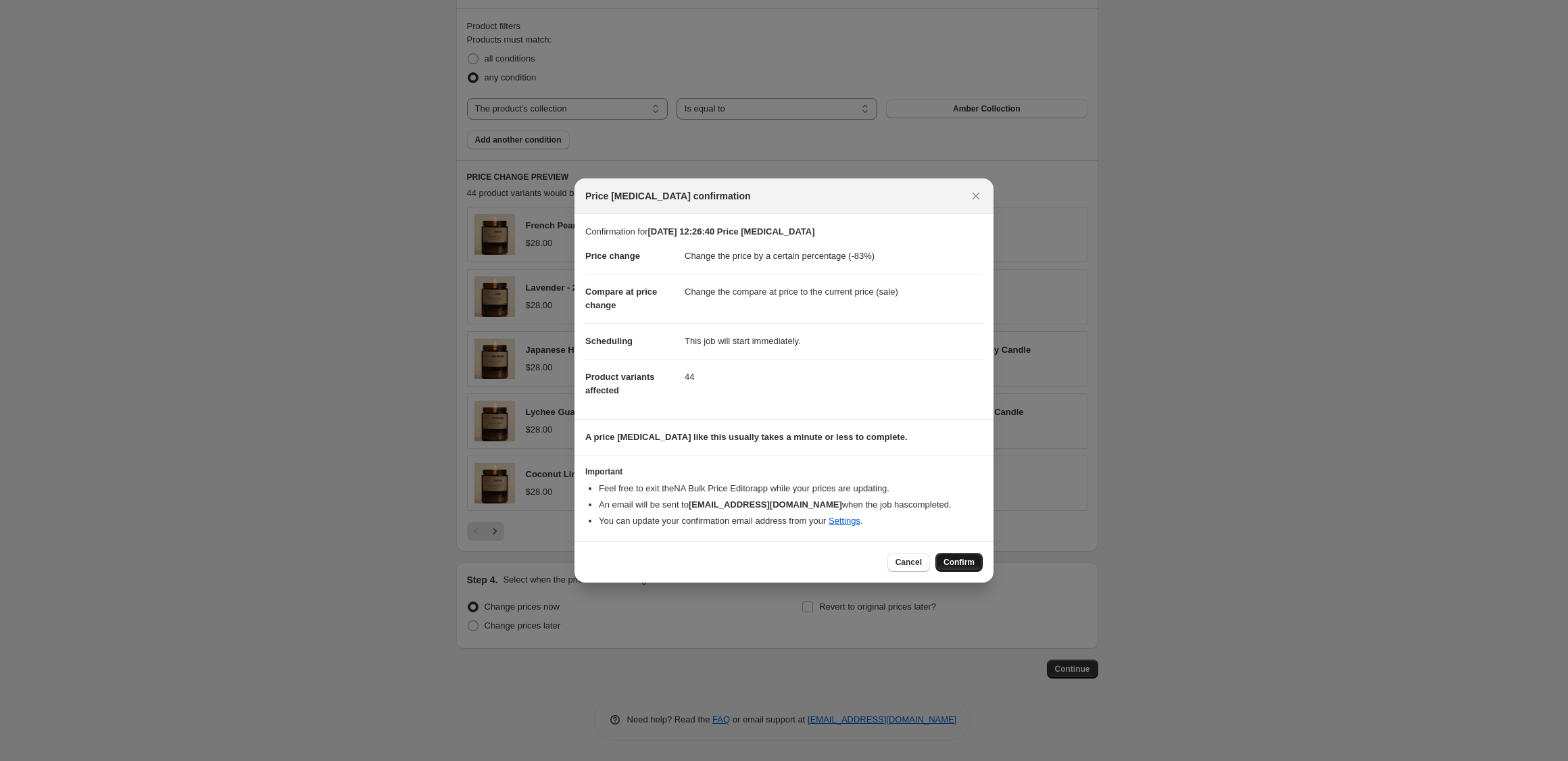
click at [947, 568] on button "Confirm" at bounding box center [959, 562] width 47 height 19
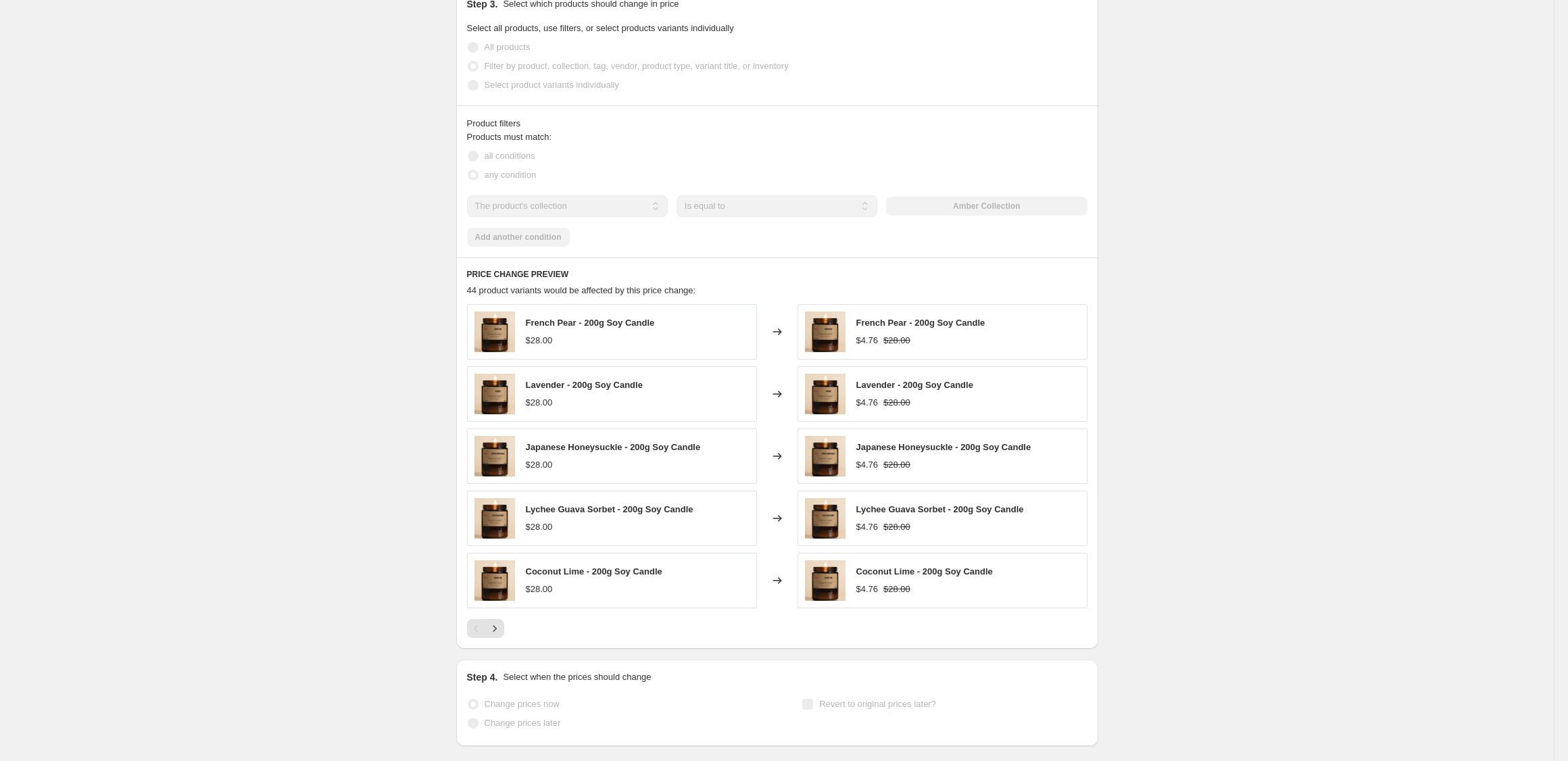
scroll to position [777, 0]
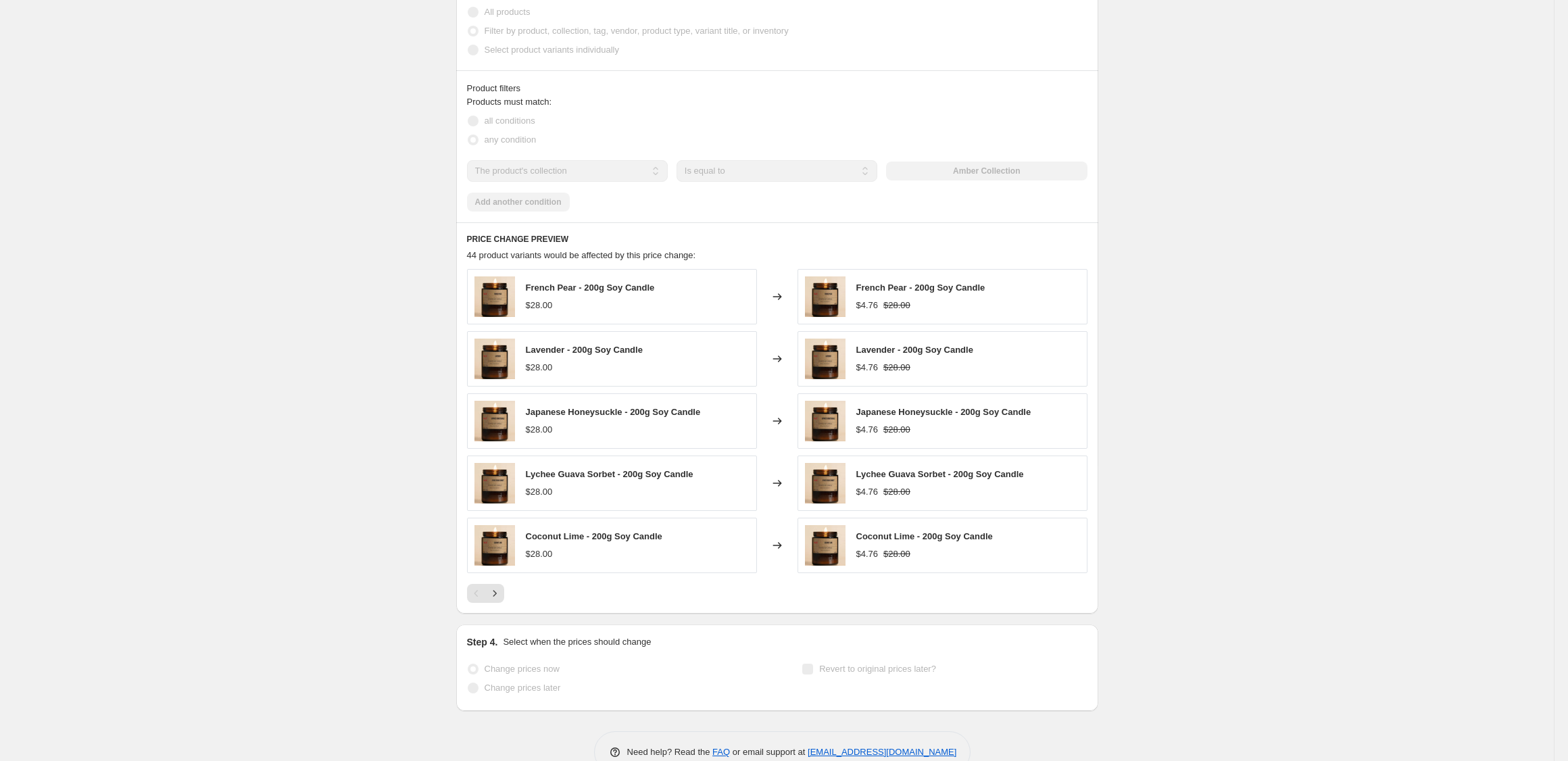
select select "percentage"
select select "collection"
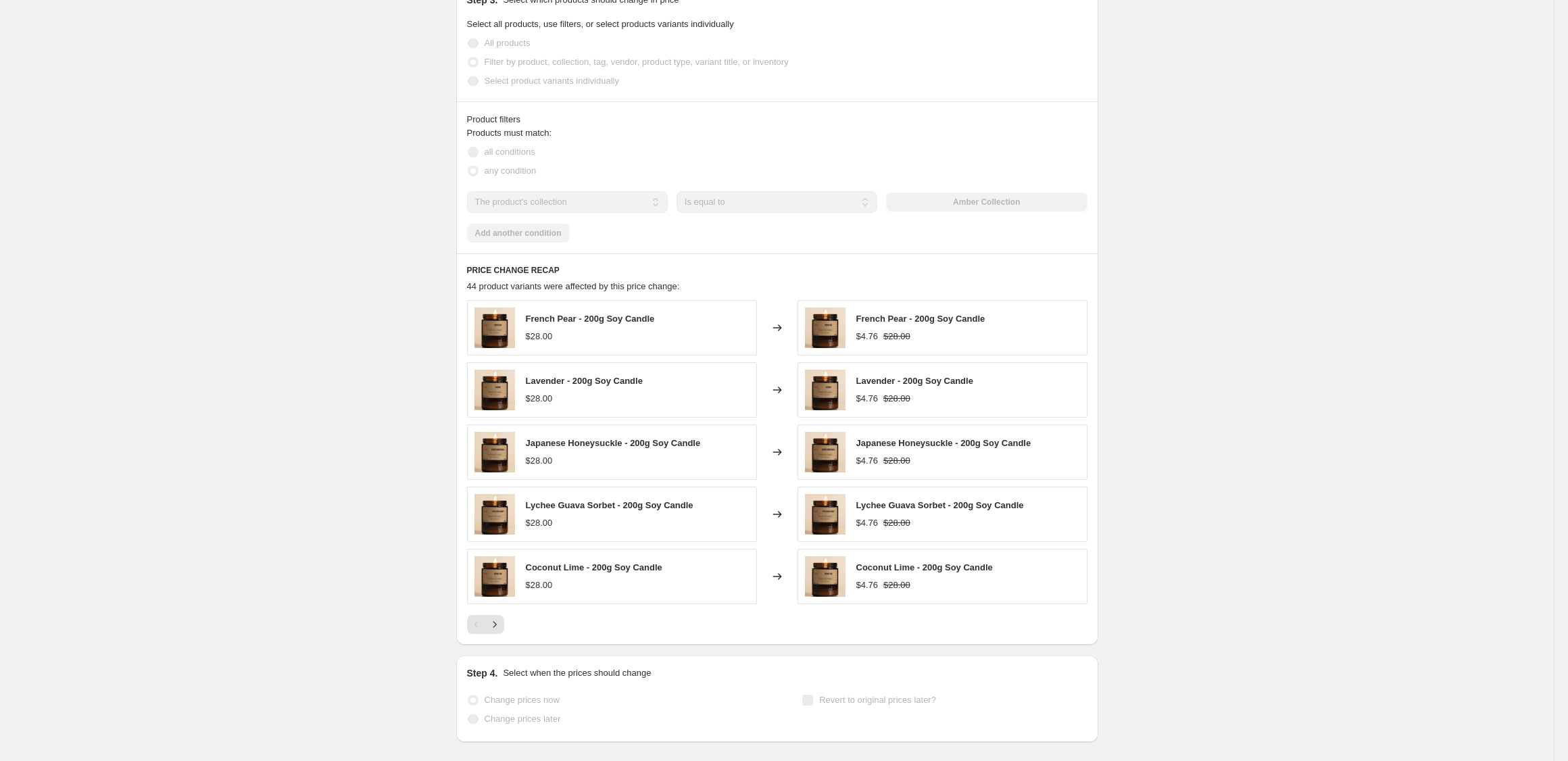
scroll to position [0, 0]
